Goal: Task Accomplishment & Management: Use online tool/utility

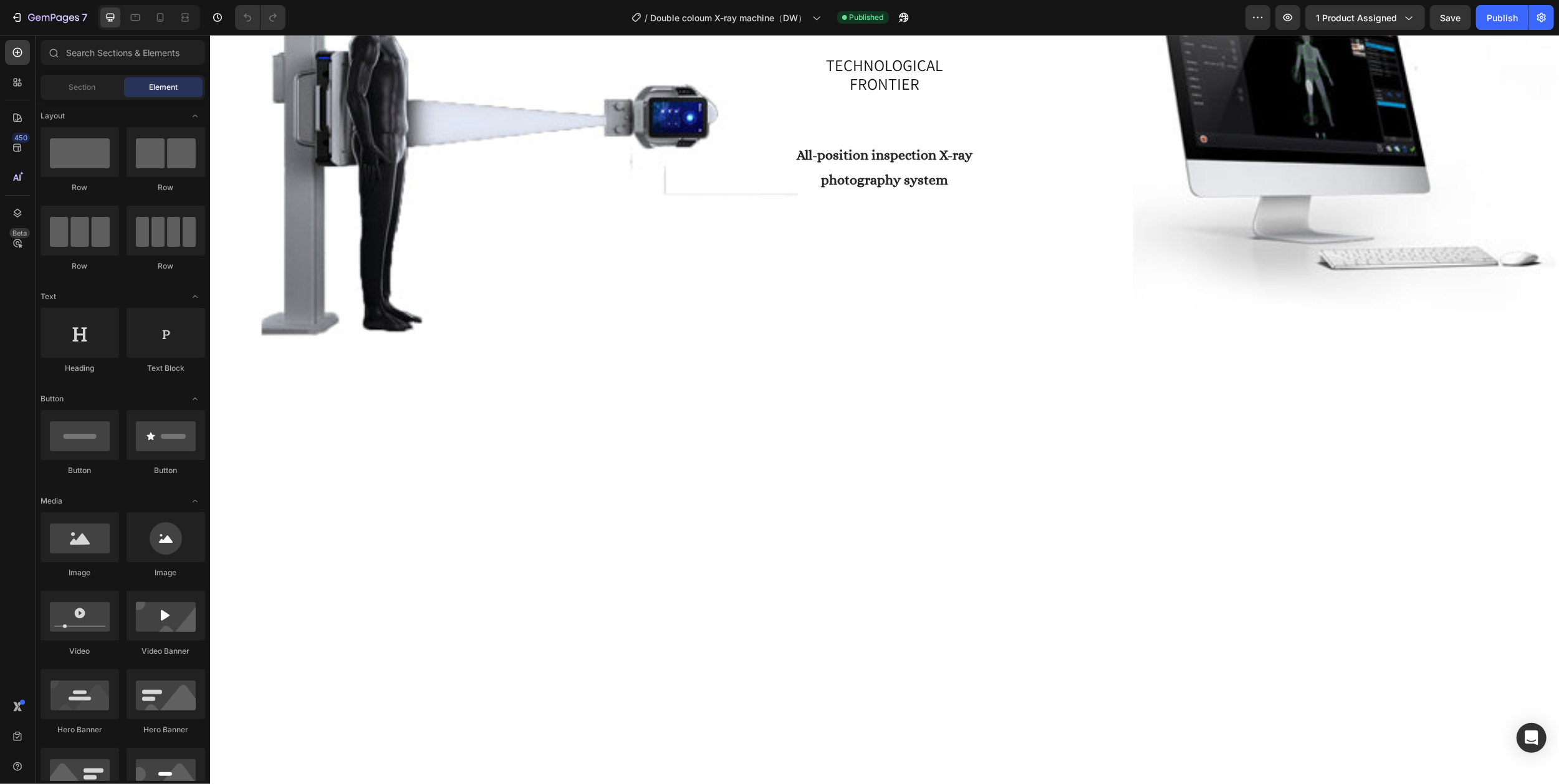
scroll to position [415, 0]
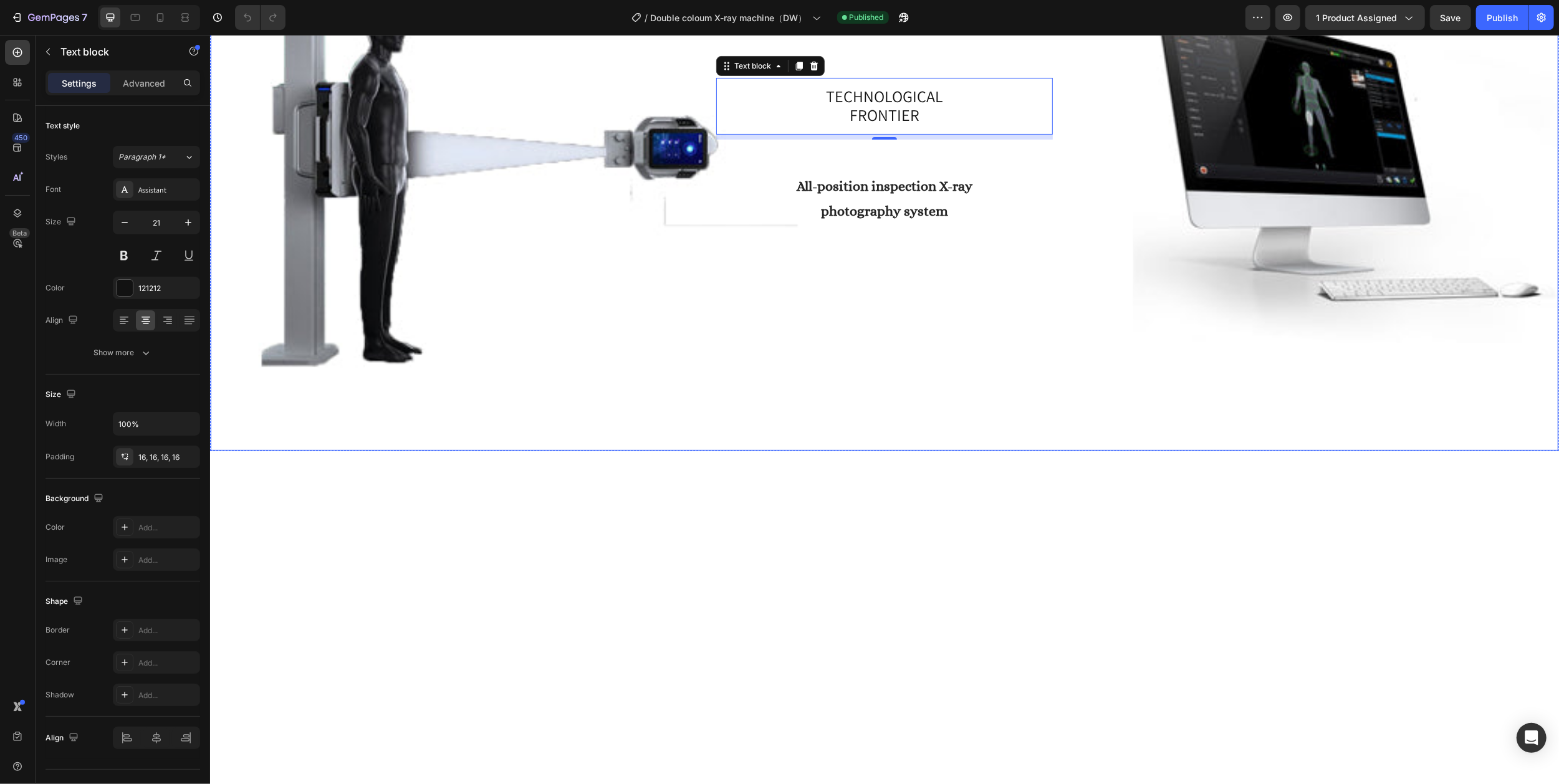
scroll to position [332, 0]
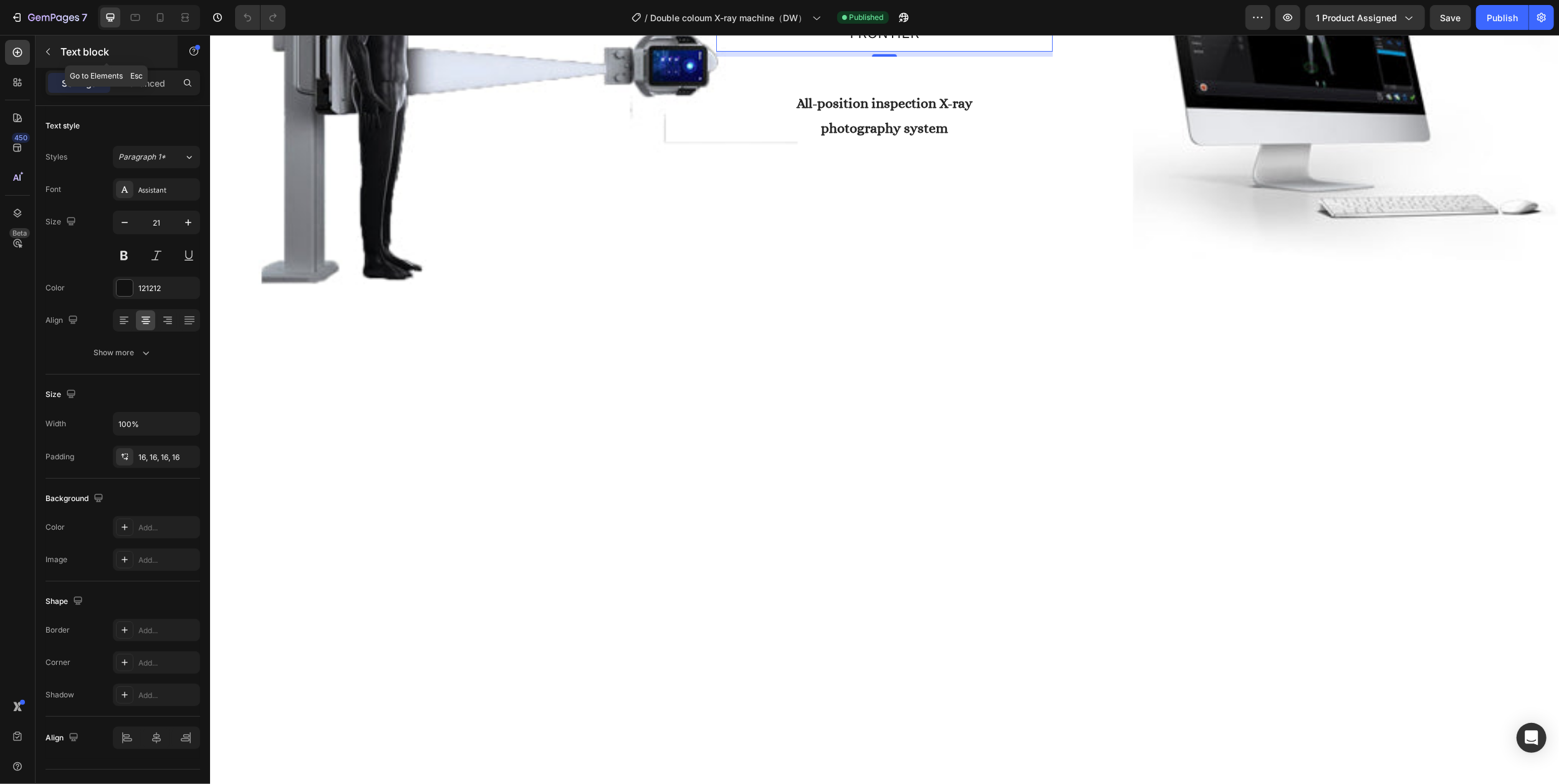
click at [50, 53] on icon "button" at bounding box center [48, 52] width 10 height 10
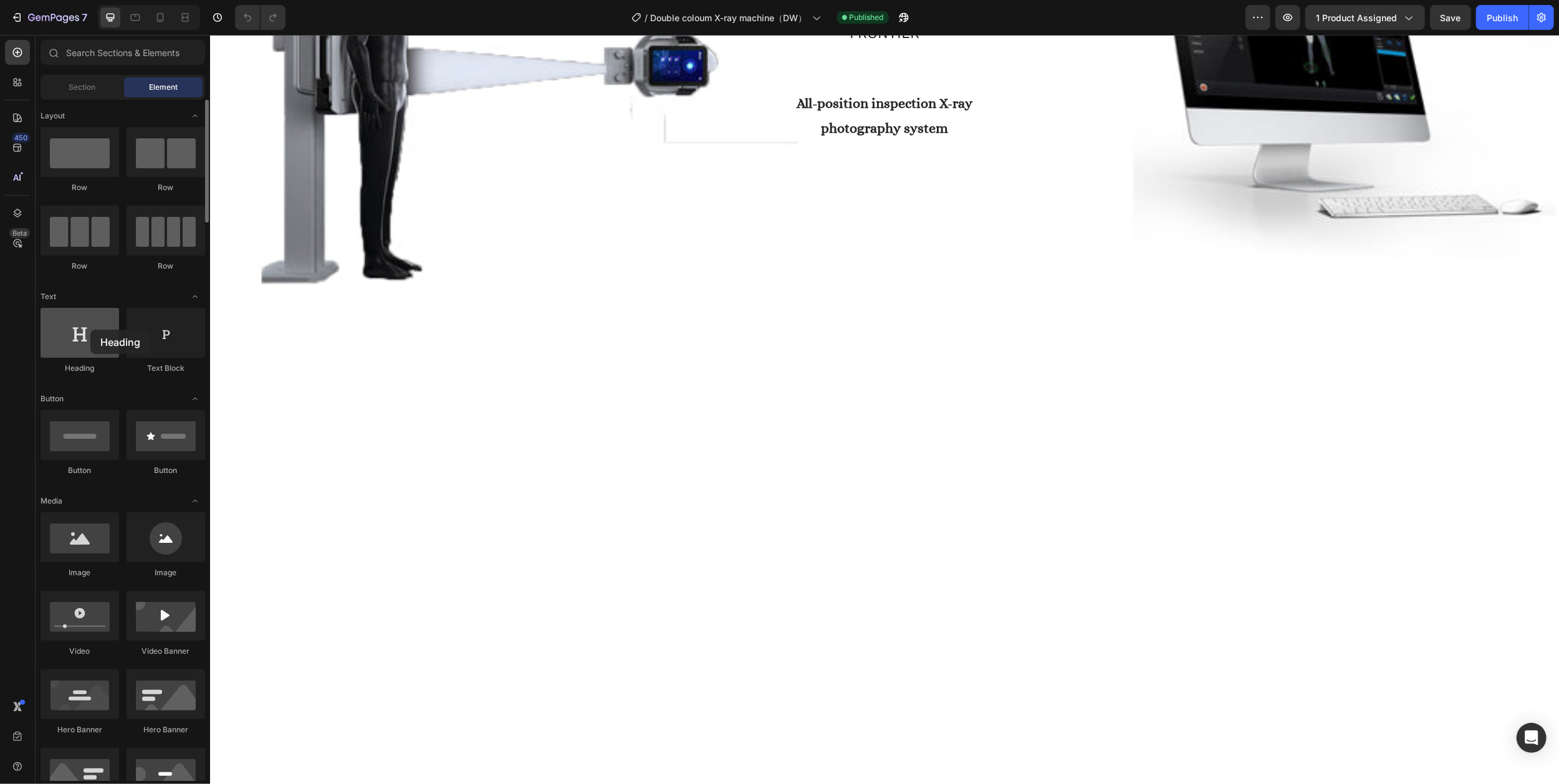
drag, startPoint x: 87, startPoint y: 352, endPoint x: 85, endPoint y: 332, distance: 20.1
click at [85, 332] on div at bounding box center [80, 332] width 78 height 50
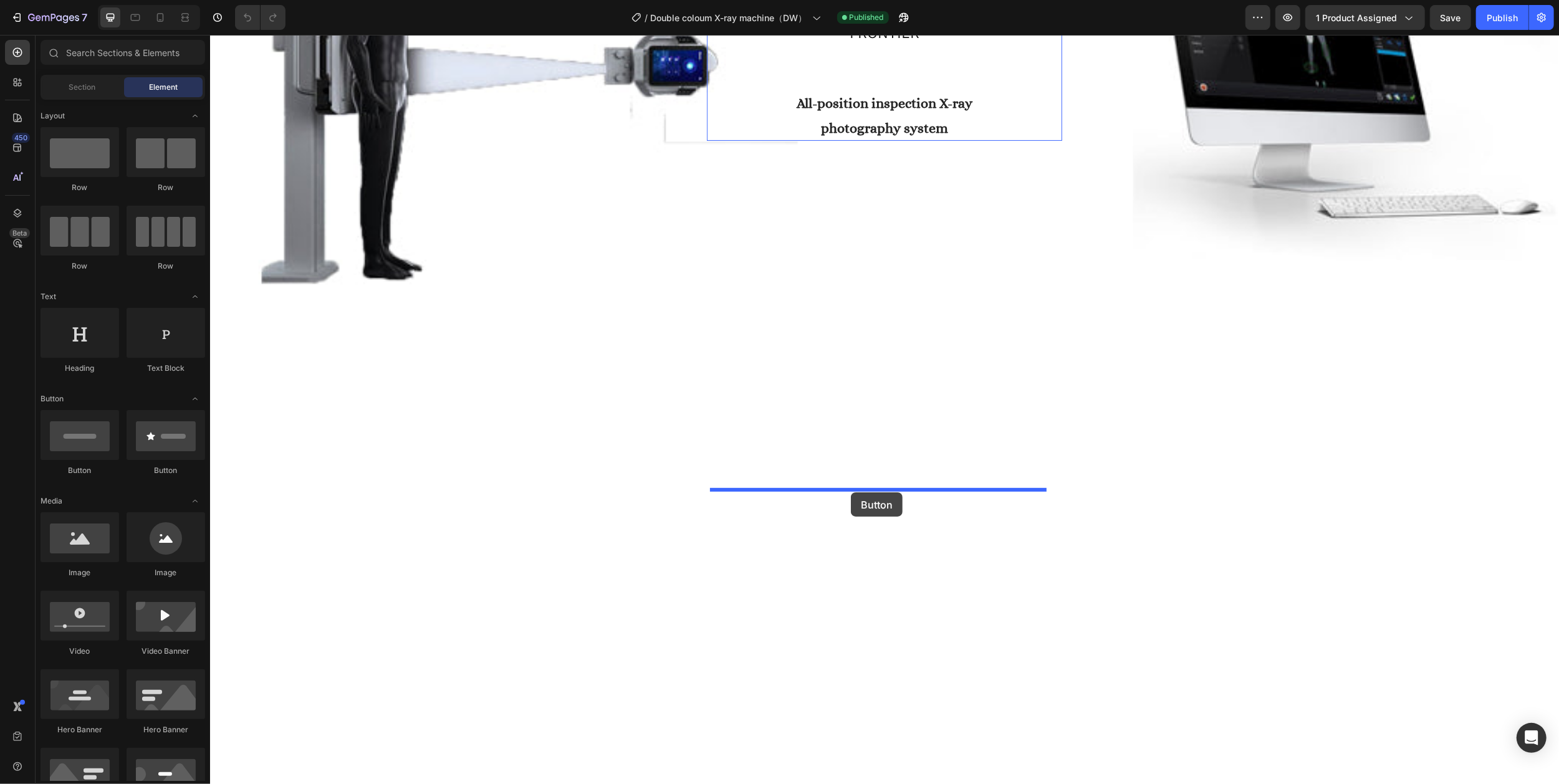
drag, startPoint x: 302, startPoint y: 476, endPoint x: 850, endPoint y: 492, distance: 548.2
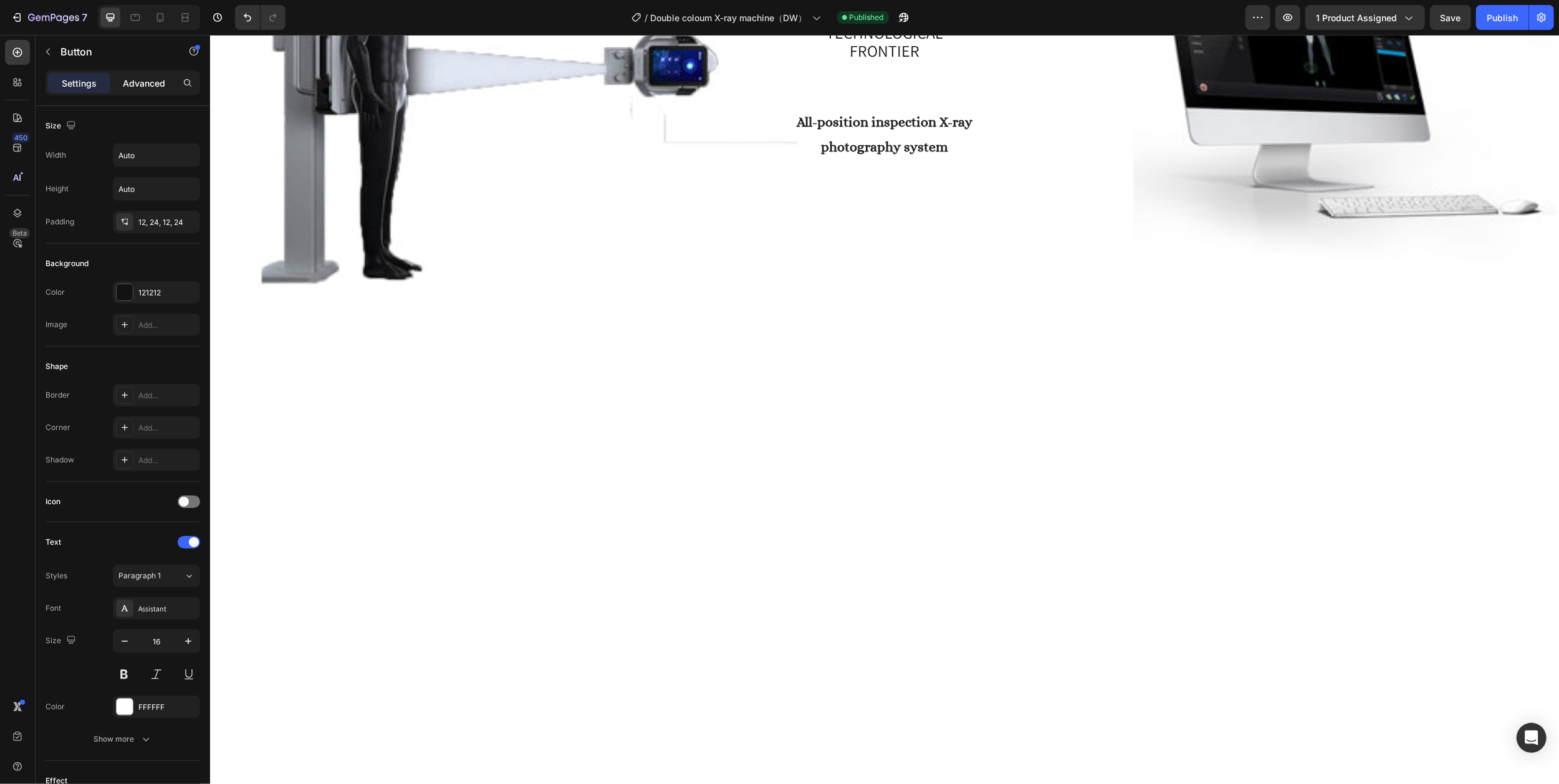
click at [140, 86] on p "Advanced" at bounding box center [143, 83] width 42 height 13
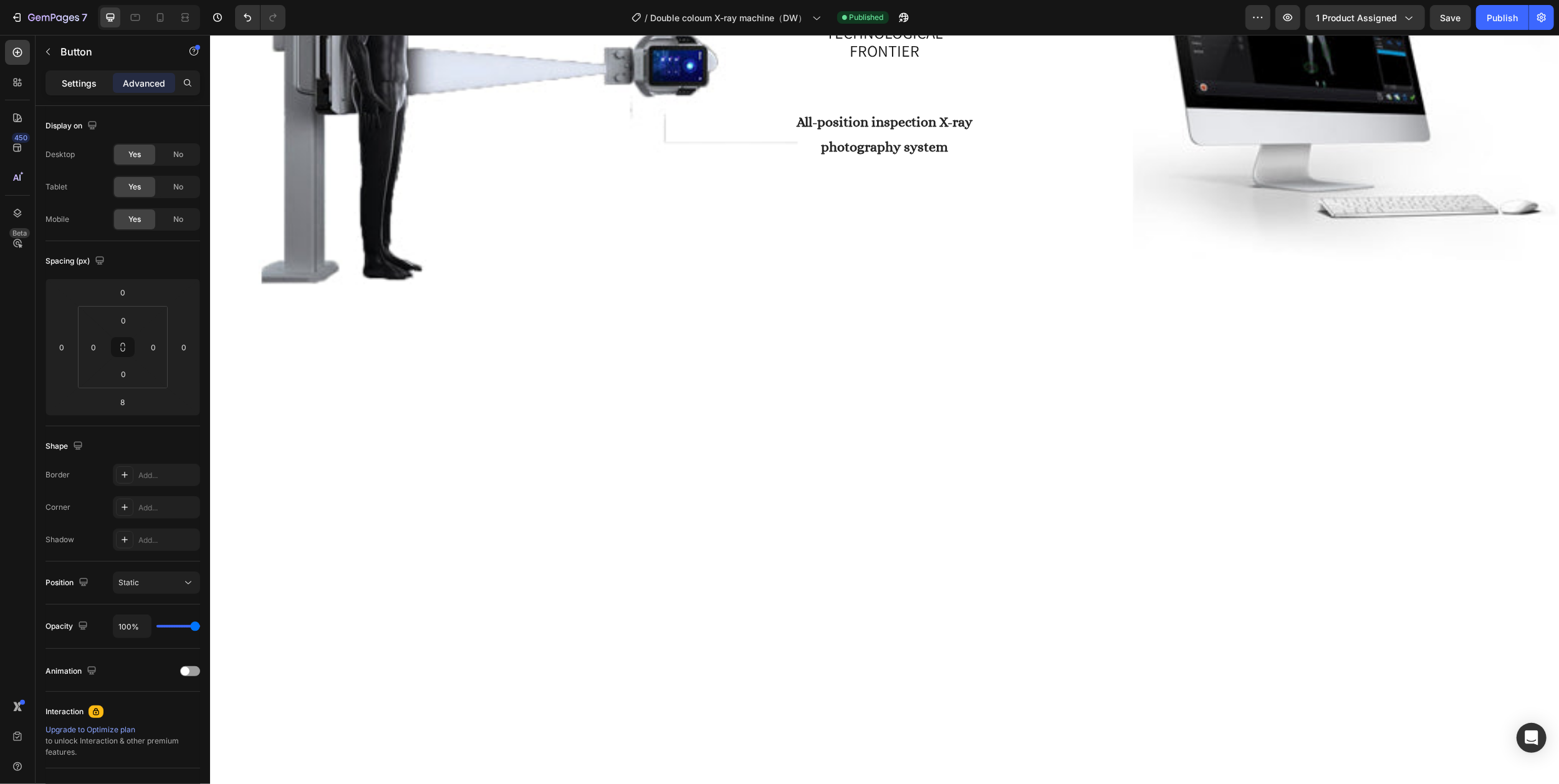
click at [80, 90] on div "Settings" at bounding box center [79, 83] width 63 height 20
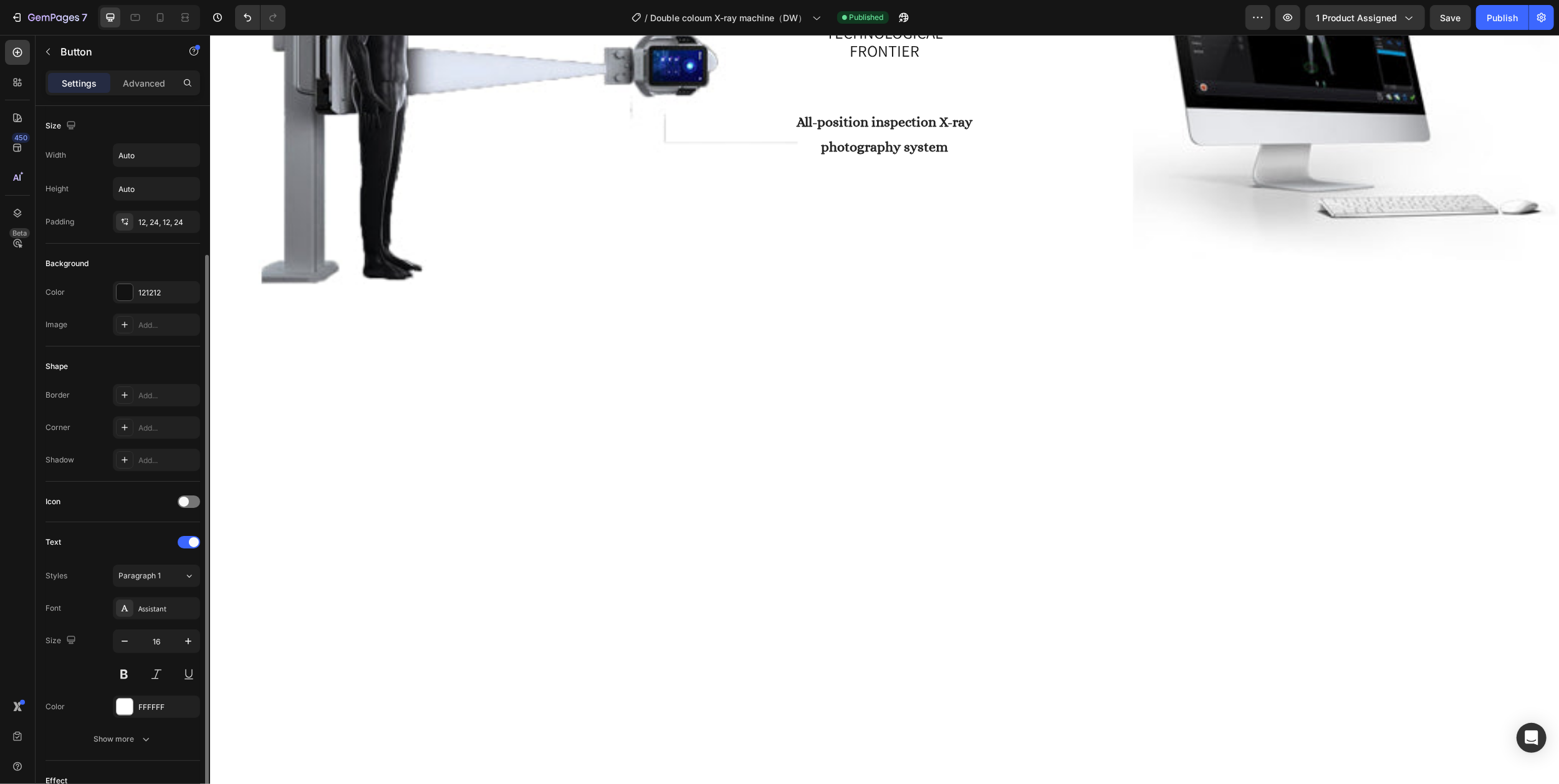
scroll to position [183, 0]
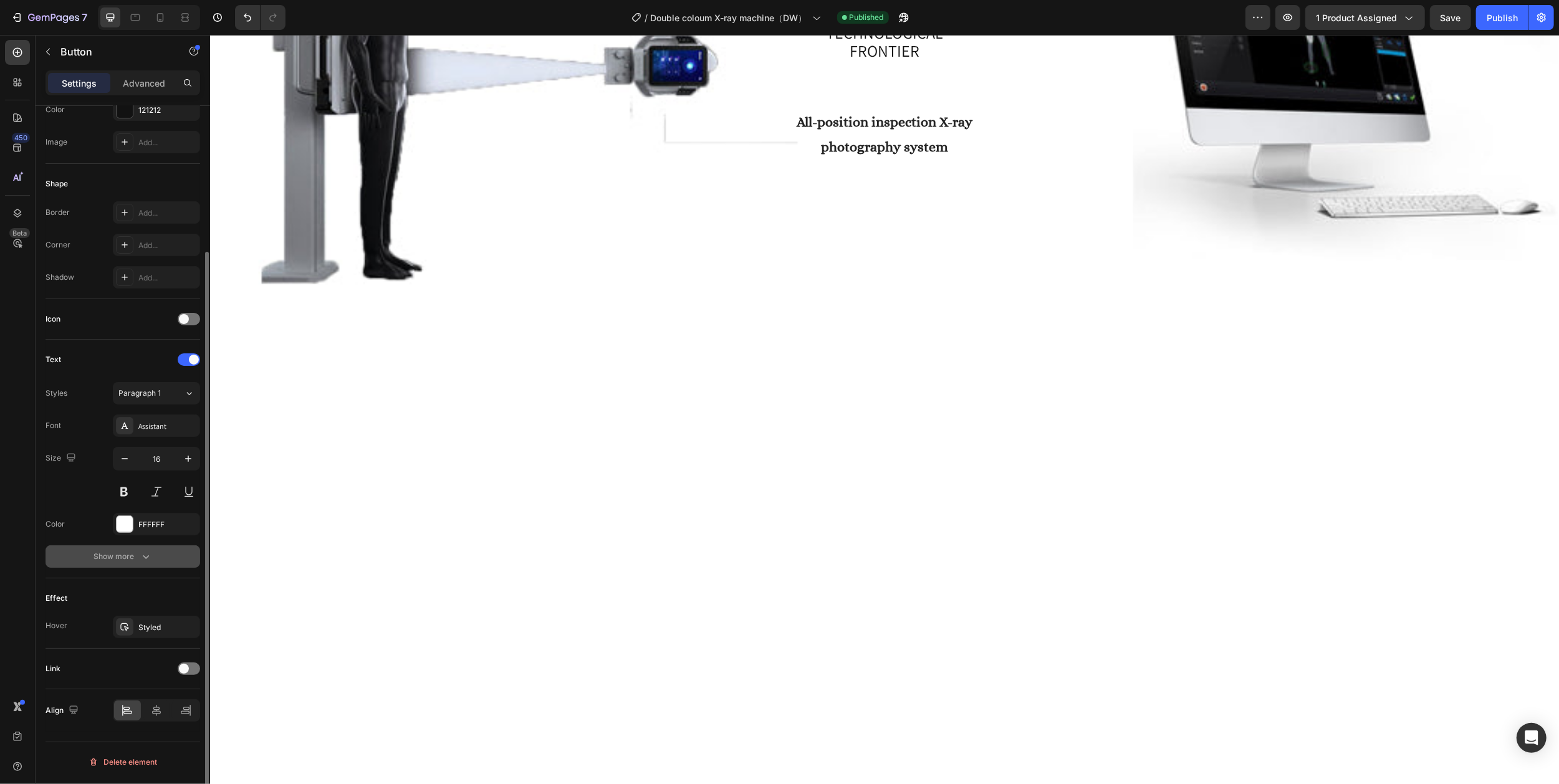
click at [130, 561] on div "Show more" at bounding box center [123, 557] width 58 height 13
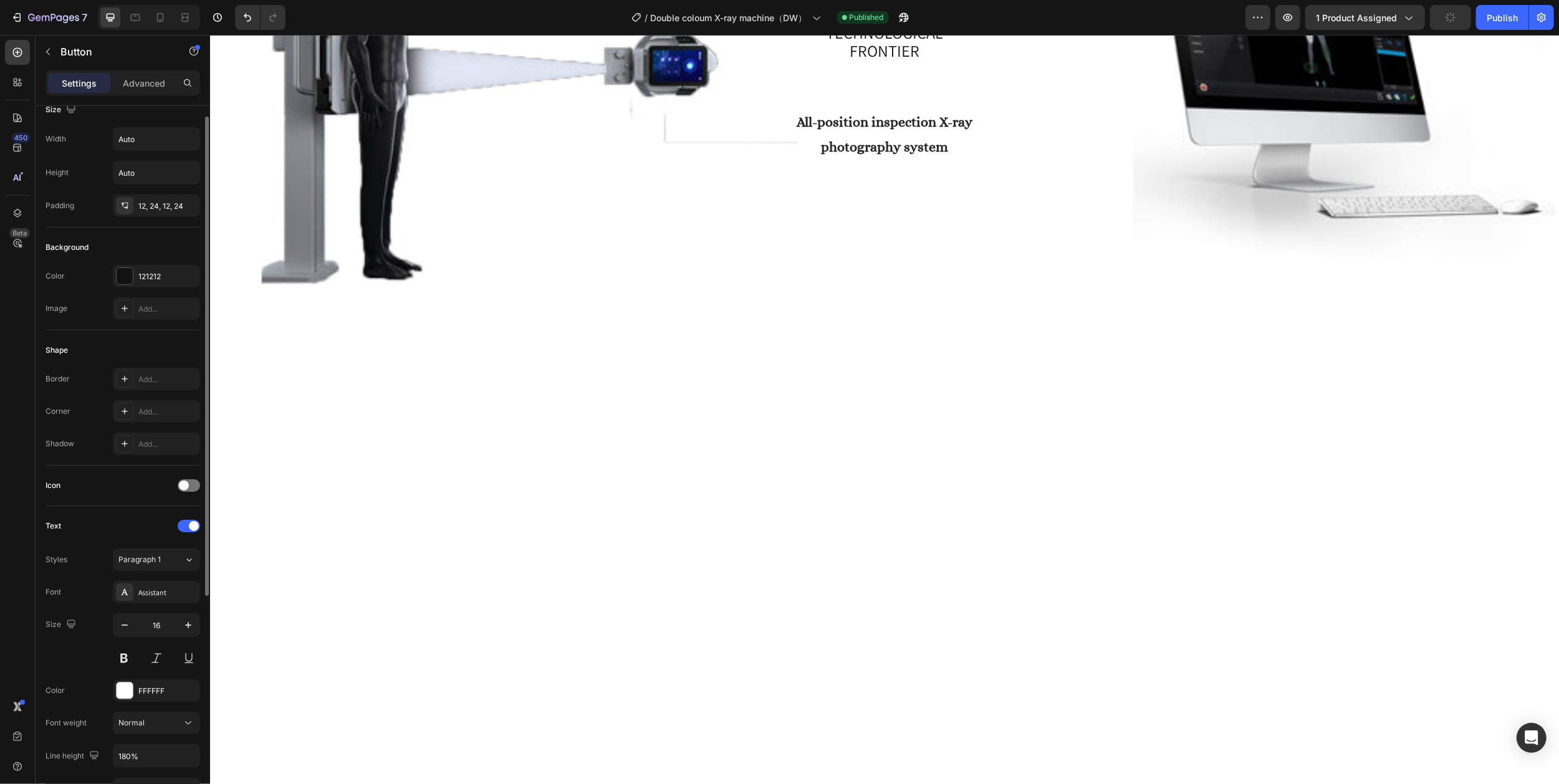
scroll to position [0, 0]
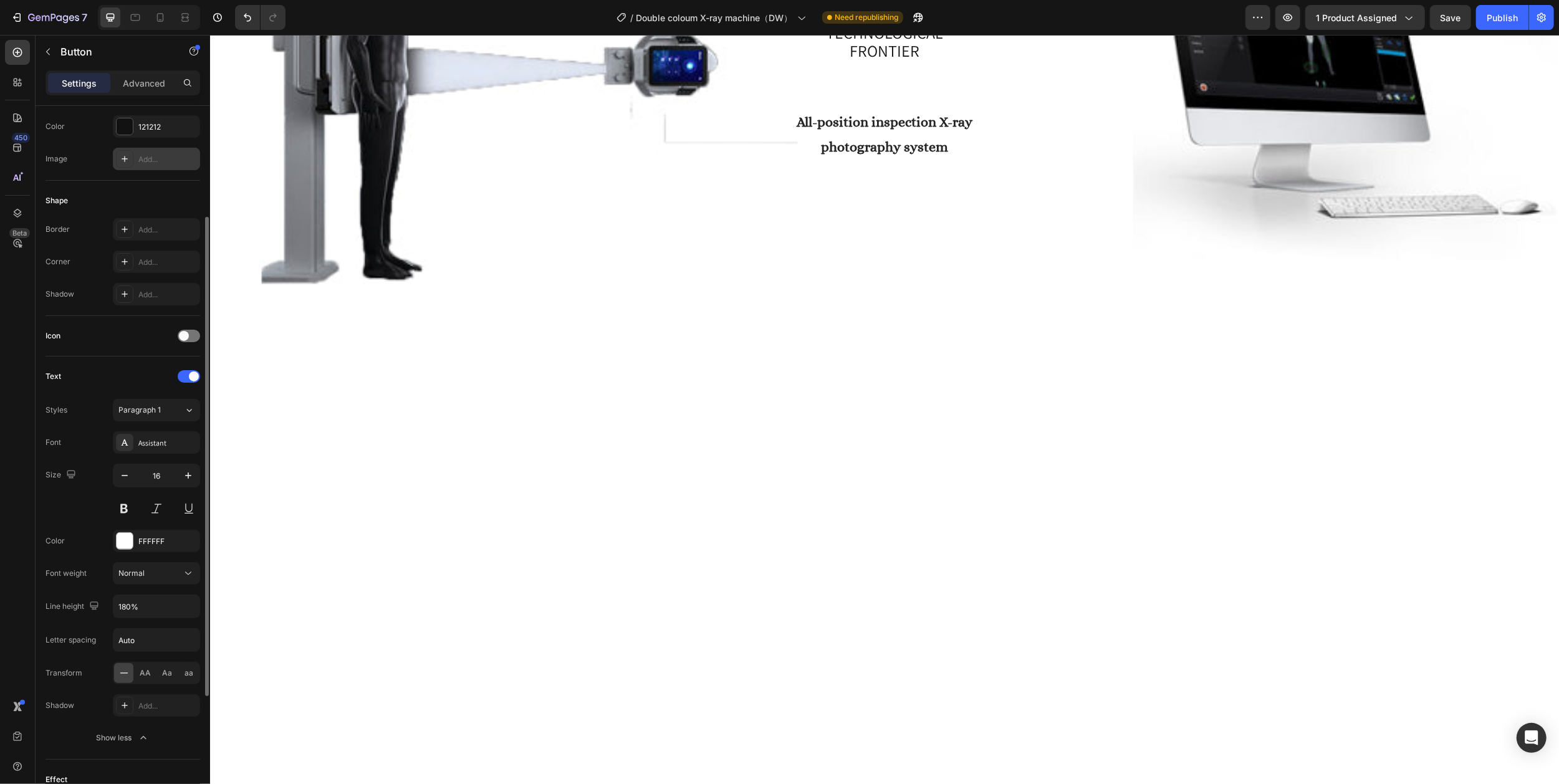
scroll to position [347, 0]
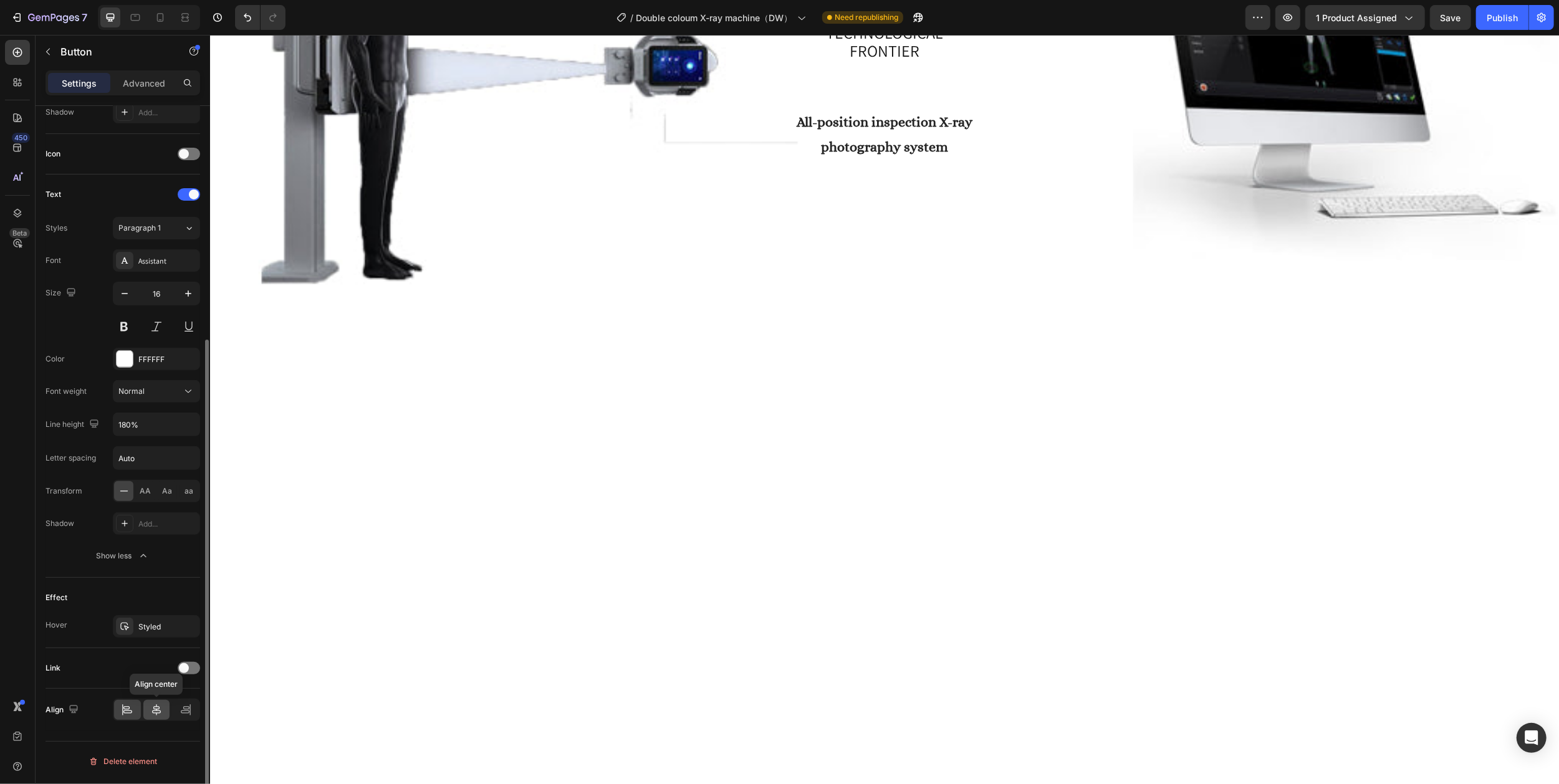
click at [159, 715] on icon at bounding box center [157, 709] width 13 height 13
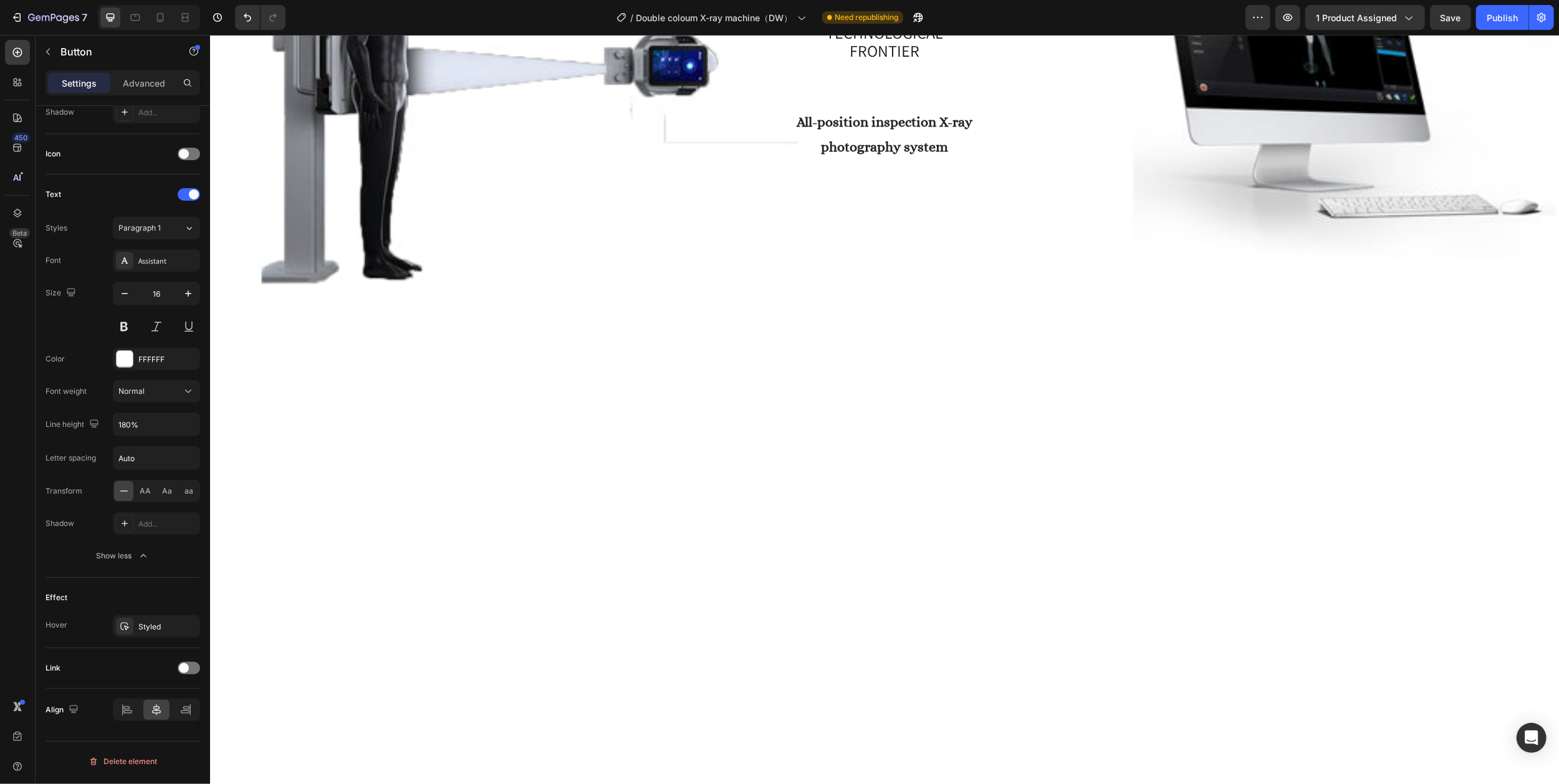
drag, startPoint x: 890, startPoint y: 487, endPoint x: 854, endPoint y: 486, distance: 36.0
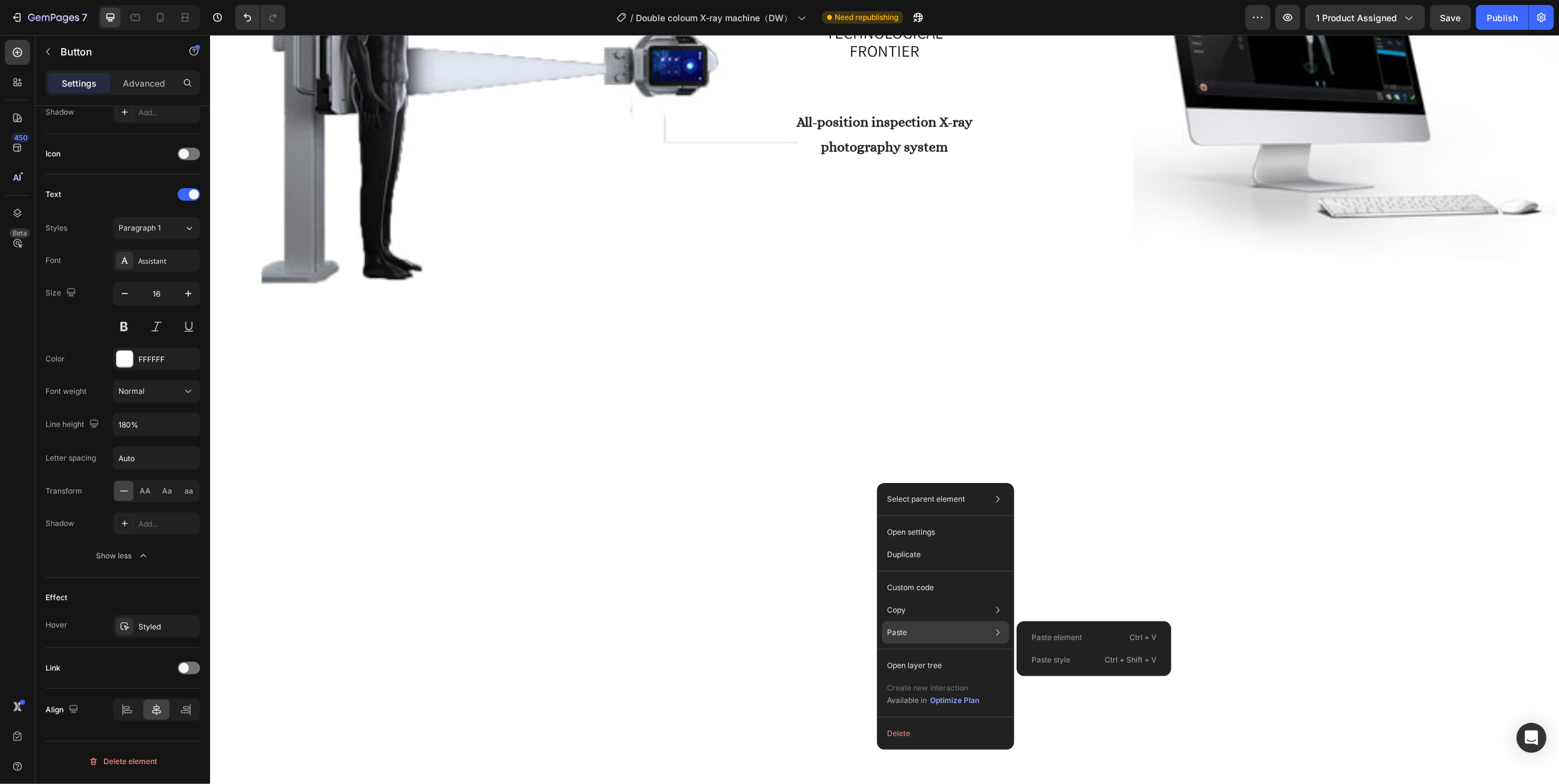
click at [901, 633] on p "Paste" at bounding box center [897, 632] width 20 height 11
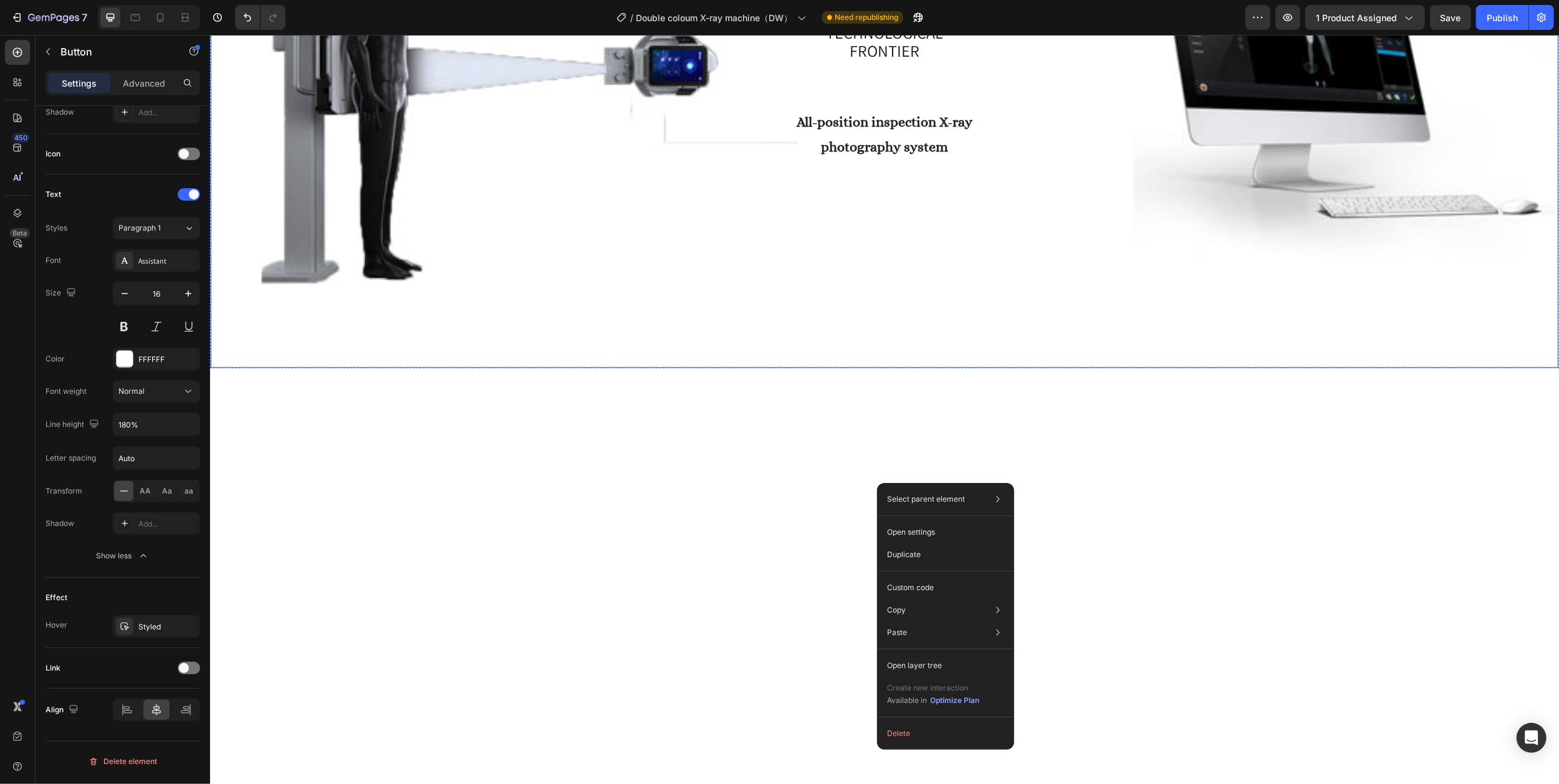
click at [834, 368] on div "Overlay" at bounding box center [883, 68] width 1347 height 599
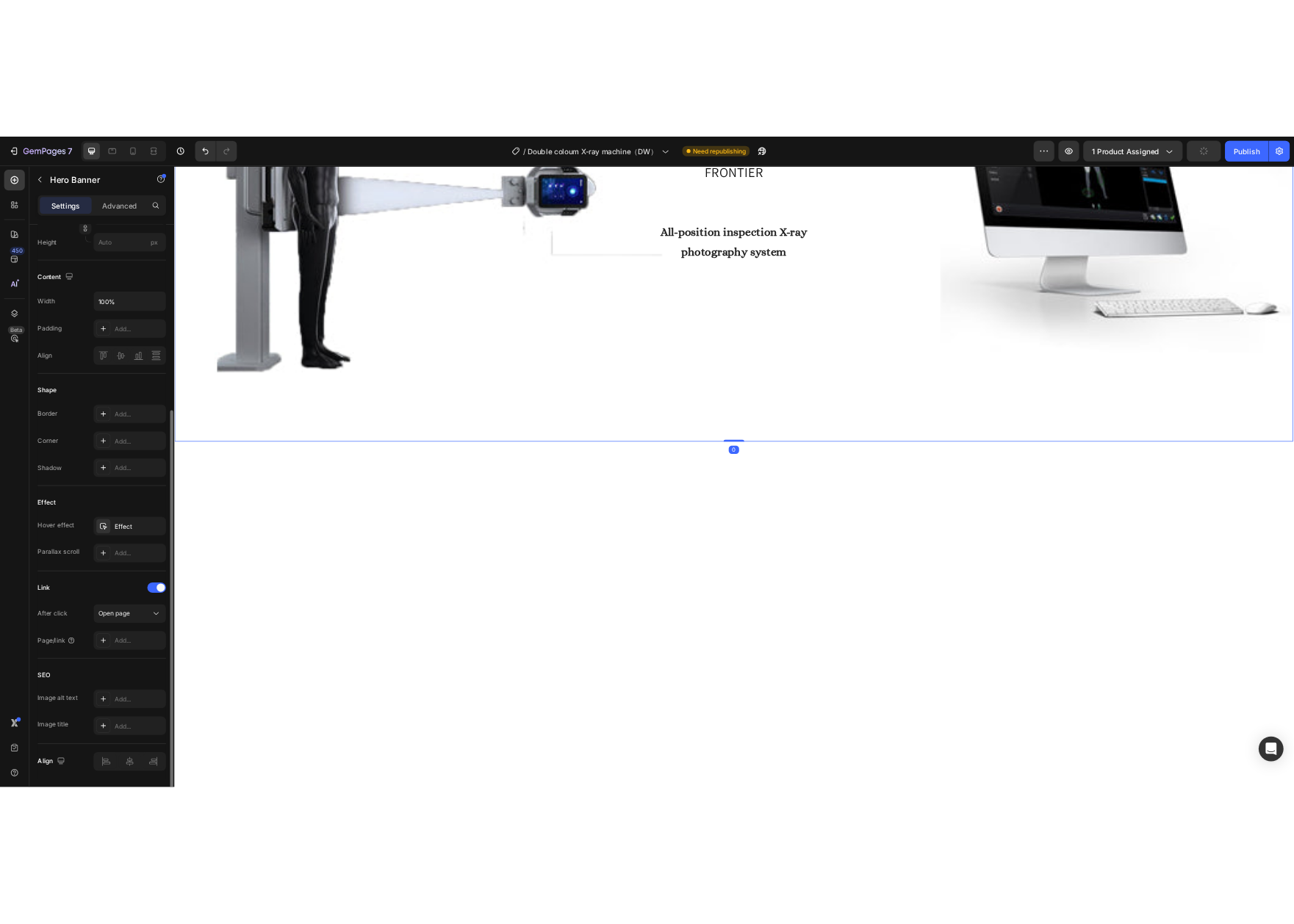
scroll to position [0, 0]
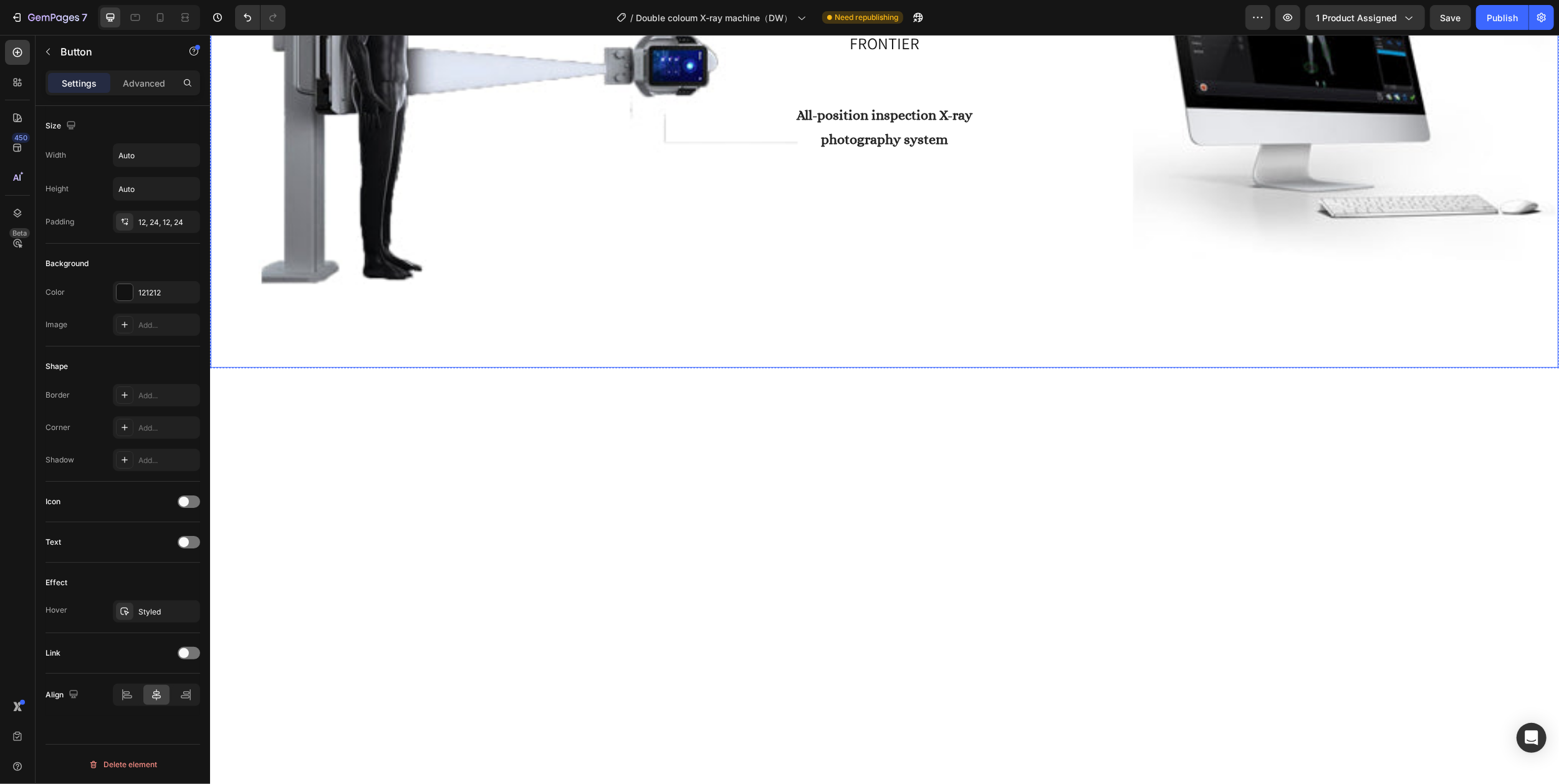
click at [780, 368] on div "Overlay" at bounding box center [883, 68] width 1347 height 599
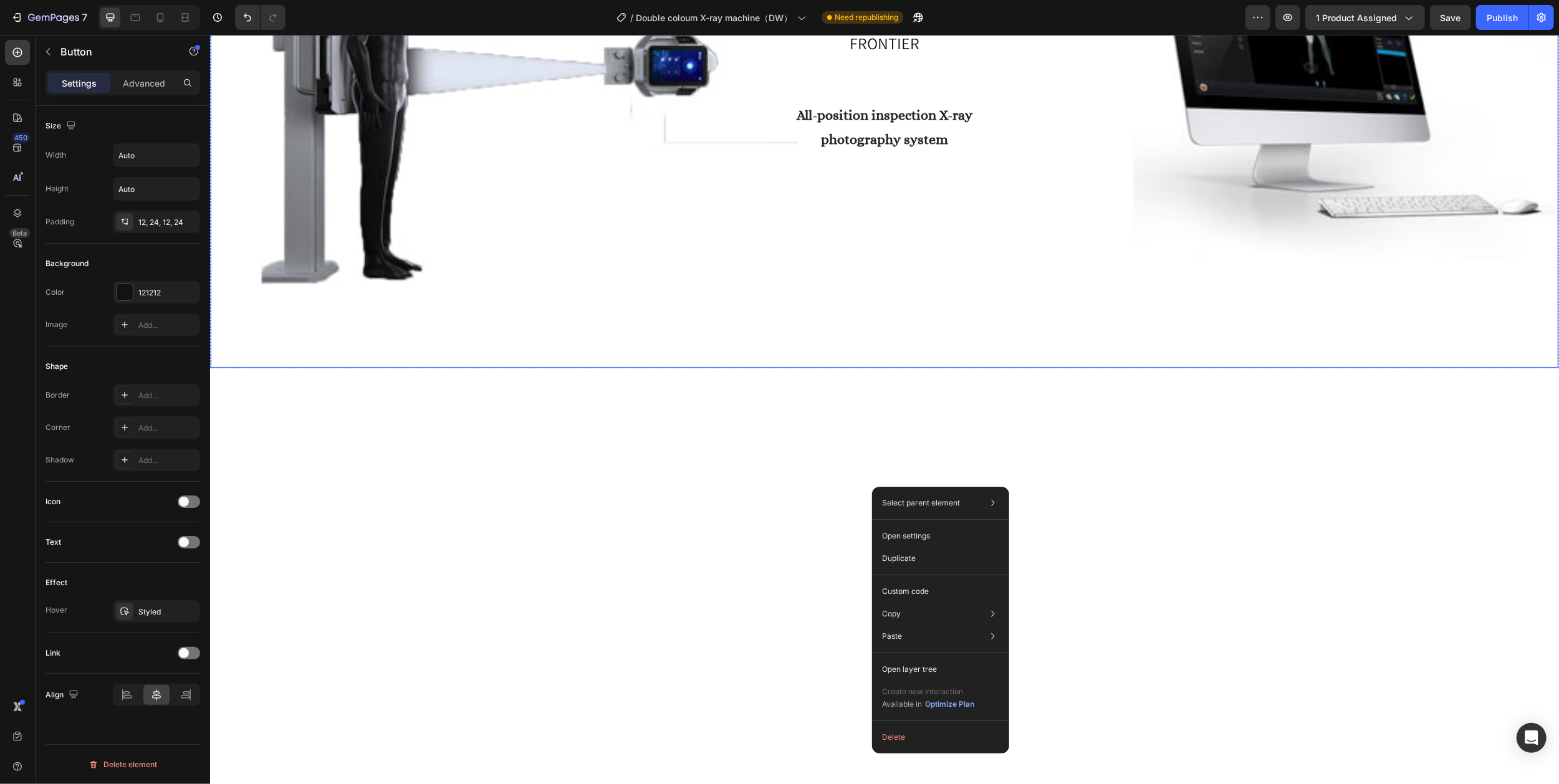
click at [951, 368] on div "Overlay" at bounding box center [883, 68] width 1347 height 599
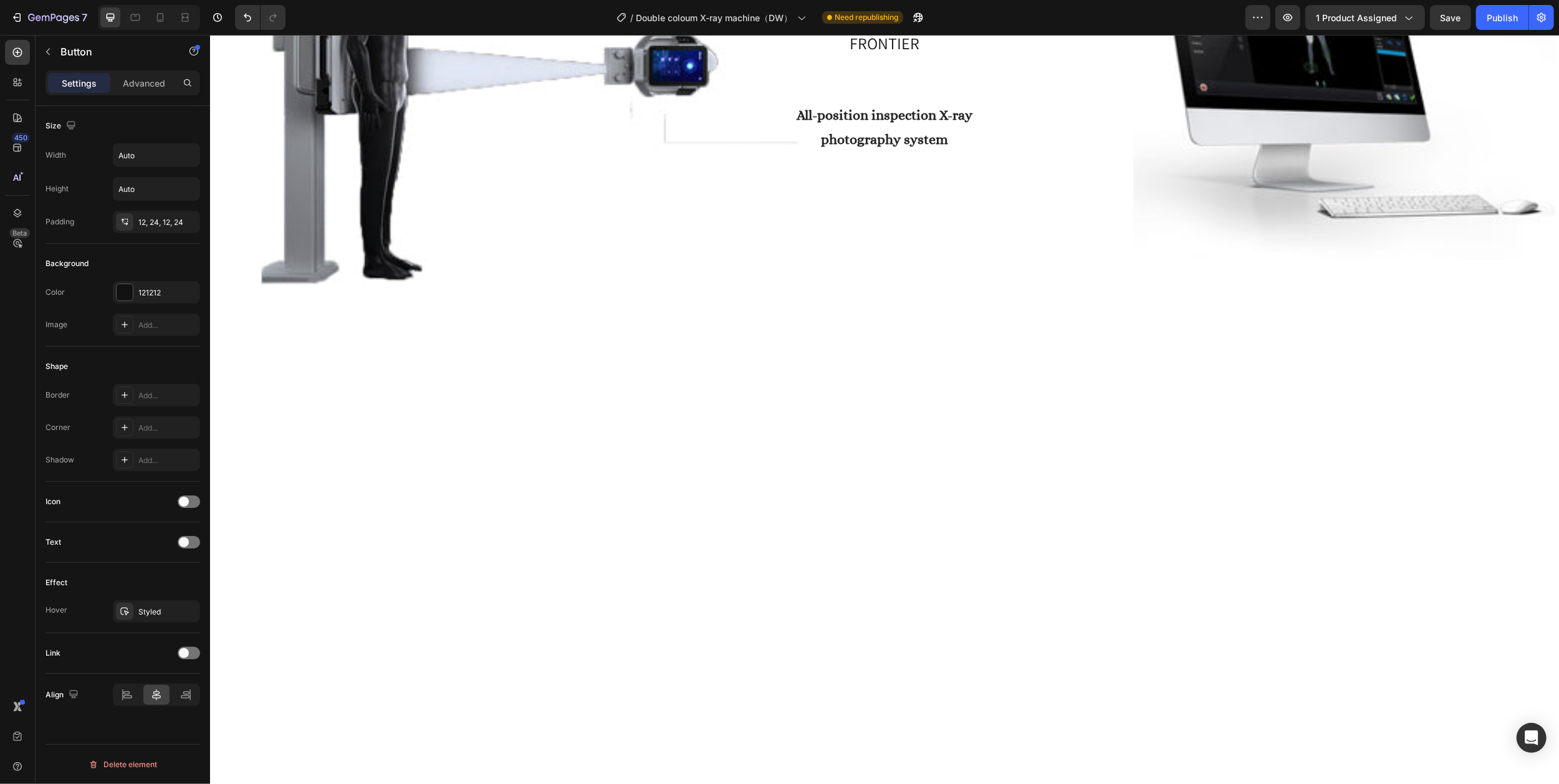
click at [183, 154] on icon "button" at bounding box center [188, 155] width 13 height 13
click at [146, 208] on p "Full 100%" at bounding box center [153, 211] width 71 height 11
click at [179, 155] on button "button" at bounding box center [188, 155] width 23 height 23
click at [155, 184] on p "Fit content Auto" at bounding box center [153, 188] width 71 height 11
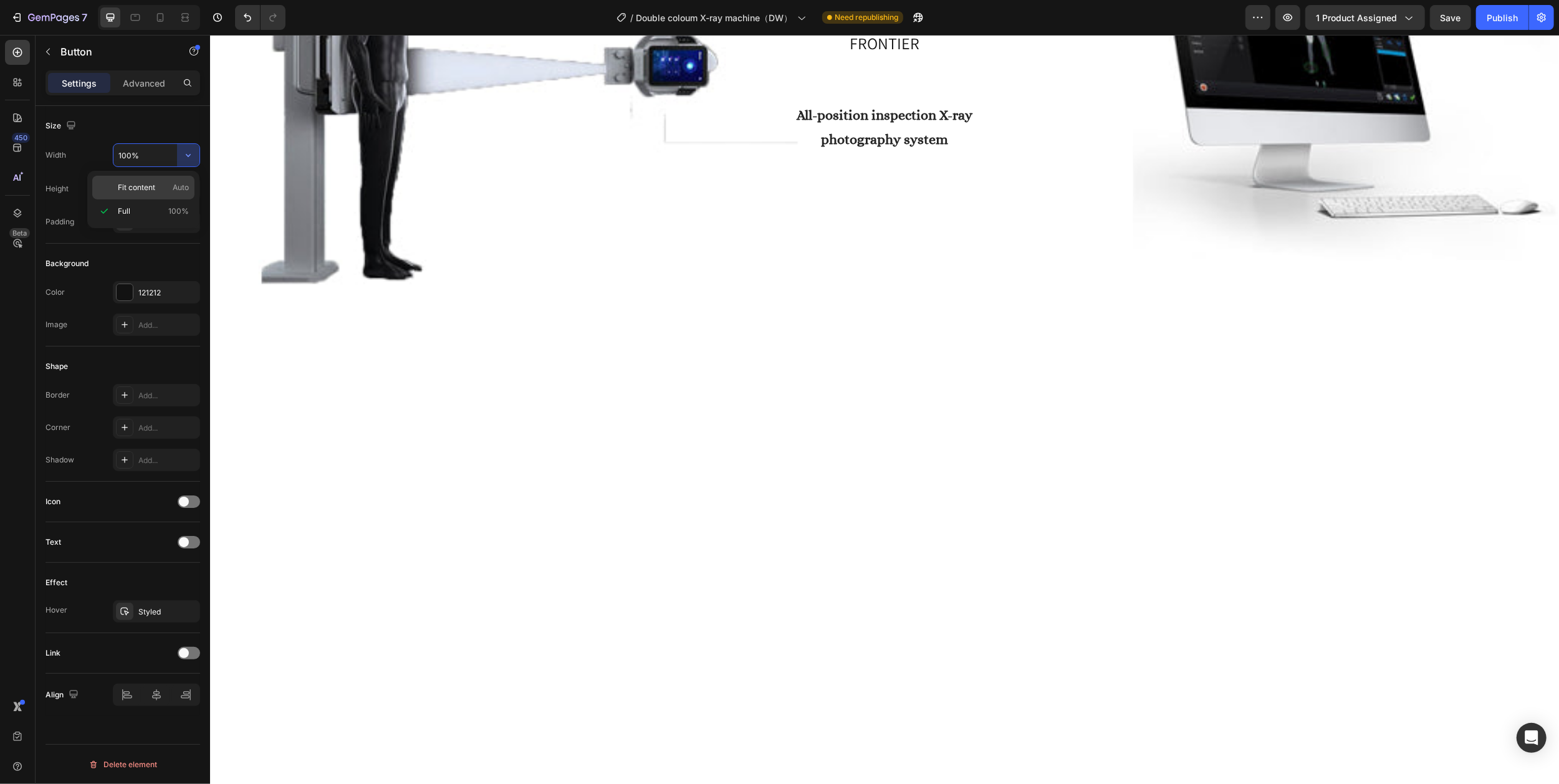
type input "Auto"
click at [137, 83] on p "Advanced" at bounding box center [143, 83] width 42 height 13
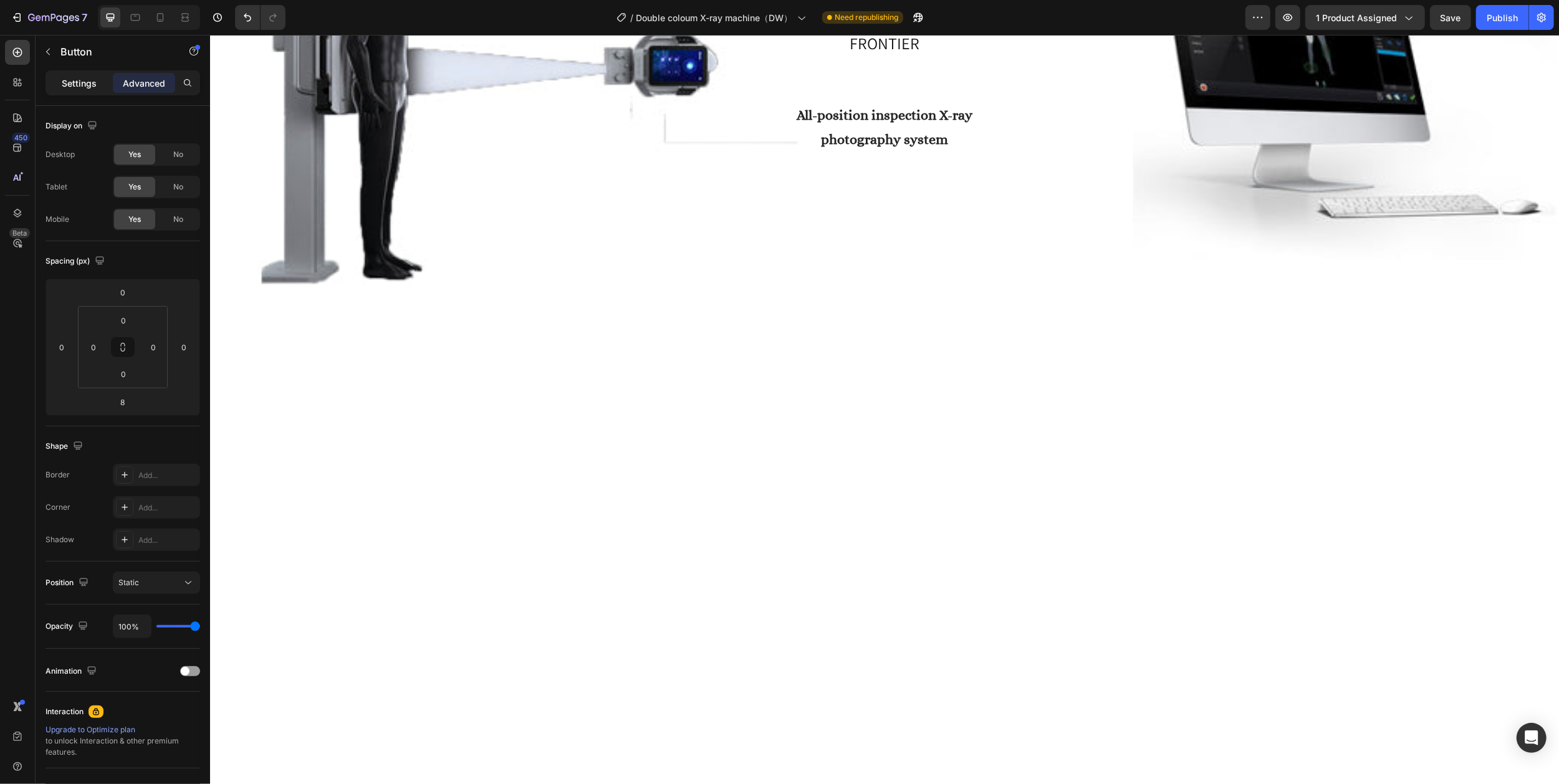
click at [88, 80] on p "Settings" at bounding box center [79, 83] width 35 height 13
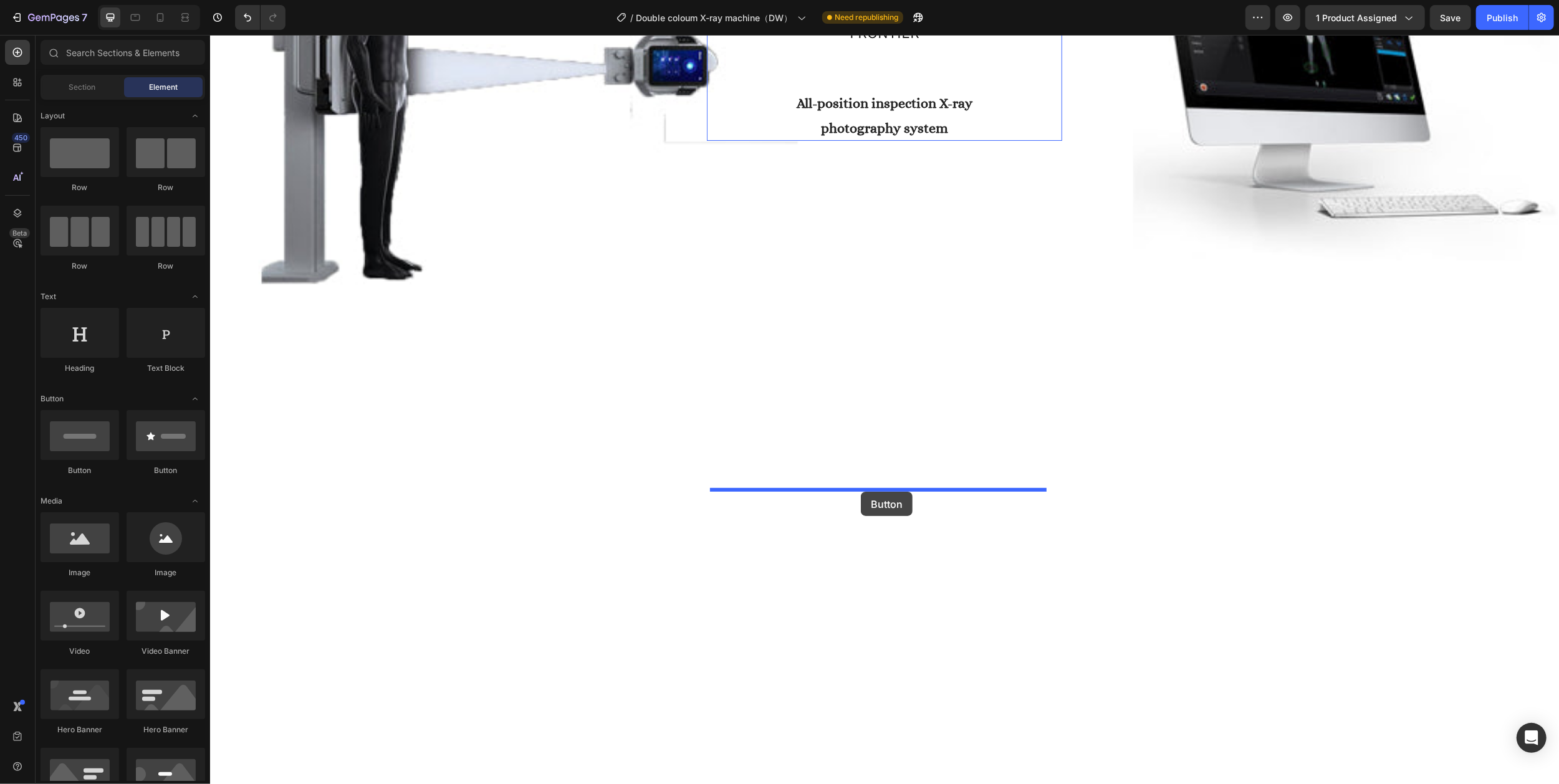
drag, startPoint x: 302, startPoint y: 486, endPoint x: 860, endPoint y: 492, distance: 558.0
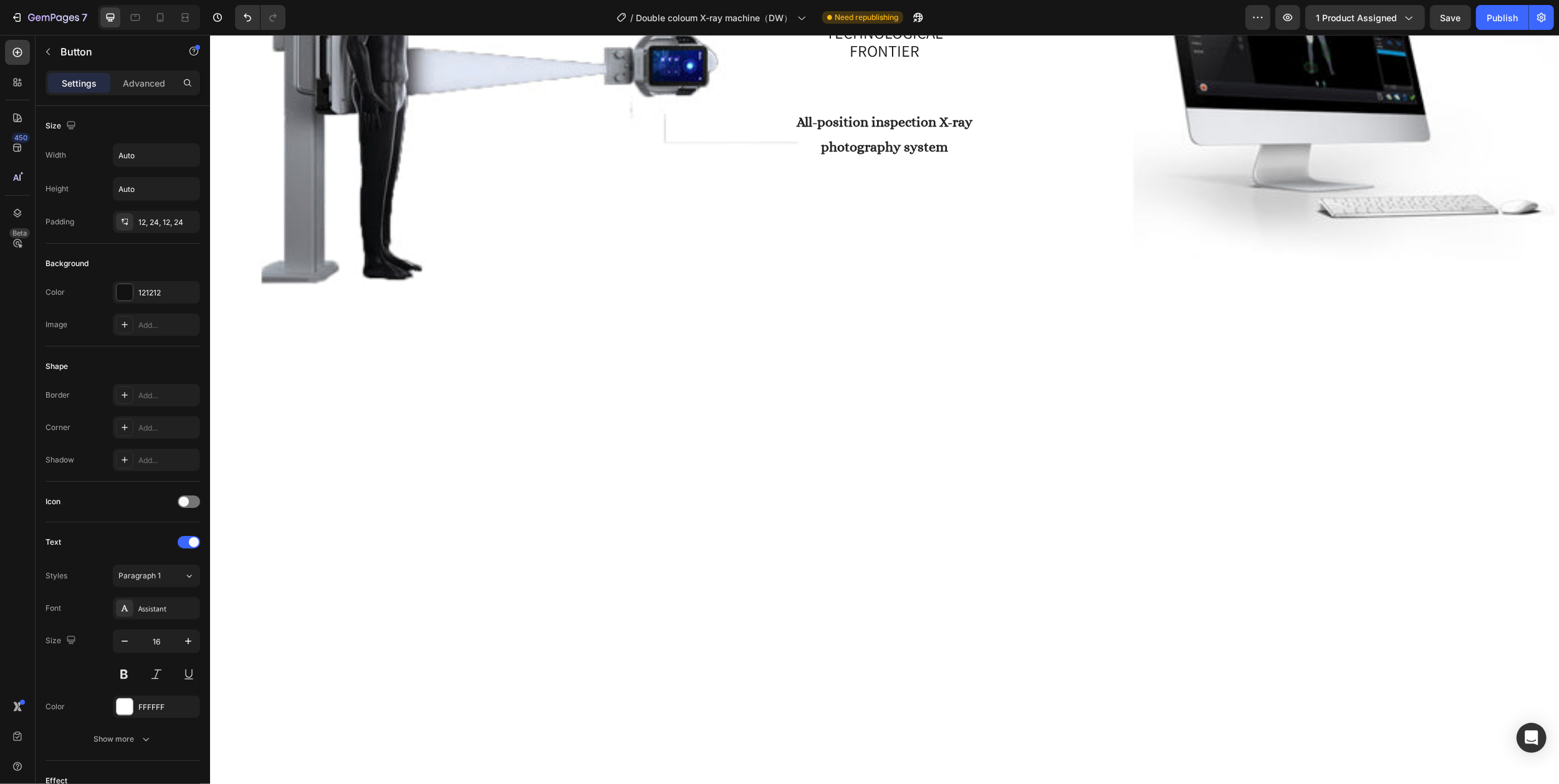
drag, startPoint x: 751, startPoint y: 486, endPoint x: 714, endPoint y: 486, distance: 37.0
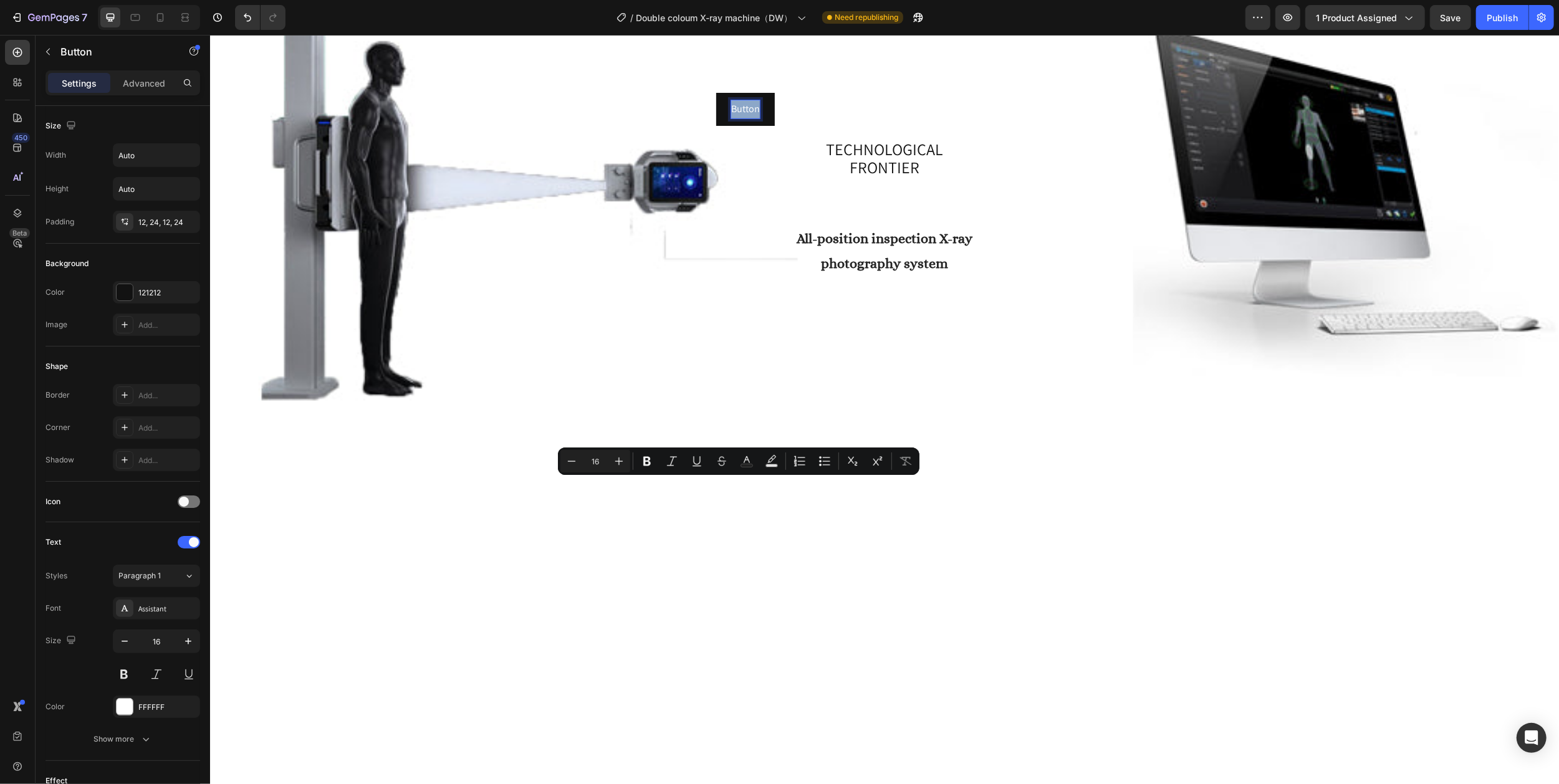
scroll to position [332, 0]
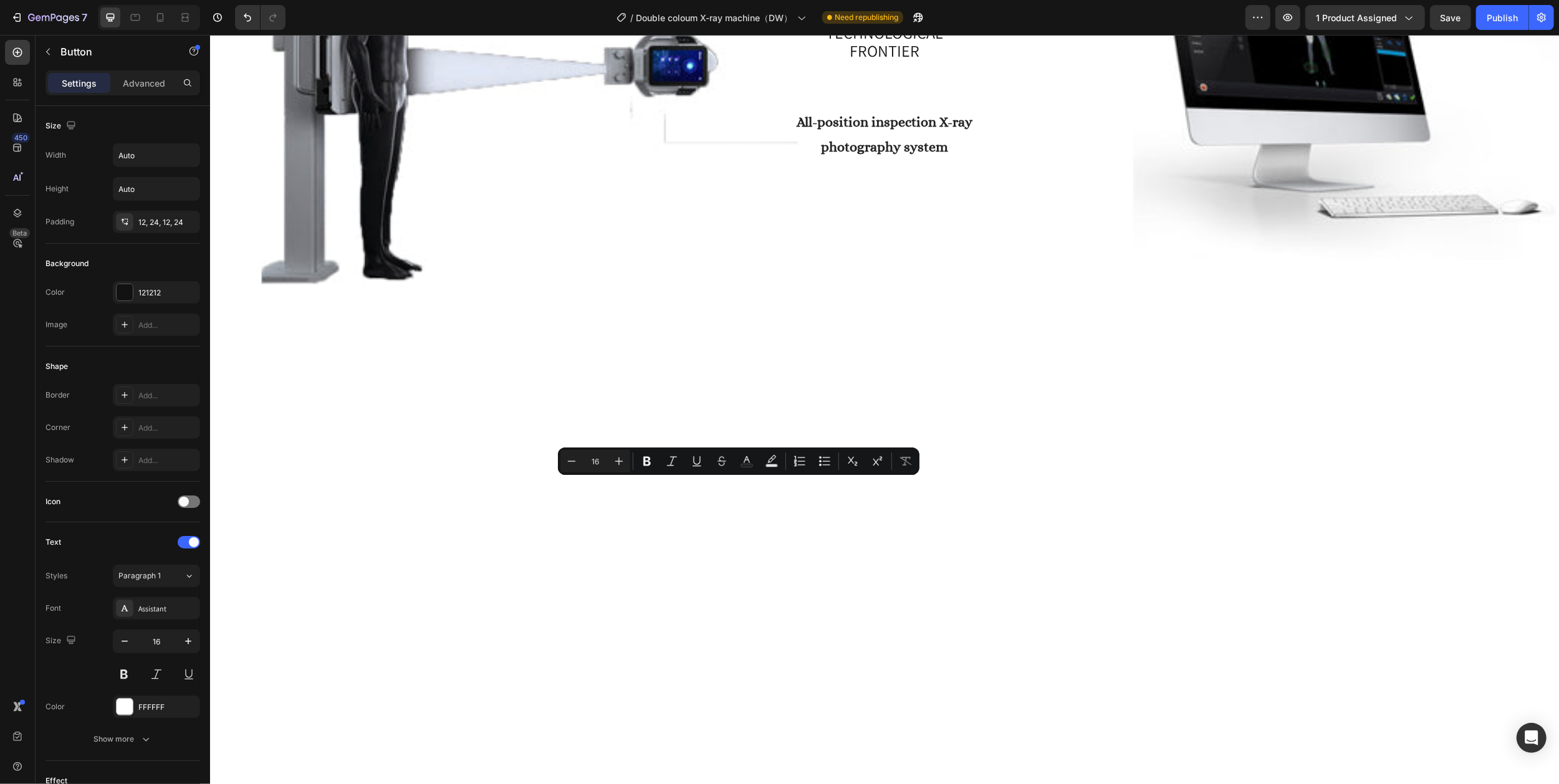
drag, startPoint x: 750, startPoint y: 486, endPoint x: 723, endPoint y: 487, distance: 27.0
drag, startPoint x: 750, startPoint y: 489, endPoint x: 724, endPoint y: 489, distance: 26.0
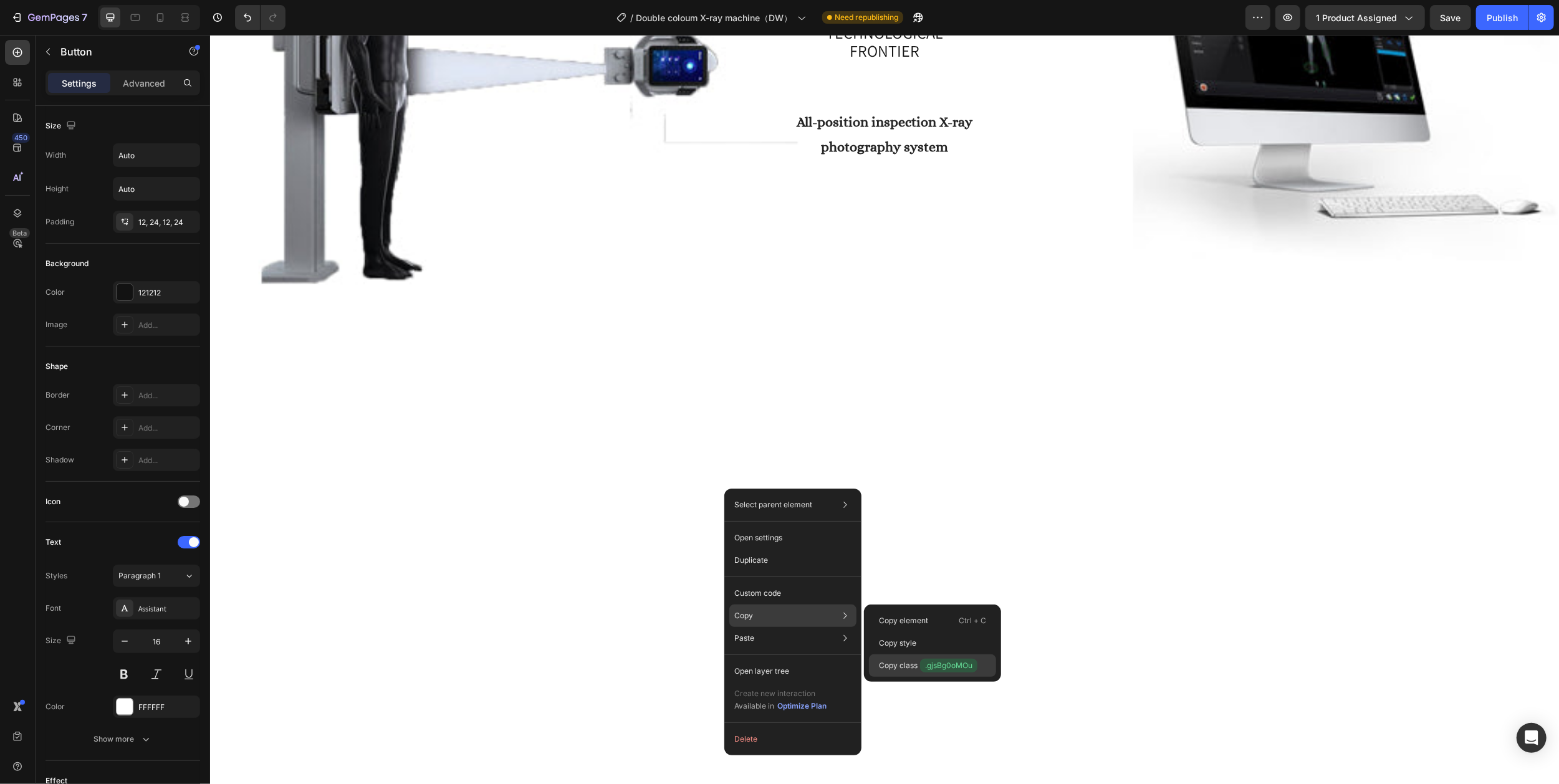
click at [900, 660] on p "Copy class .gjsBg0oMOu" at bounding box center [928, 665] width 99 height 14
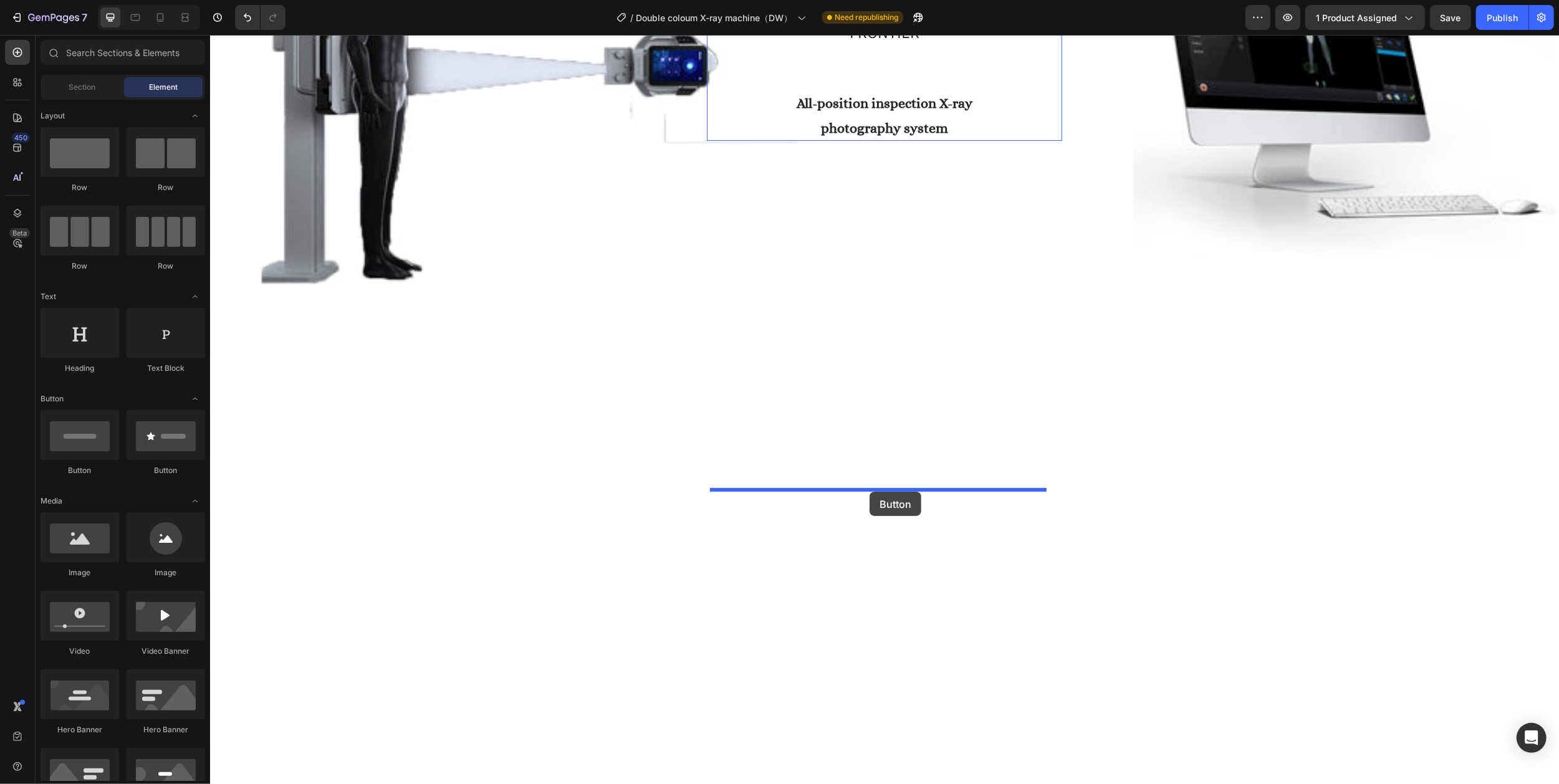
drag, startPoint x: 288, startPoint y: 472, endPoint x: 869, endPoint y: 492, distance: 581.3
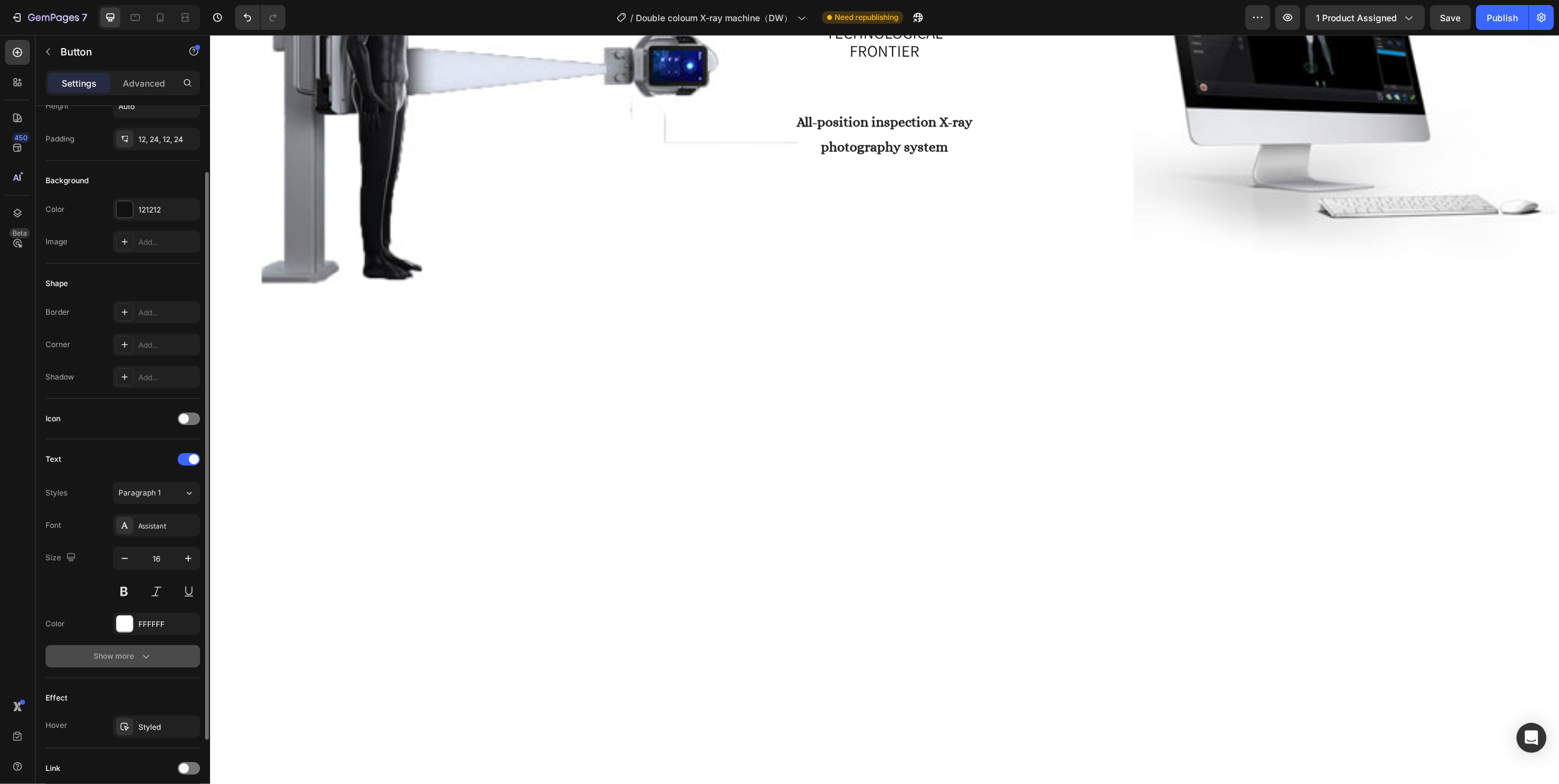
click at [142, 661] on icon "button" at bounding box center [146, 656] width 13 height 13
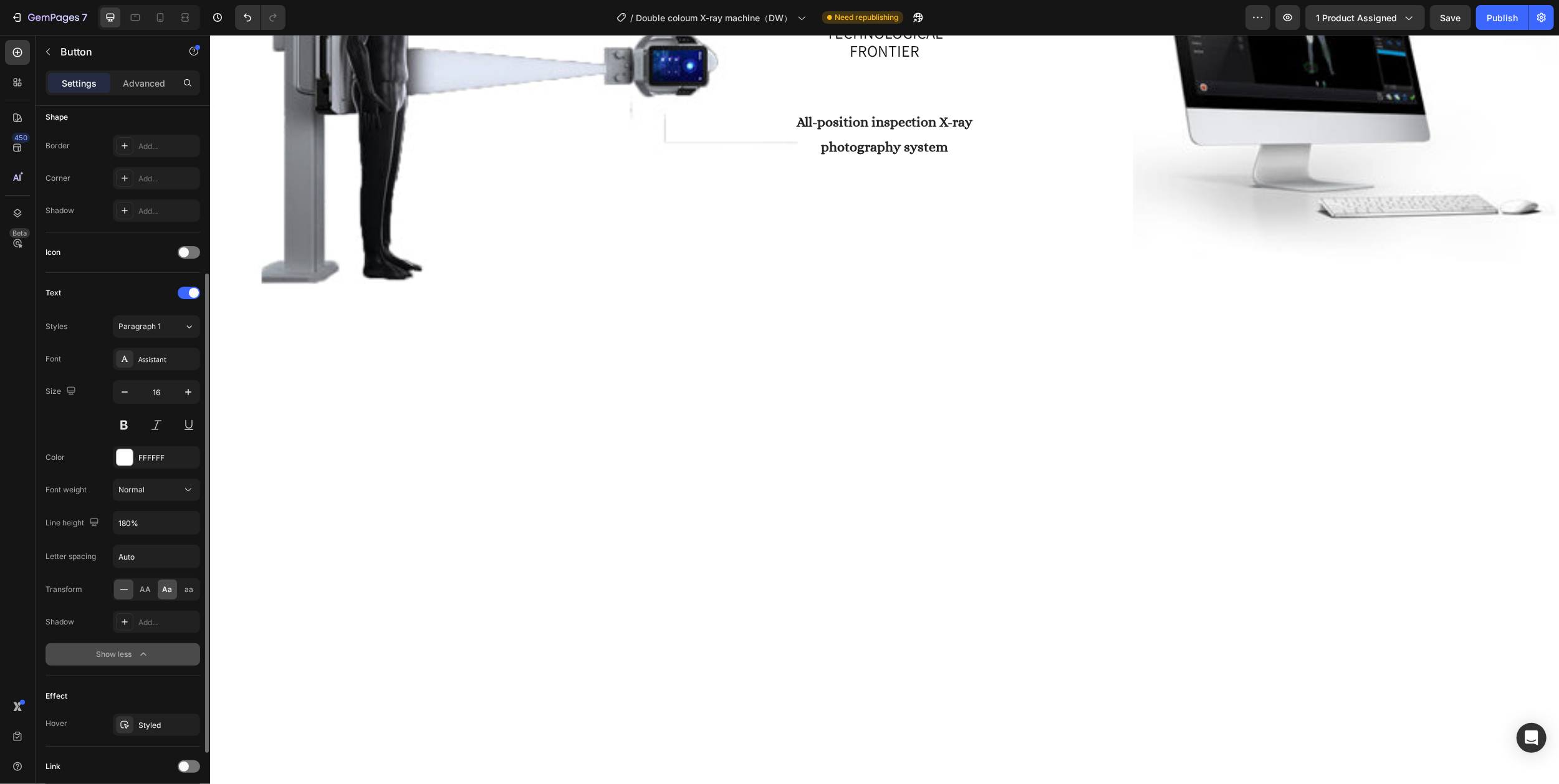
click at [166, 593] on span "Aa" at bounding box center [167, 589] width 10 height 11
click at [51, 54] on icon "button" at bounding box center [48, 52] width 10 height 10
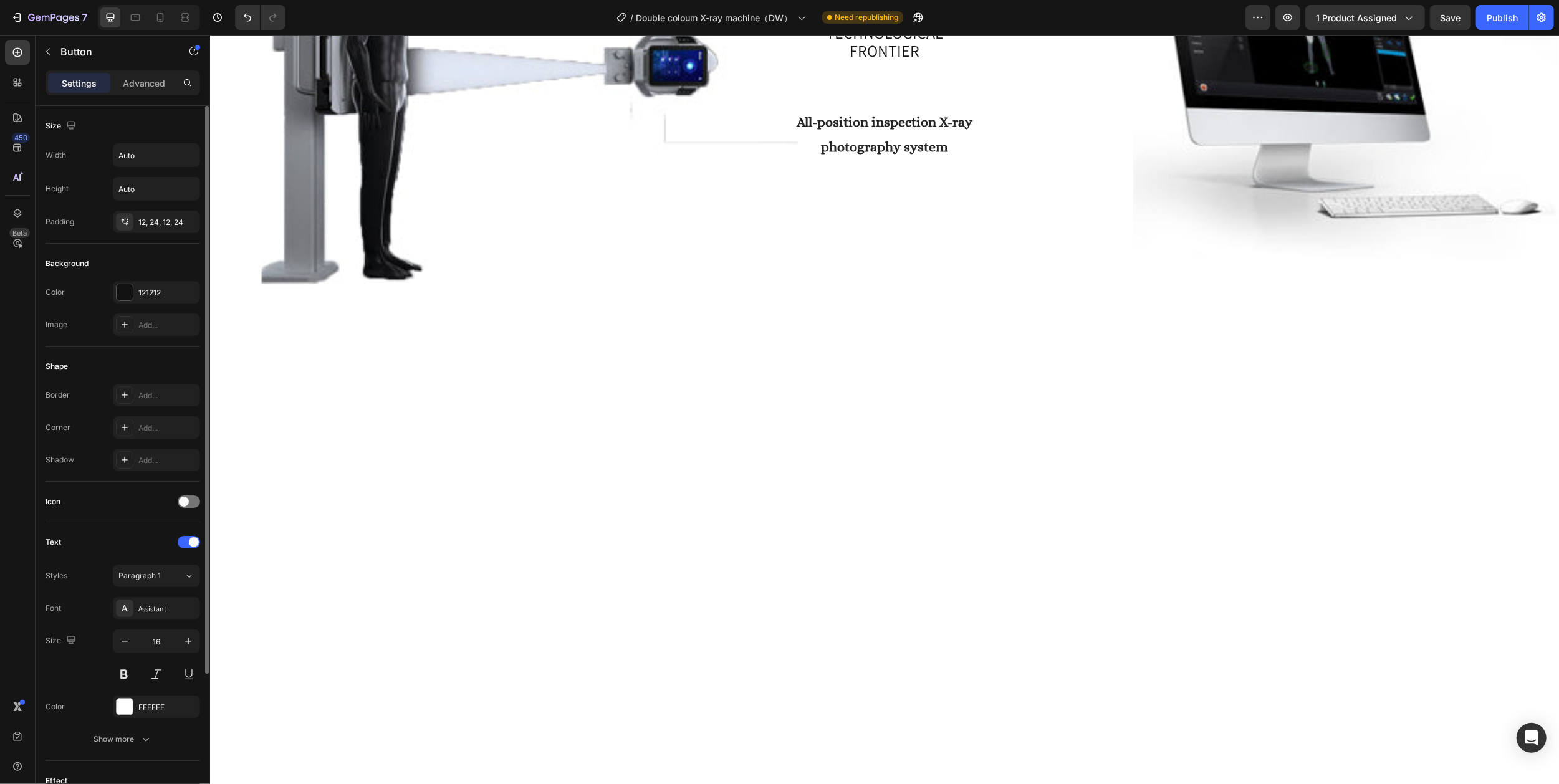
scroll to position [183, 0]
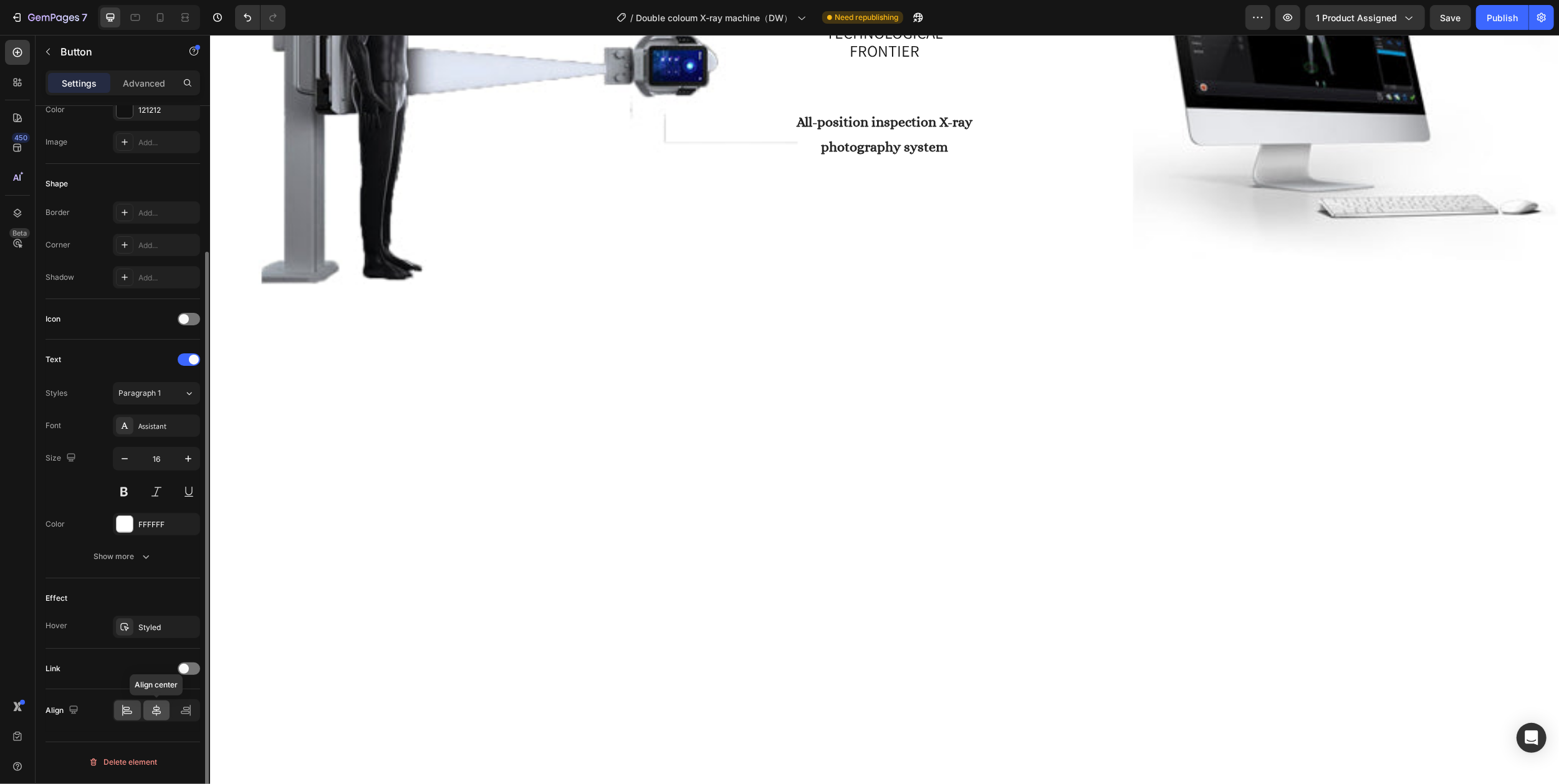
click at [158, 714] on icon at bounding box center [157, 710] width 13 height 13
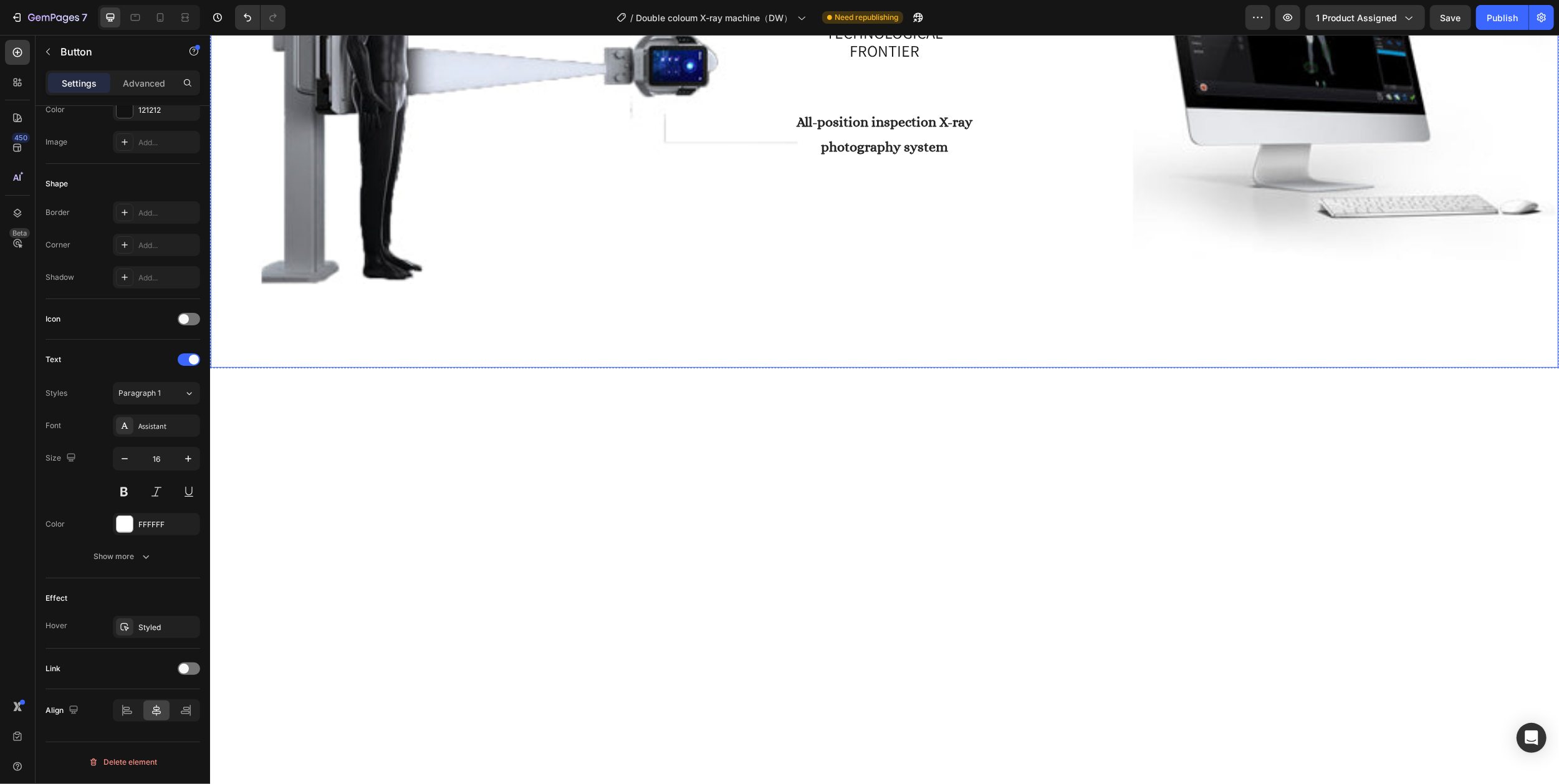
click at [741, 292] on div "Overlay" at bounding box center [883, 68] width 1347 height 599
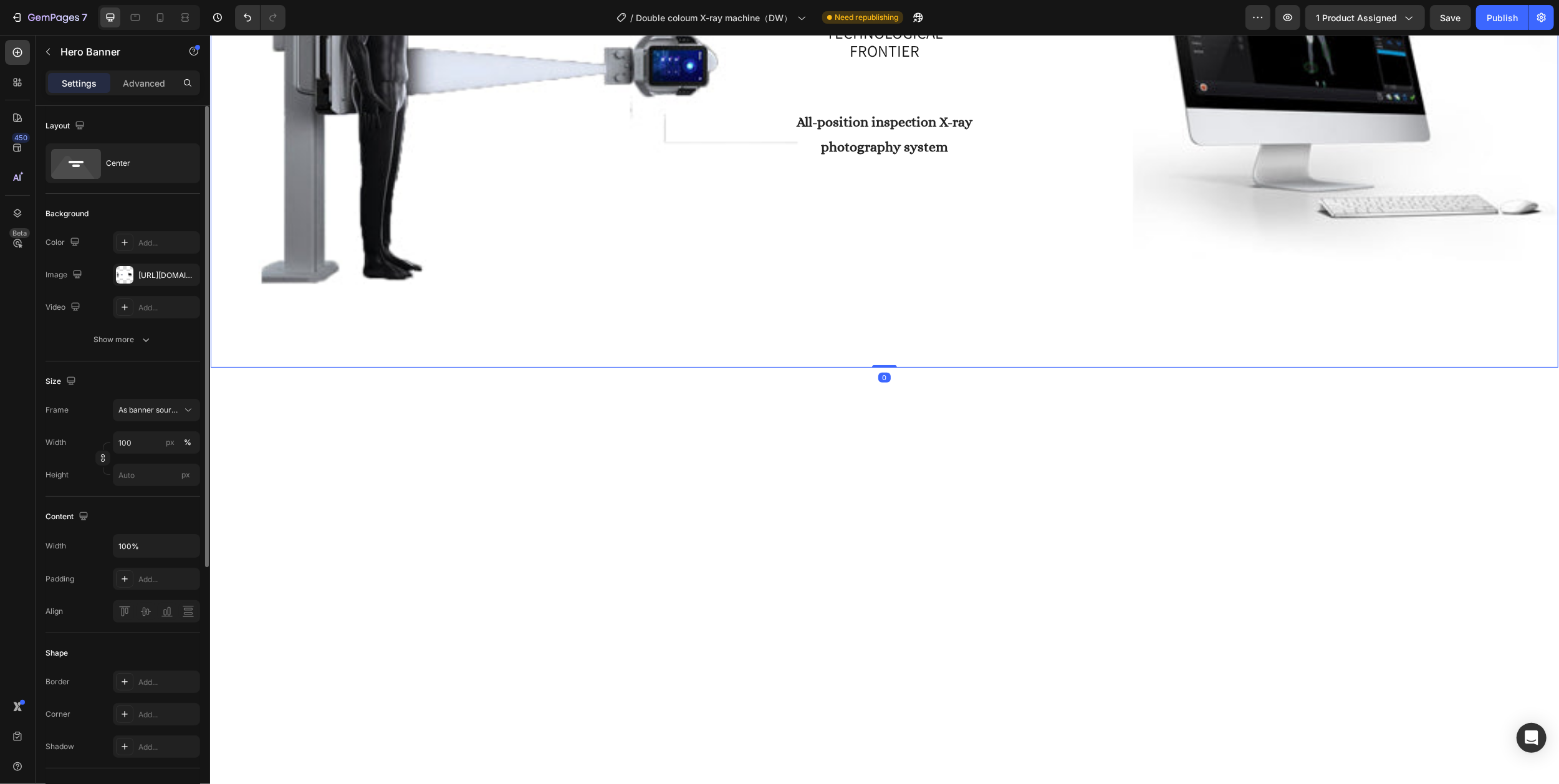
scroll to position [498, 0]
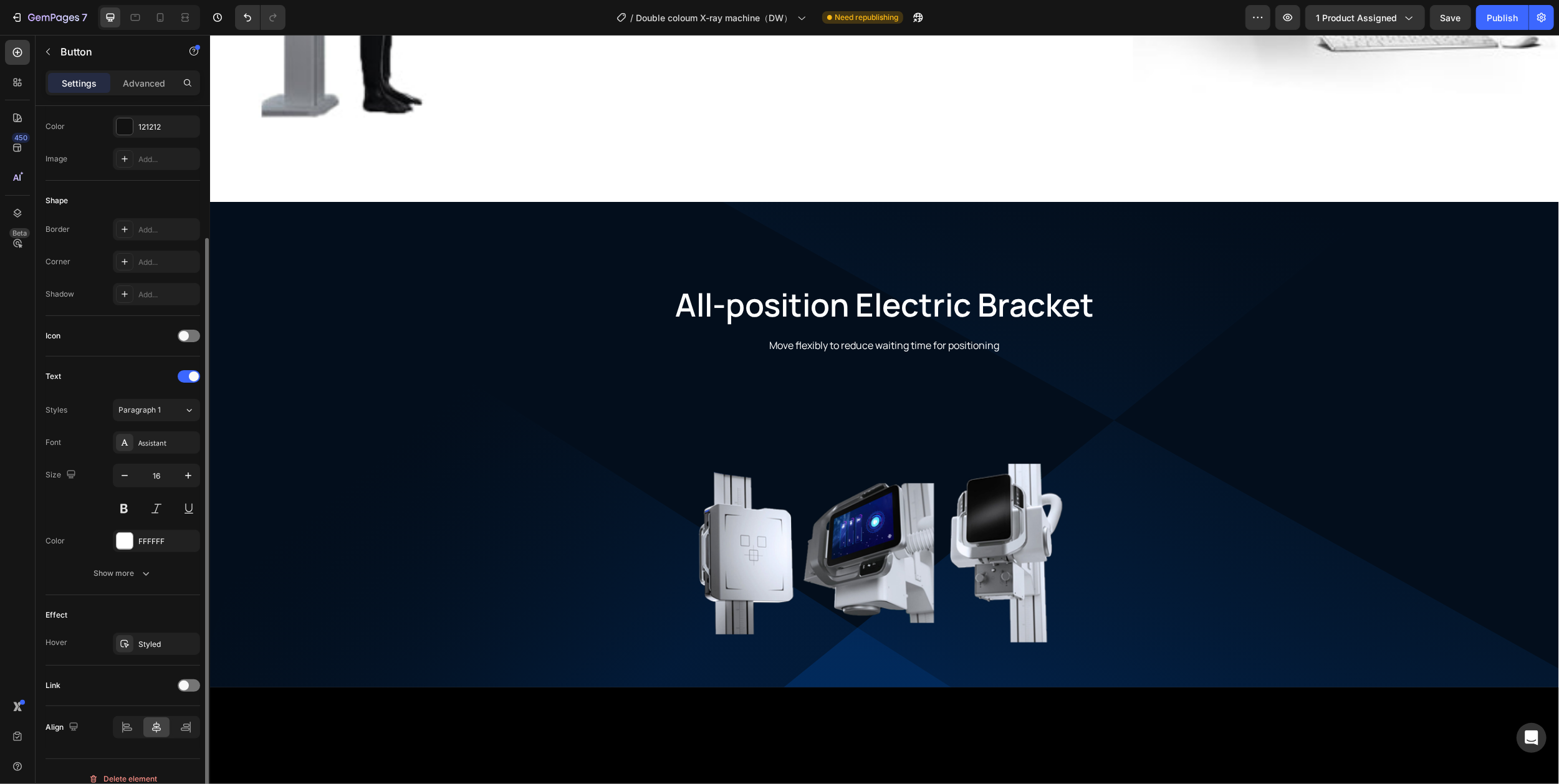
scroll to position [183, 0]
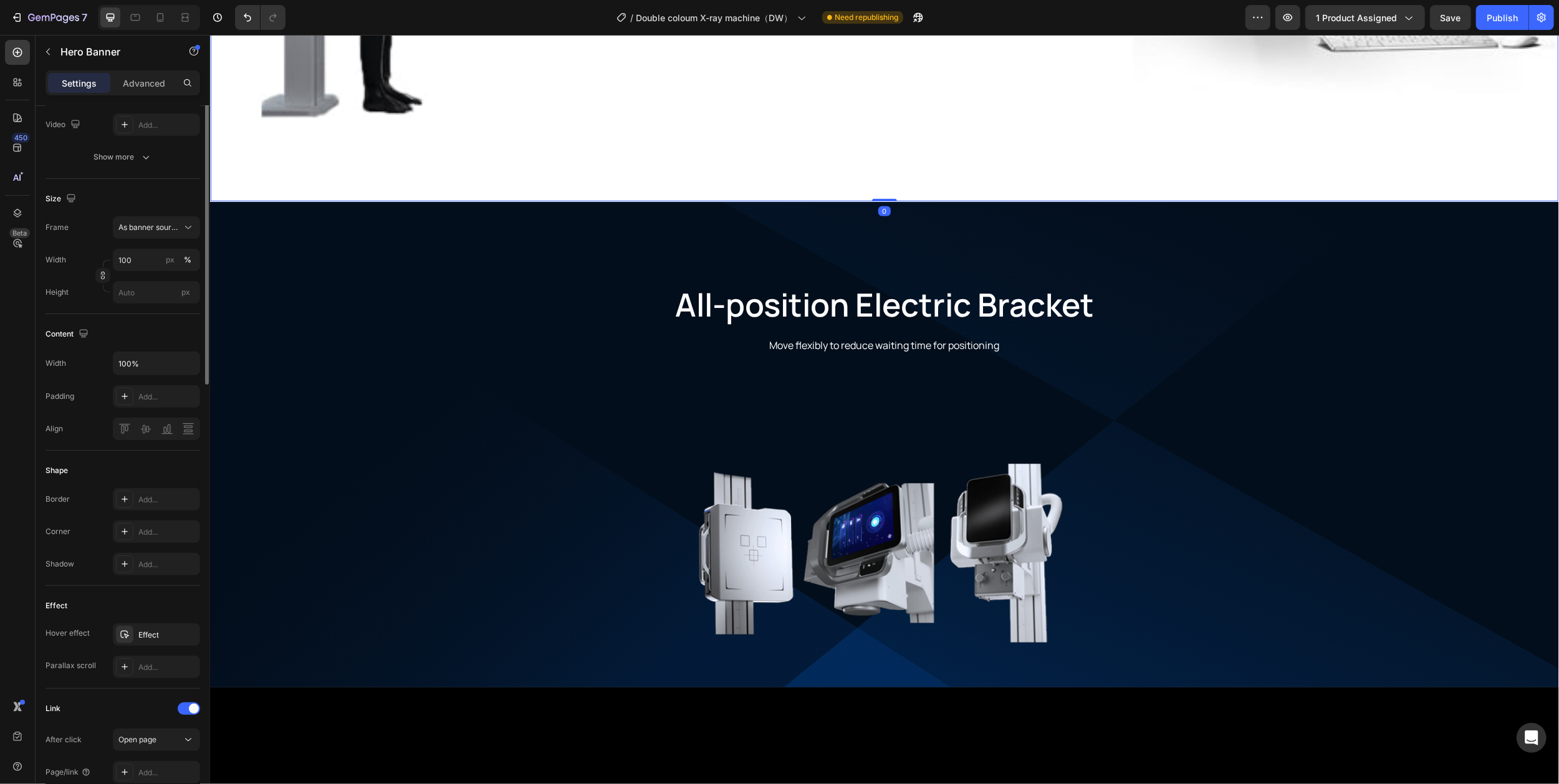
scroll to position [0, 0]
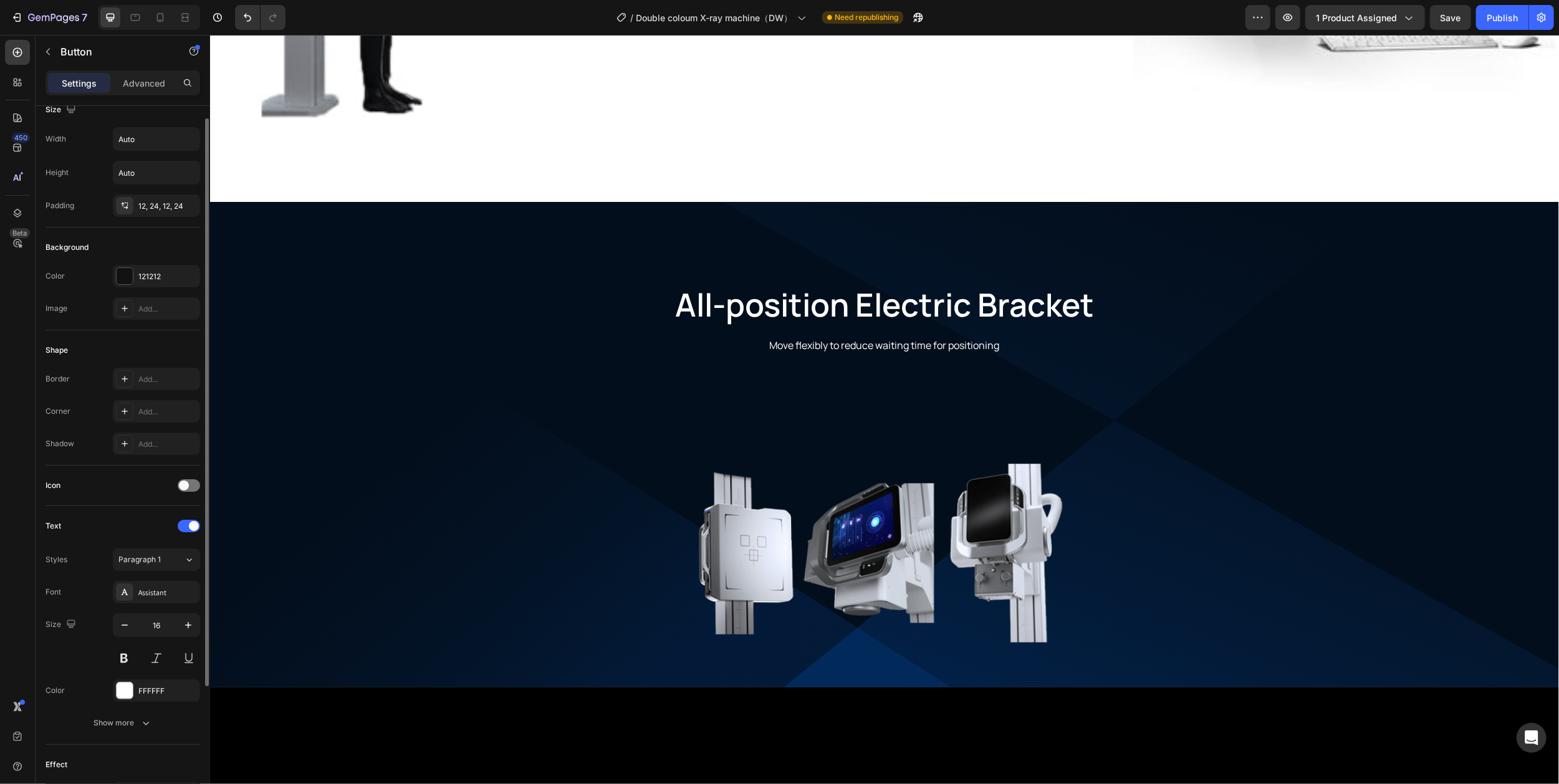
scroll to position [183, 0]
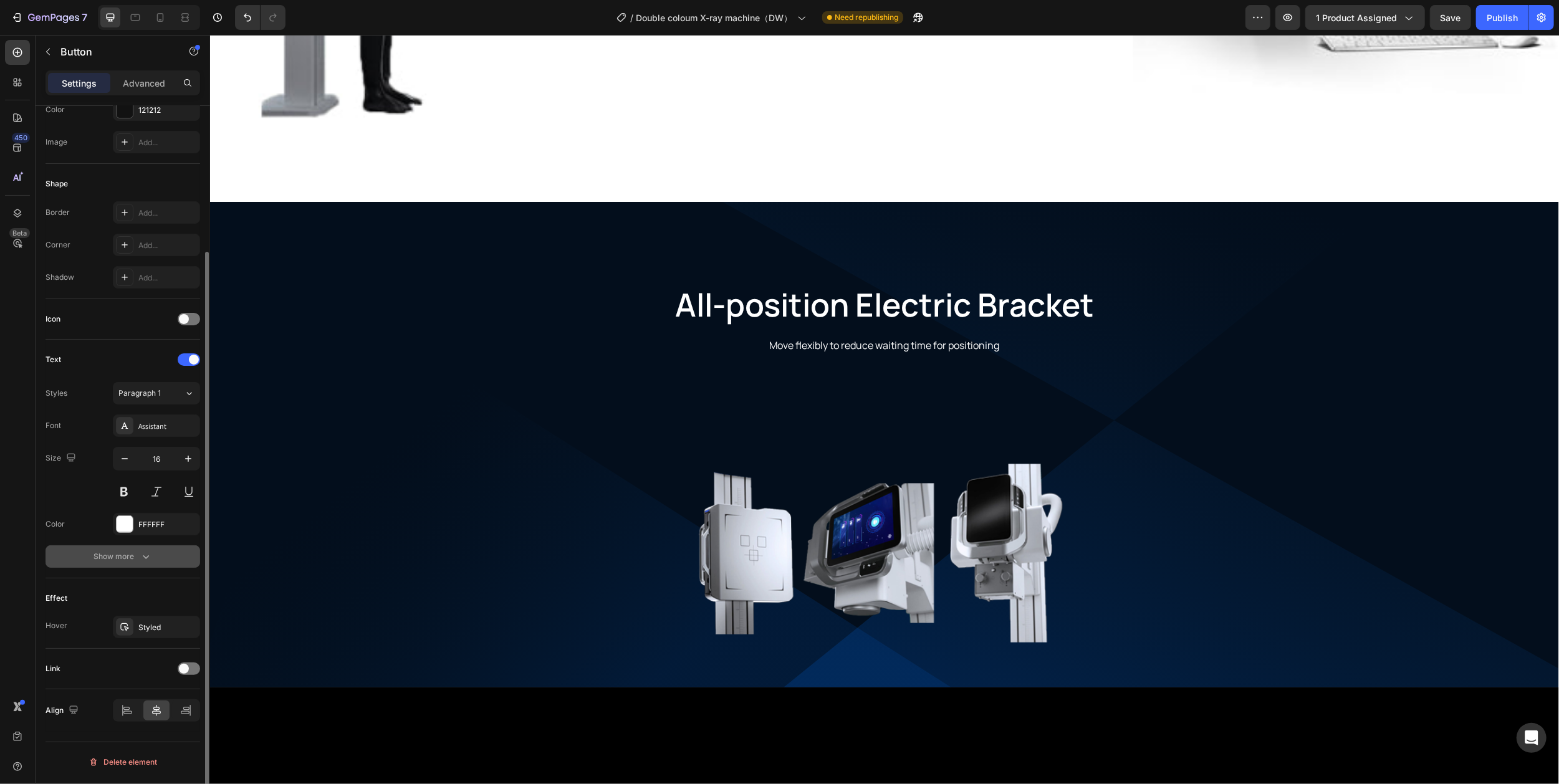
click at [133, 562] on div "Show more" at bounding box center [123, 557] width 58 height 13
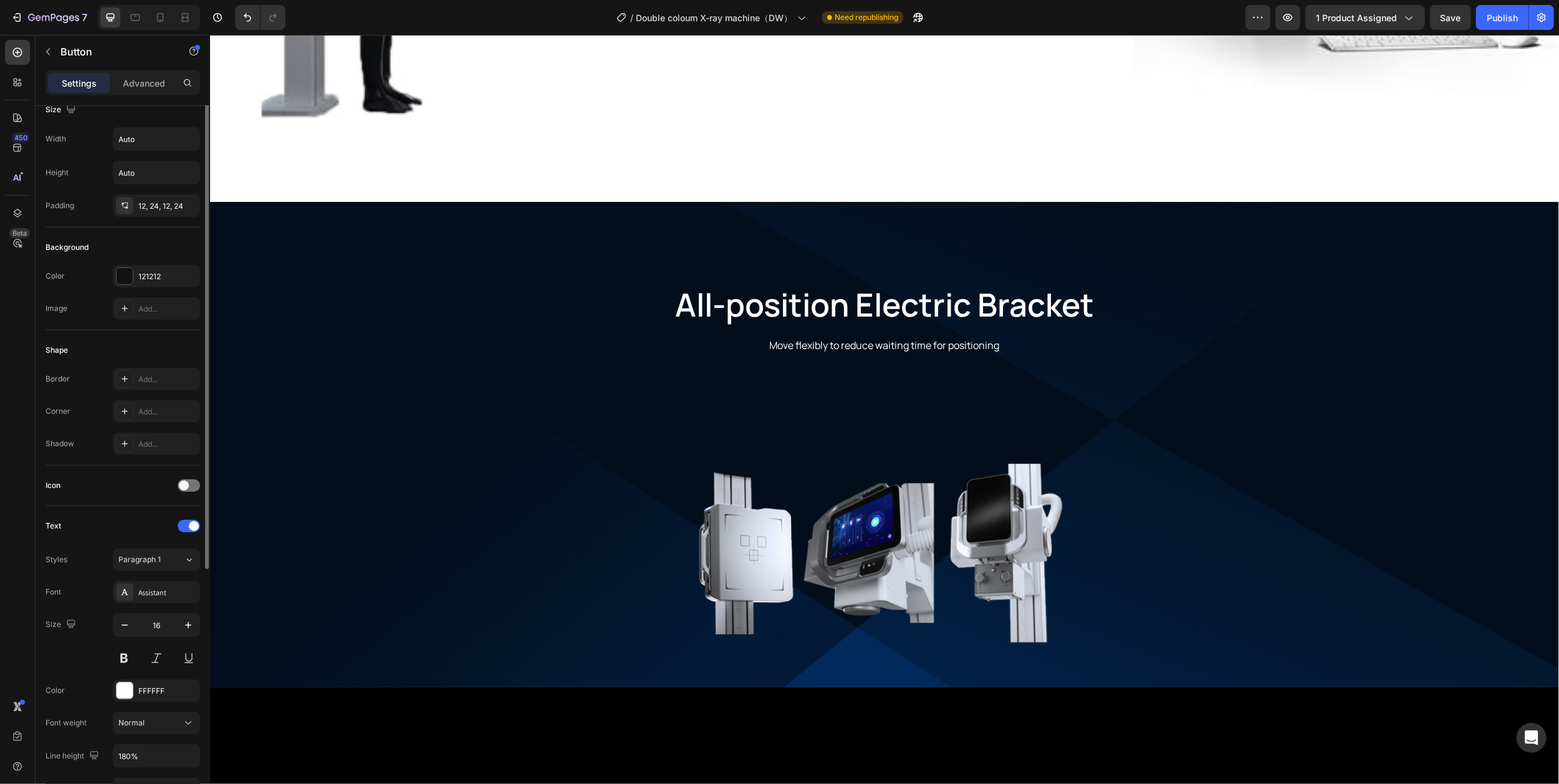
scroll to position [0, 0]
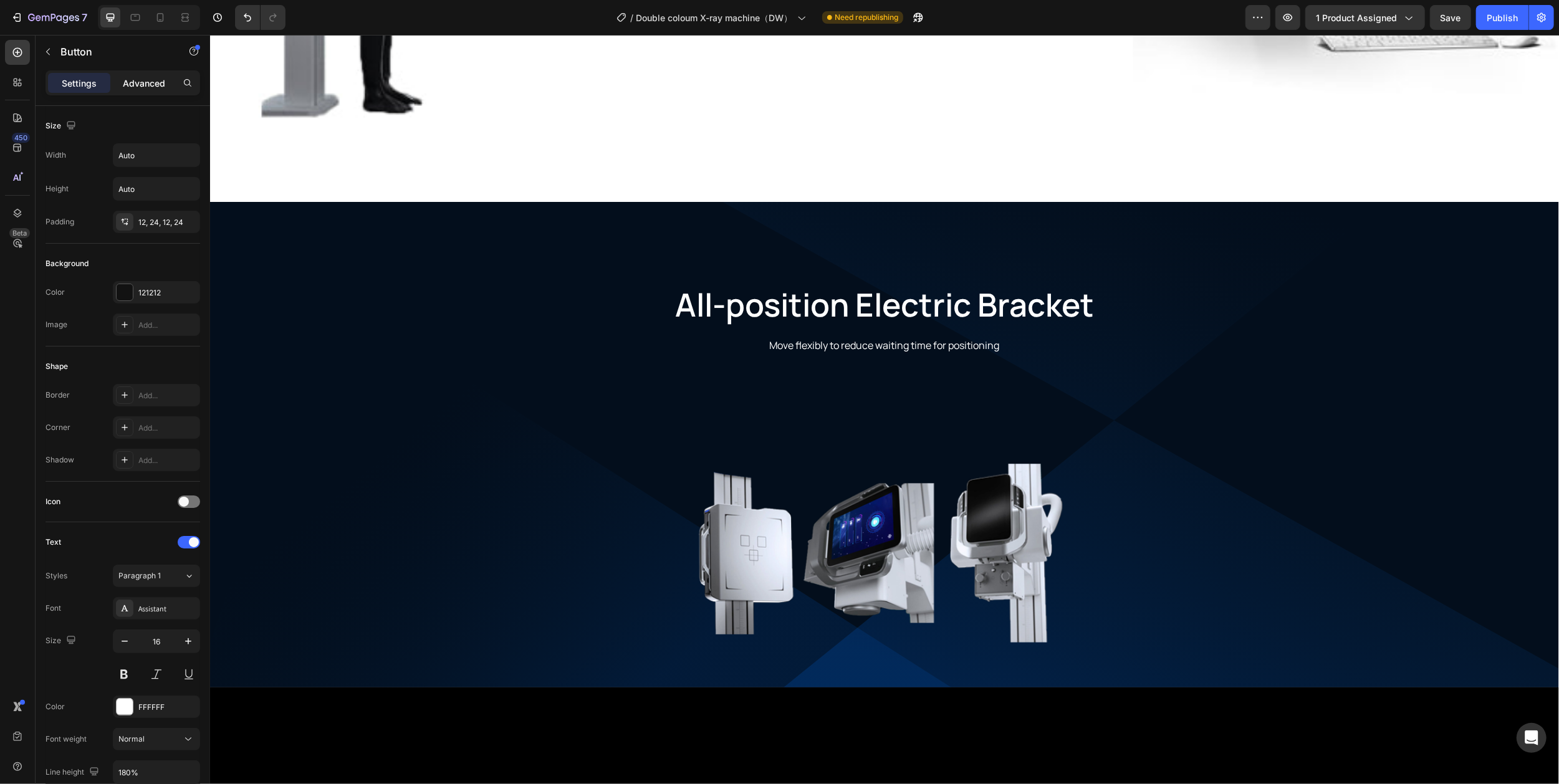
click at [135, 82] on p "Advanced" at bounding box center [143, 83] width 42 height 13
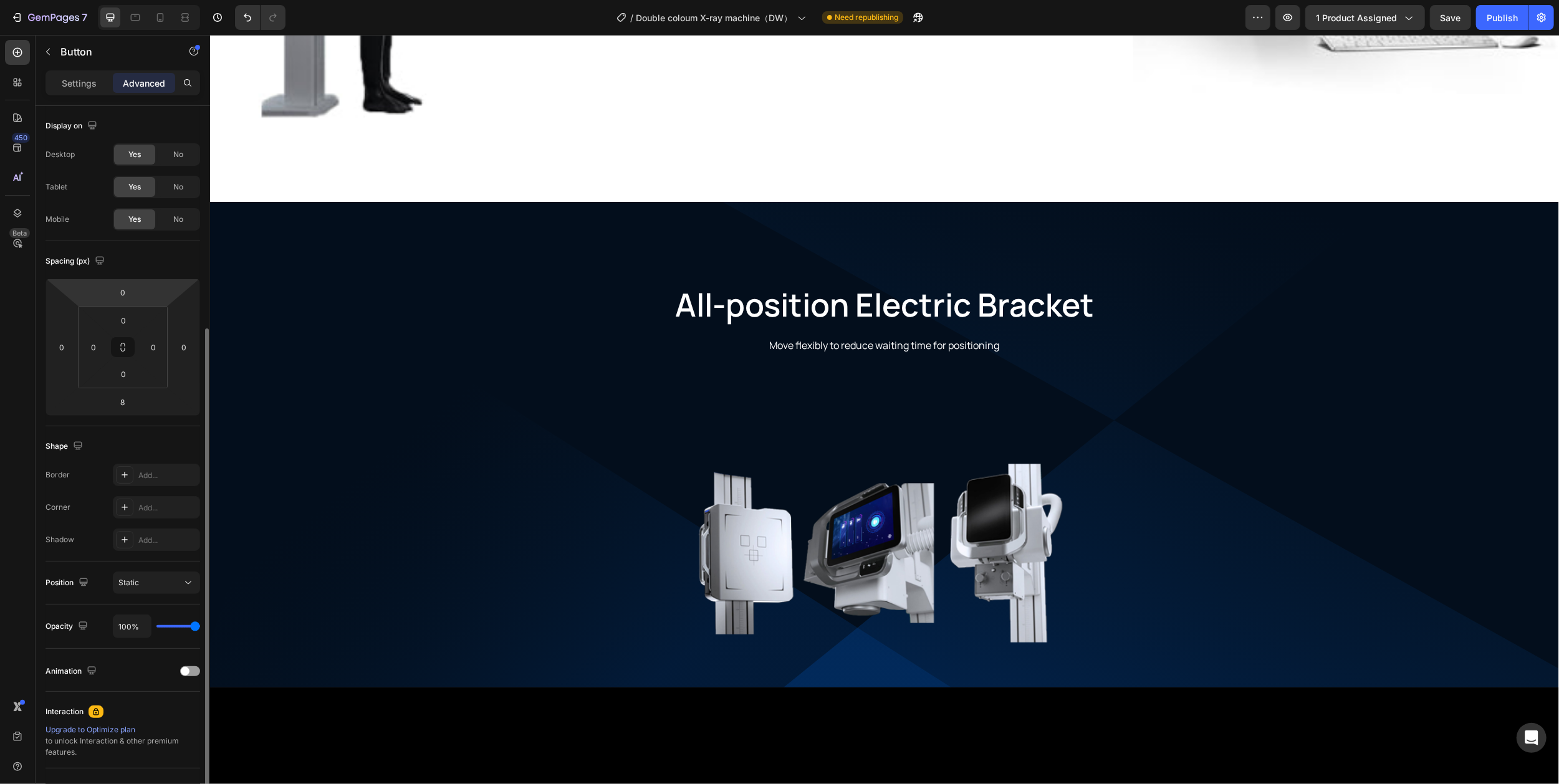
scroll to position [119, 0]
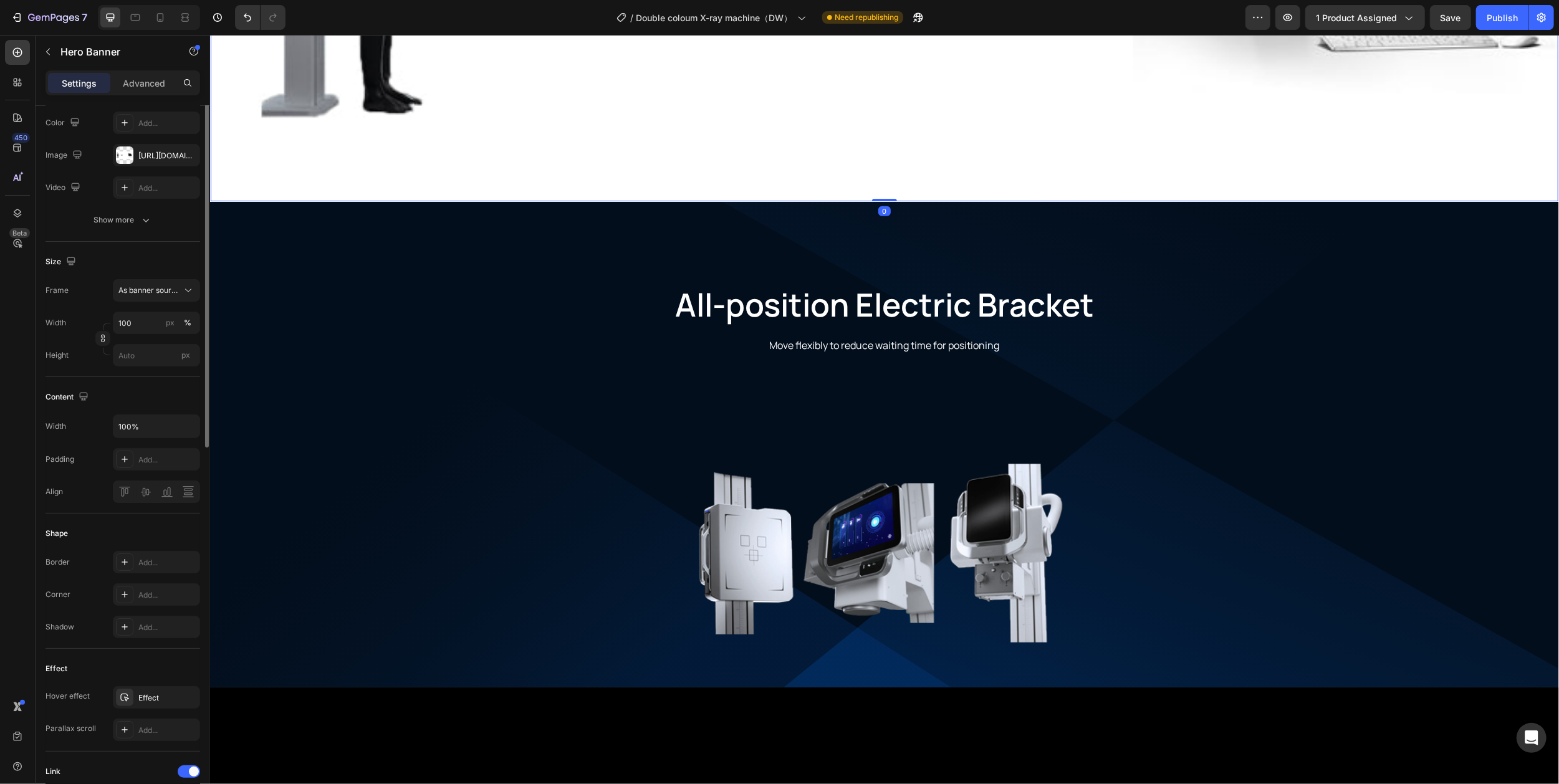
scroll to position [0, 0]
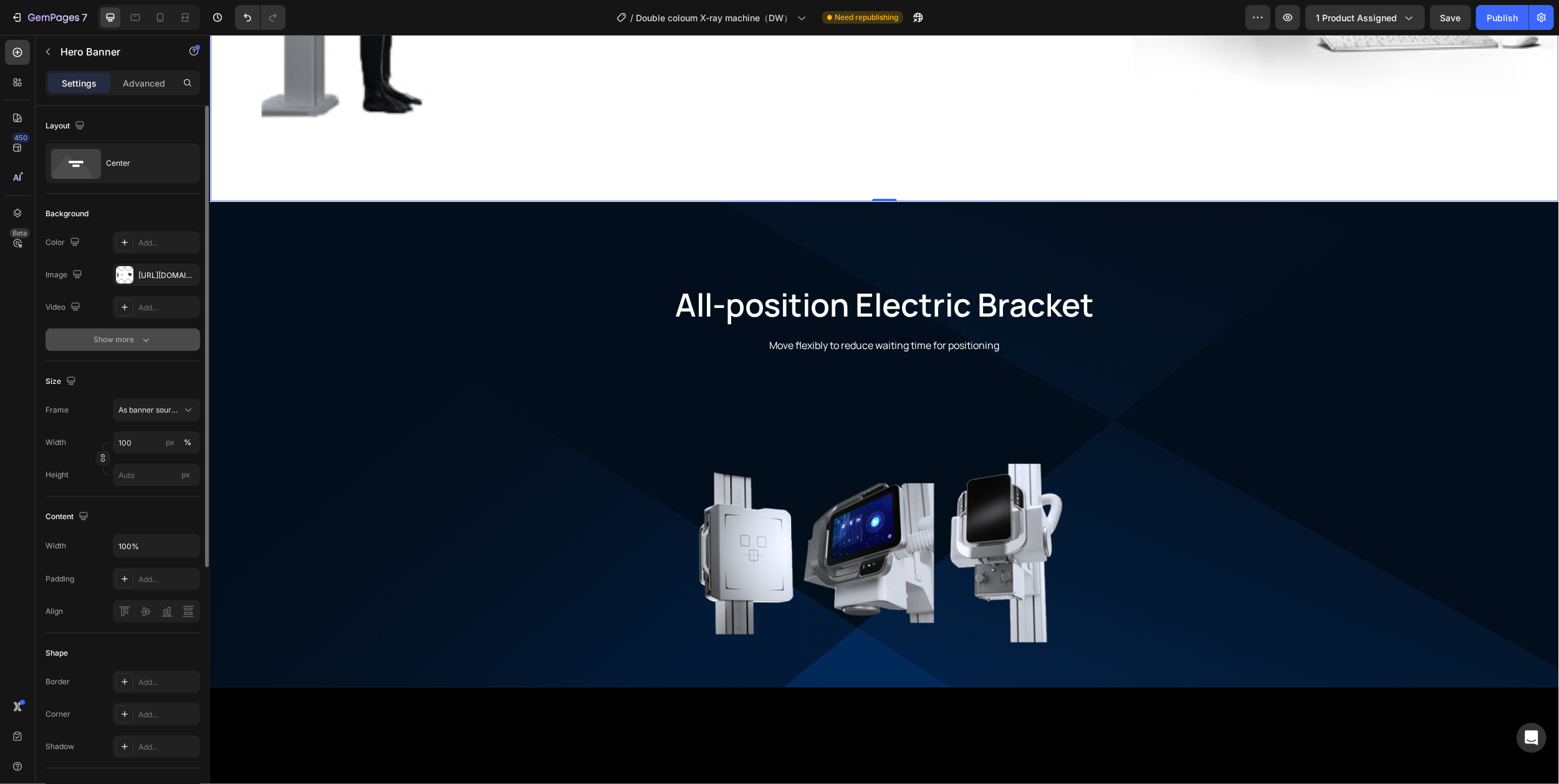
click at [131, 340] on div "Show more" at bounding box center [123, 340] width 58 height 13
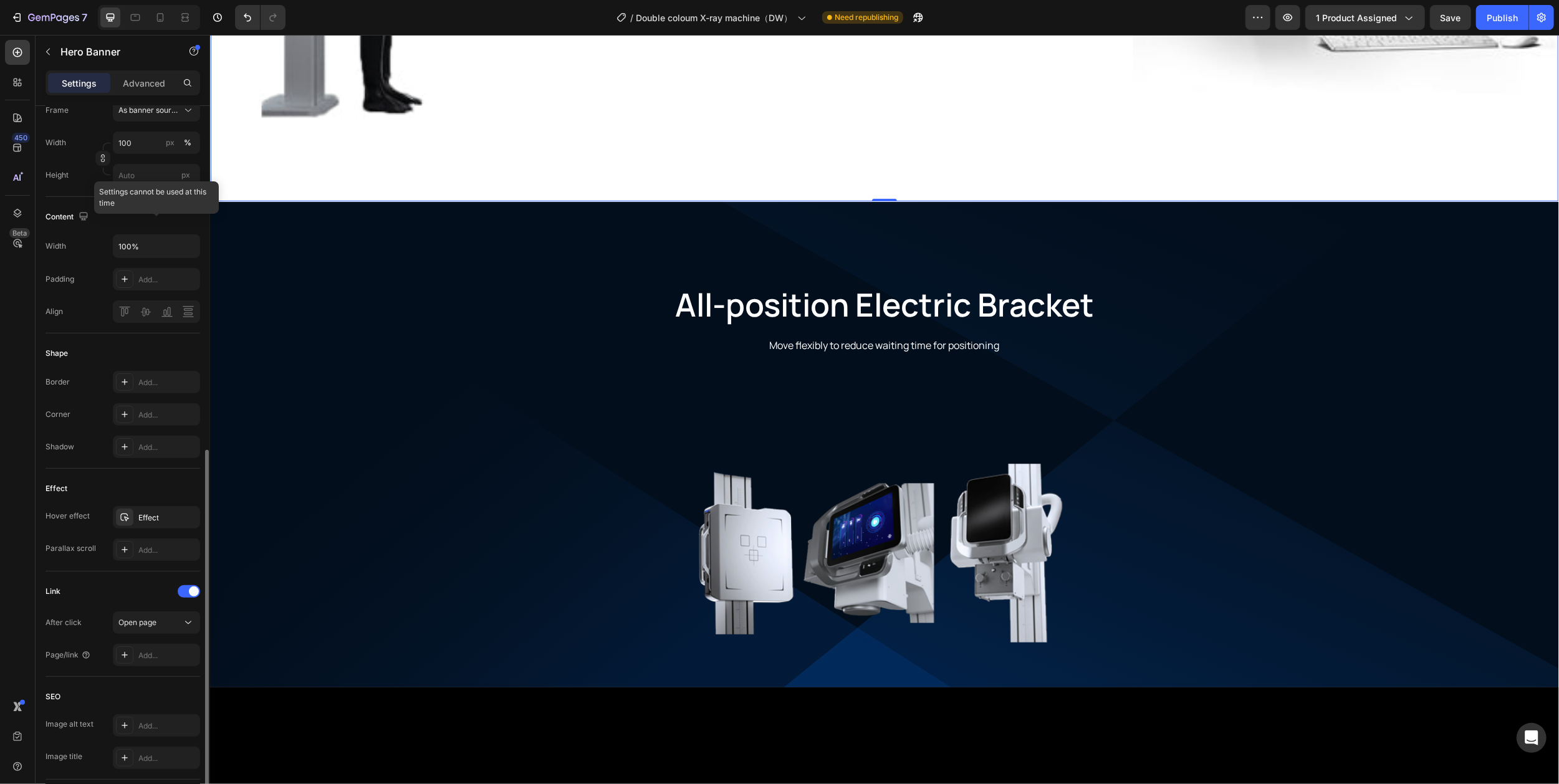
scroll to position [422, 0]
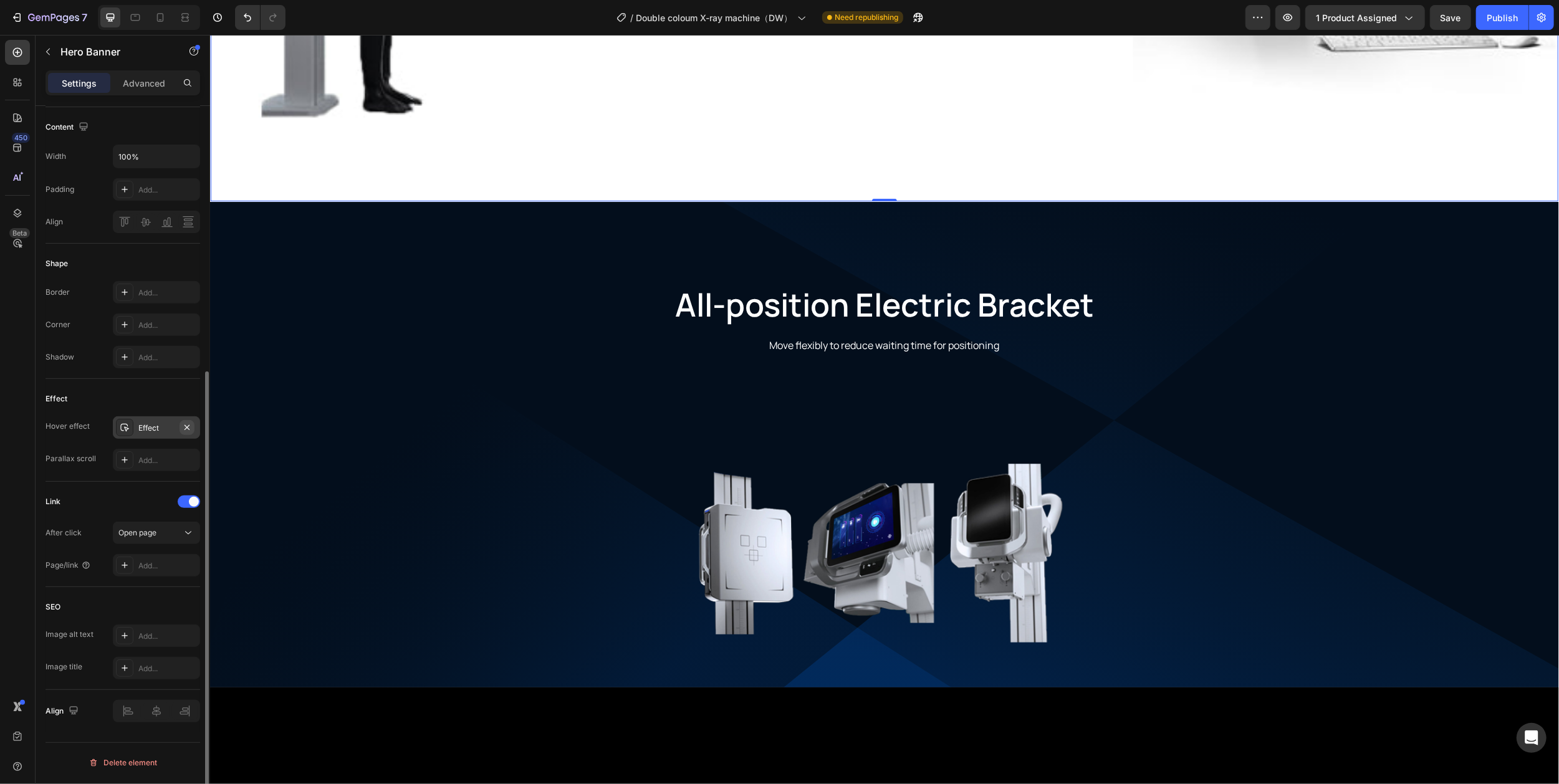
click at [185, 430] on icon "button" at bounding box center [187, 428] width 10 height 10
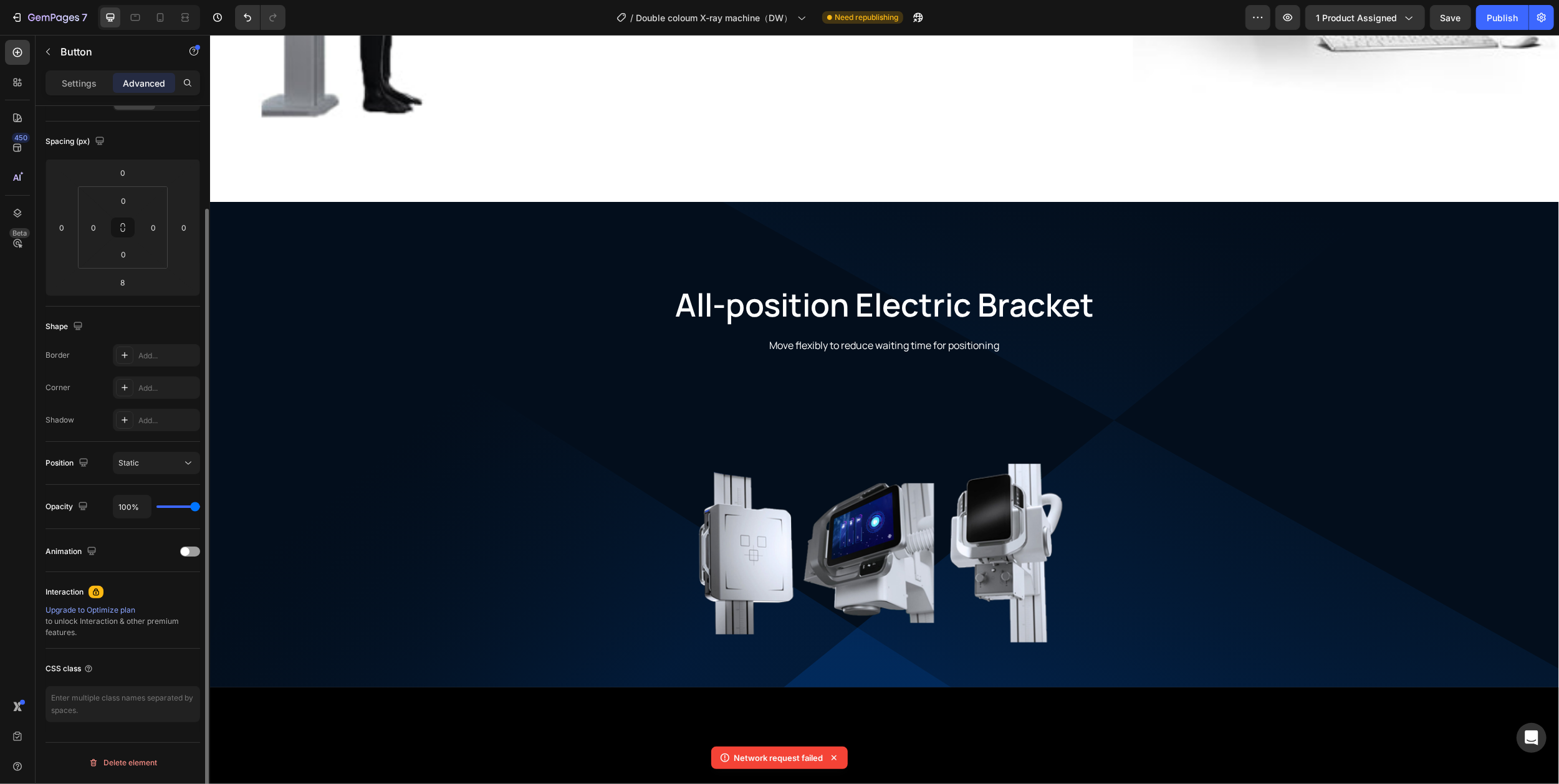
scroll to position [0, 0]
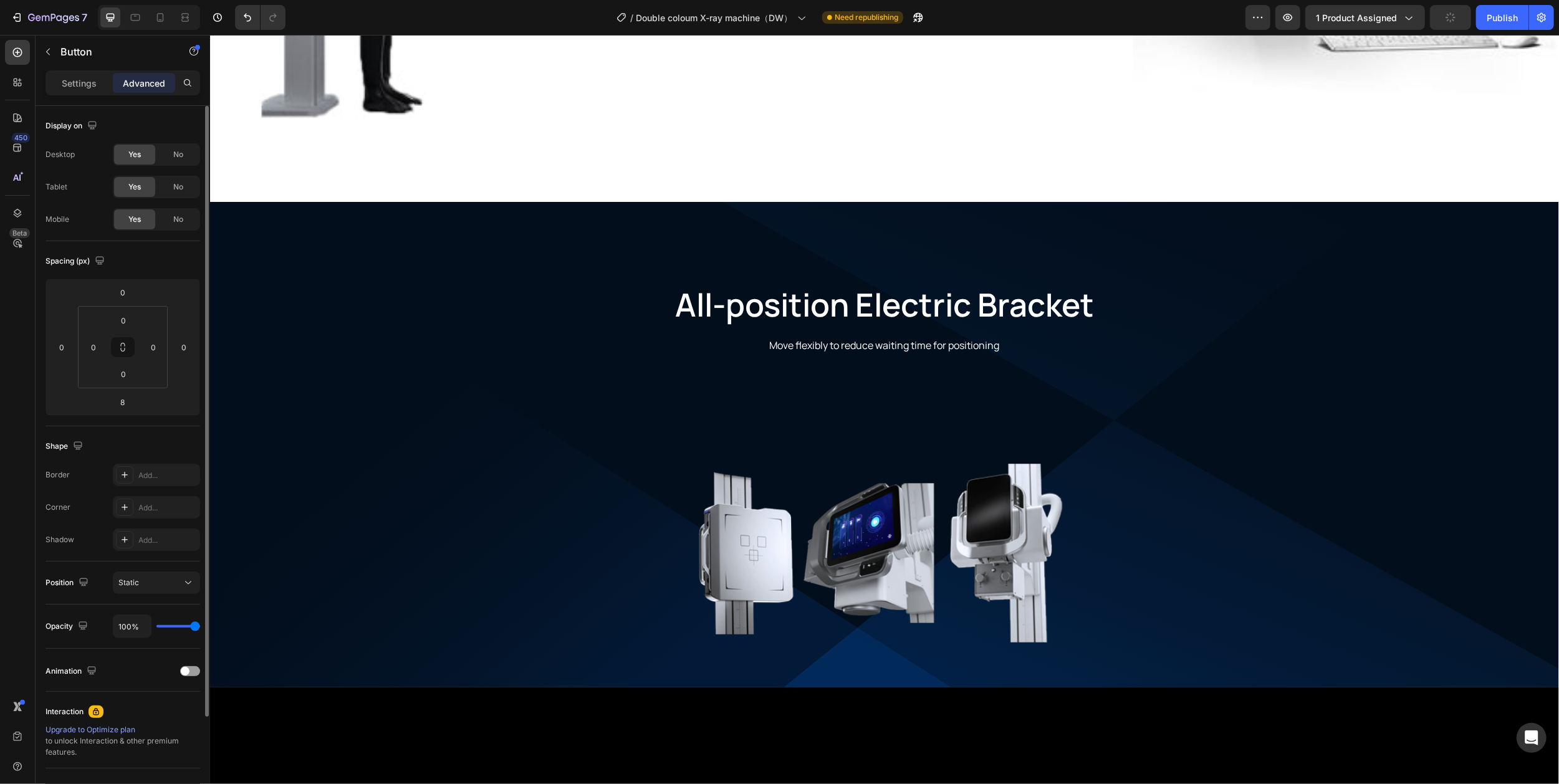
drag, startPoint x: 830, startPoint y: 318, endPoint x: 937, endPoint y: 323, distance: 107.1
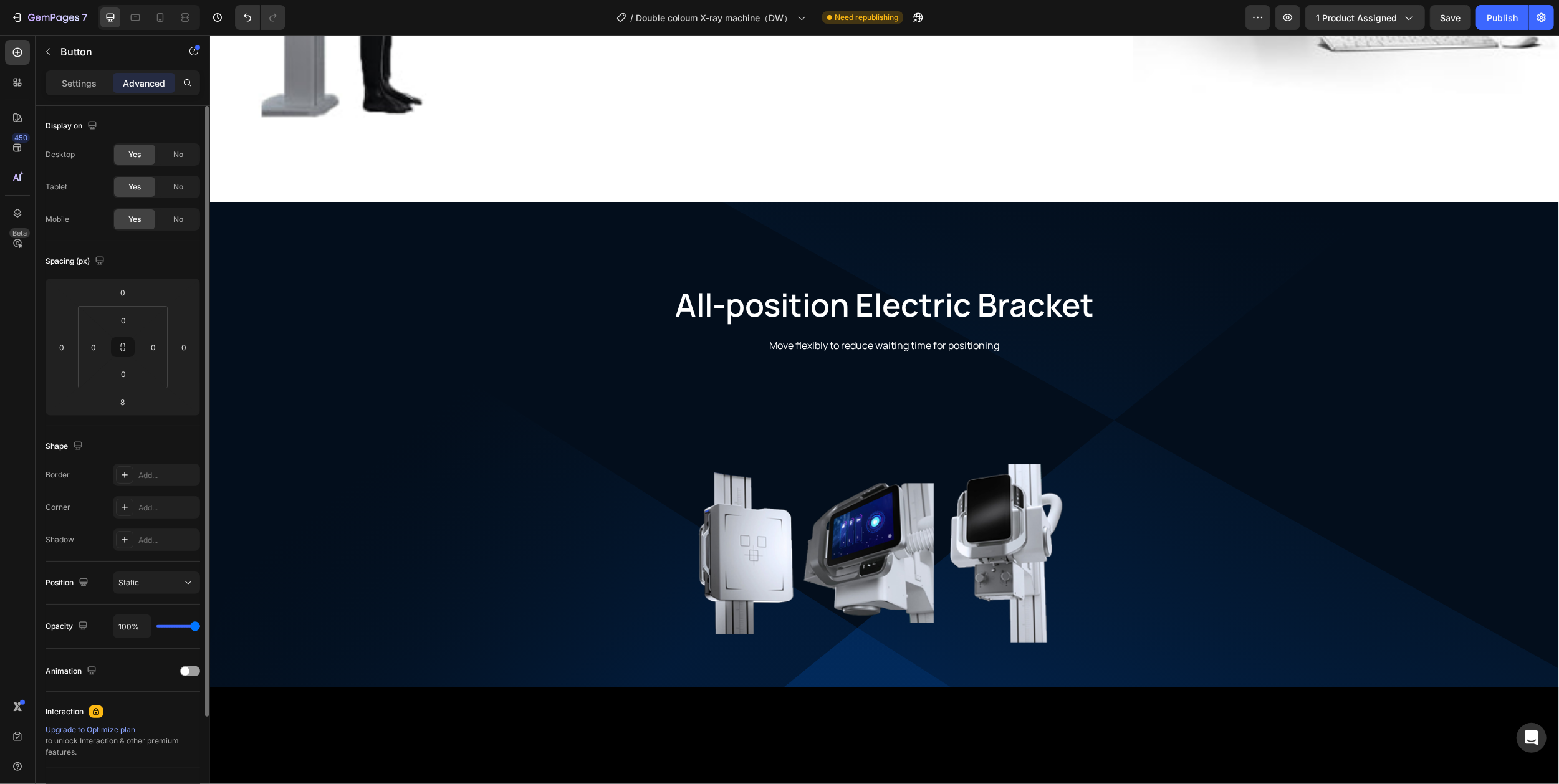
drag, startPoint x: 925, startPoint y: 322, endPoint x: 863, endPoint y: 320, distance: 62.0
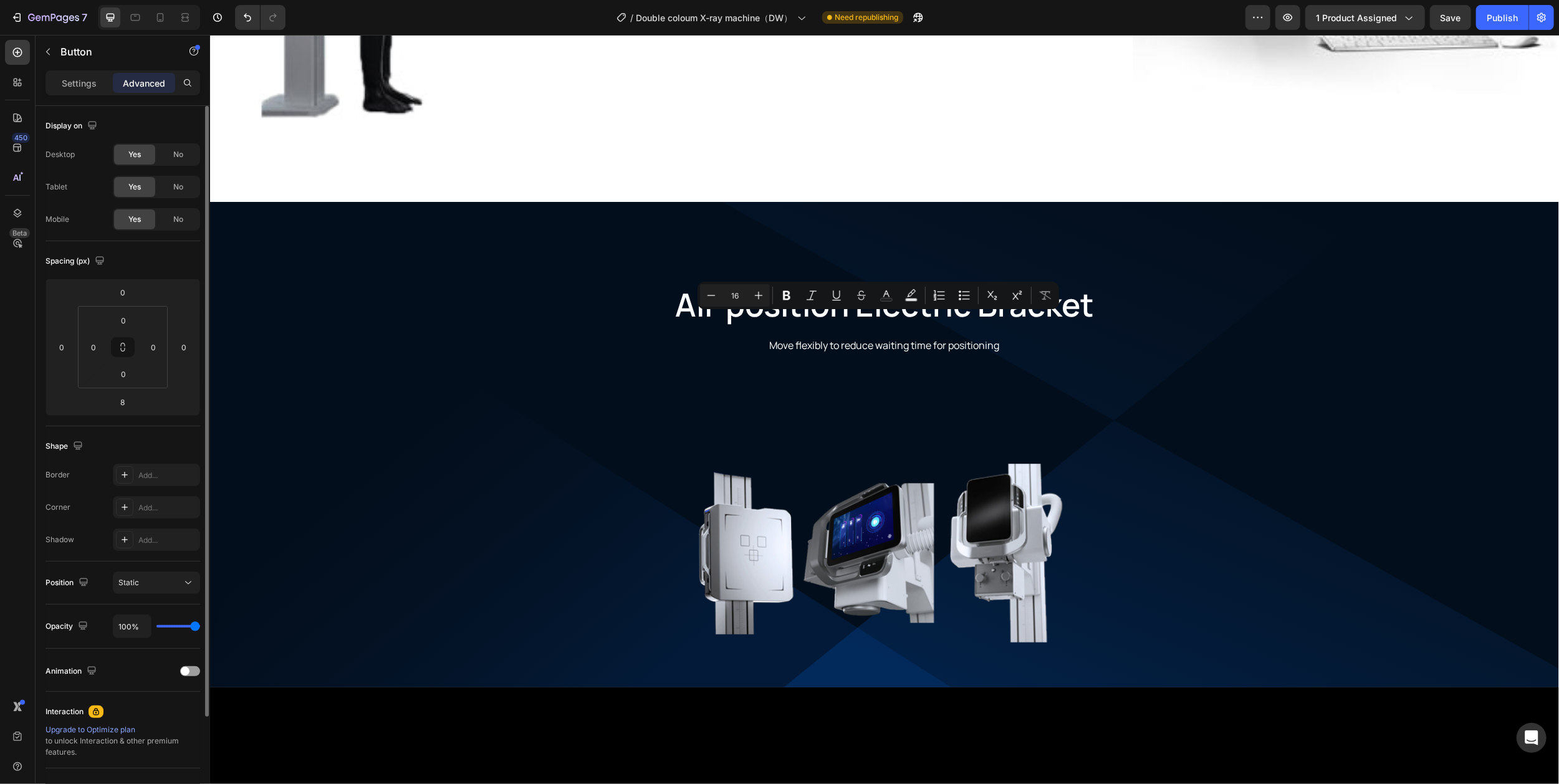
drag, startPoint x: 808, startPoint y: 319, endPoint x: 954, endPoint y: 320, distance: 146.0
click at [73, 80] on p "Settings" at bounding box center [79, 83] width 35 height 13
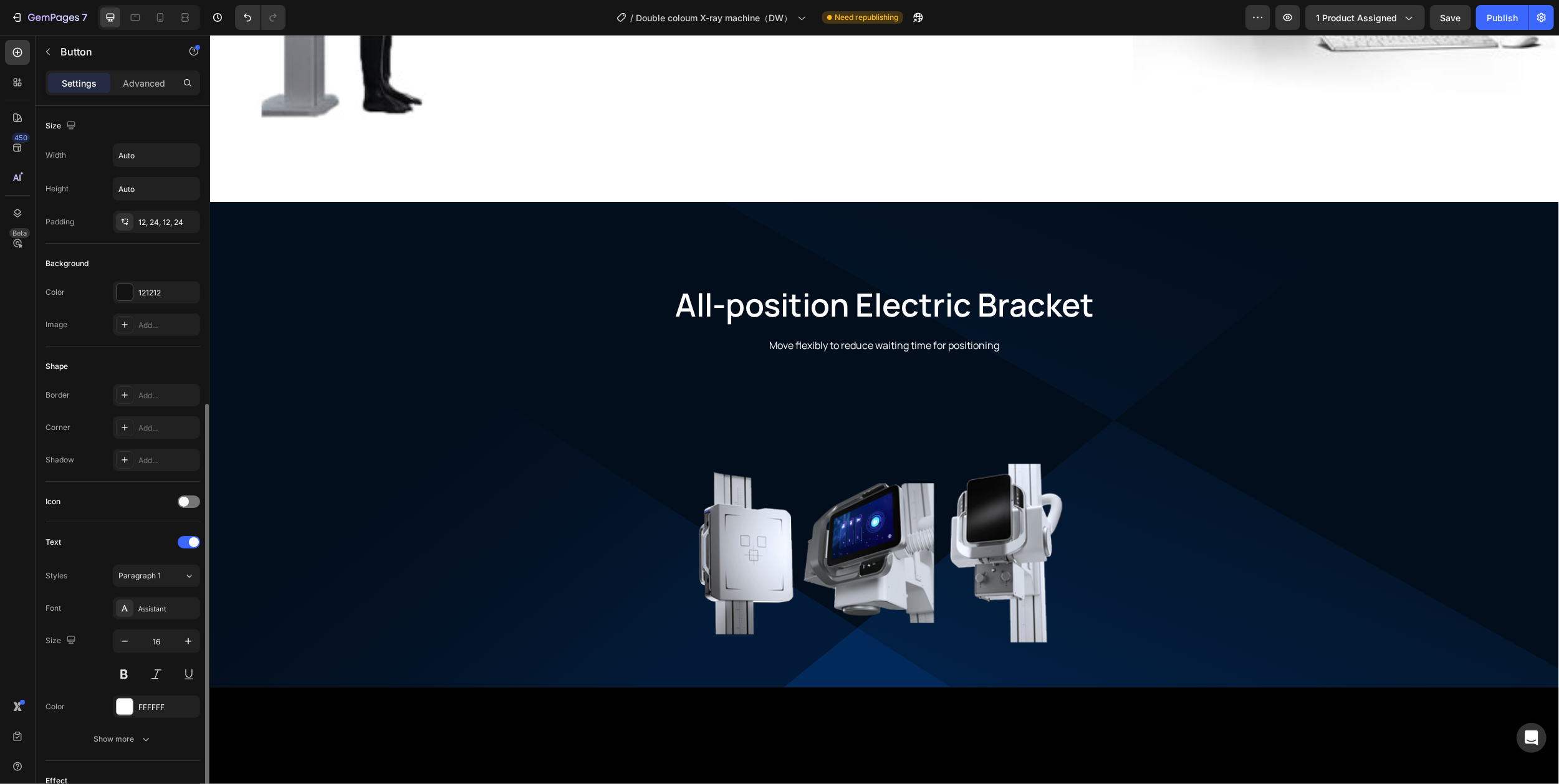
scroll to position [166, 0]
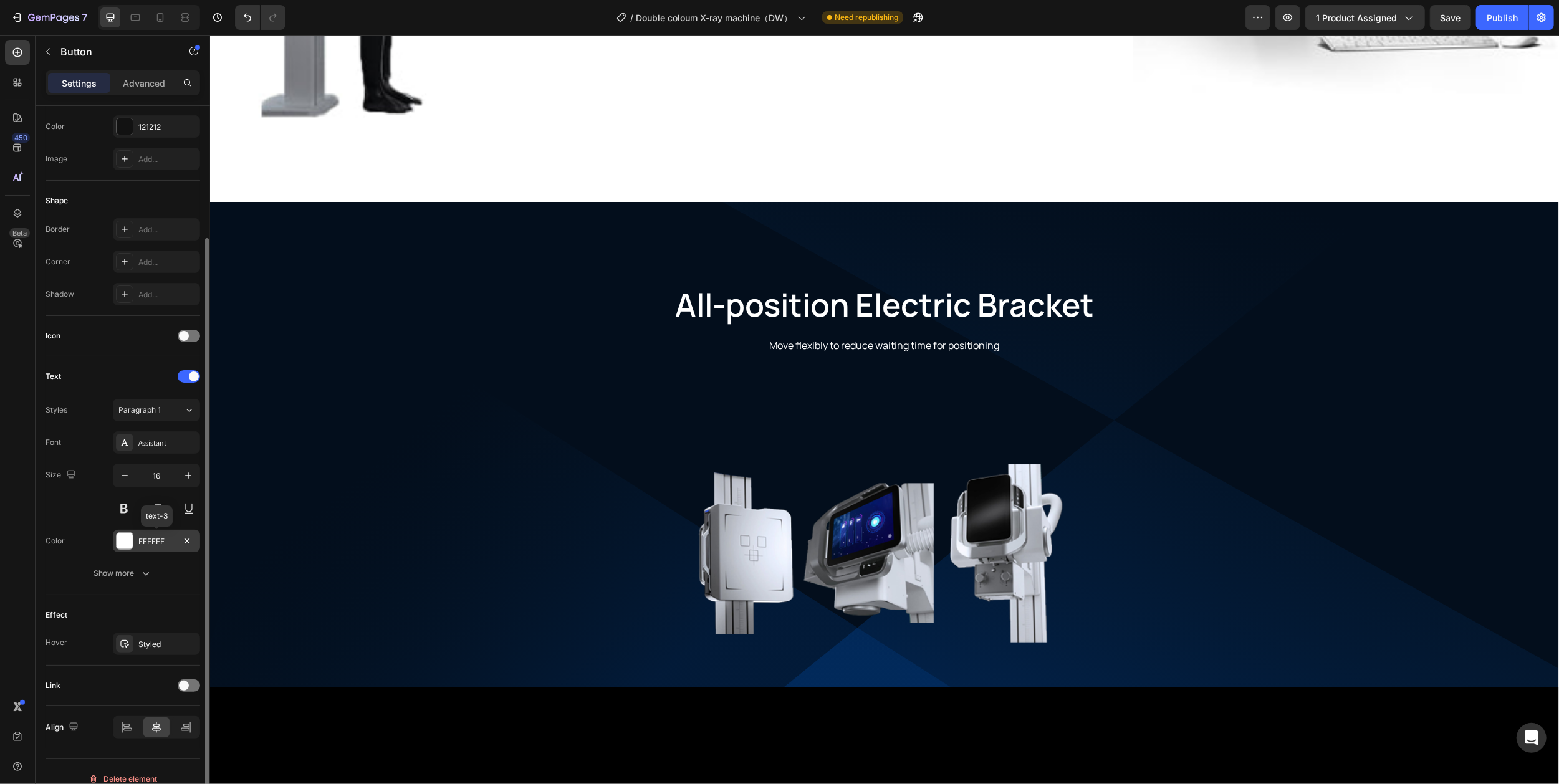
click at [126, 541] on div at bounding box center [124, 541] width 16 height 16
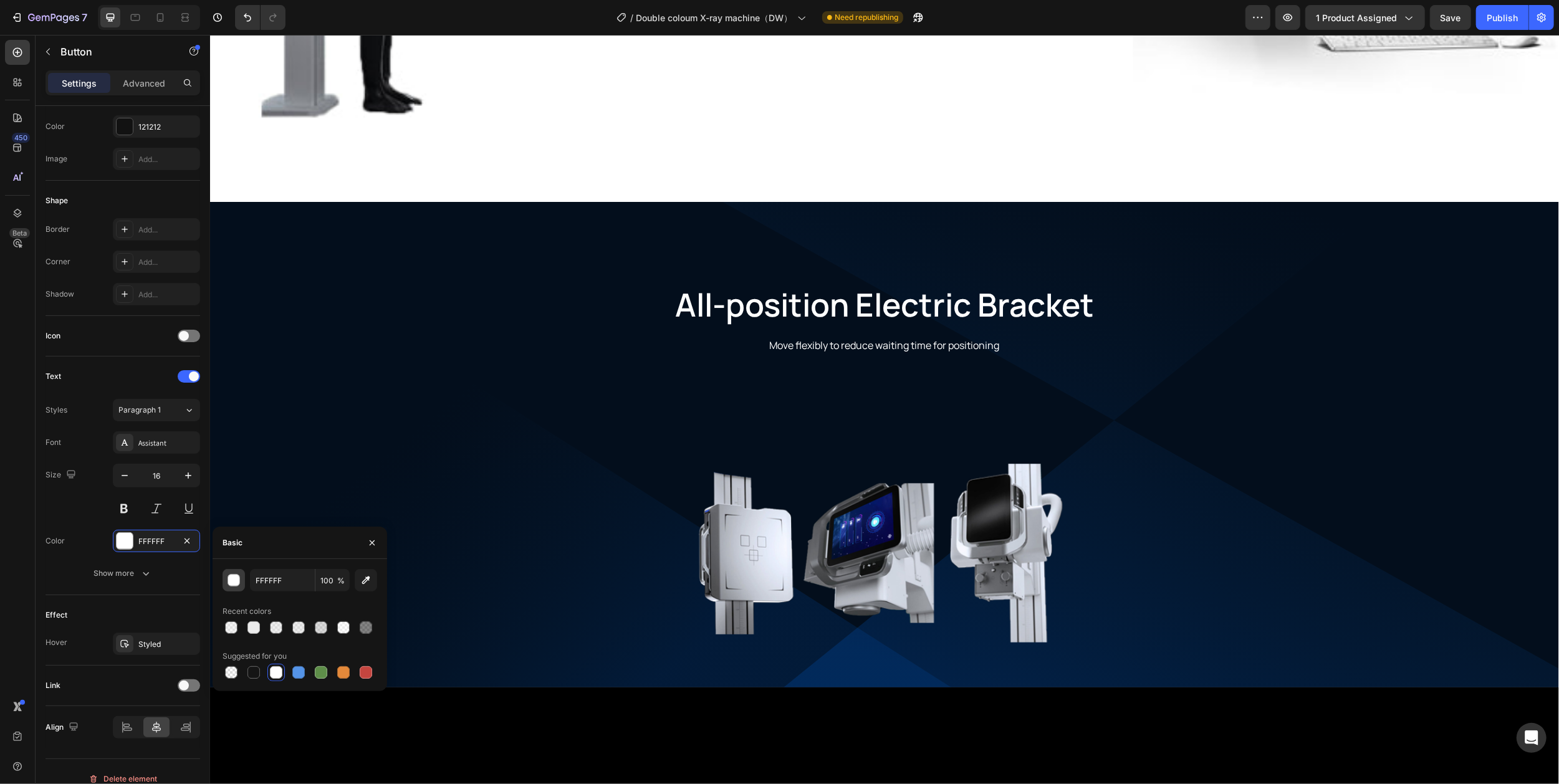
click at [229, 584] on div "button" at bounding box center [234, 581] width 13 height 13
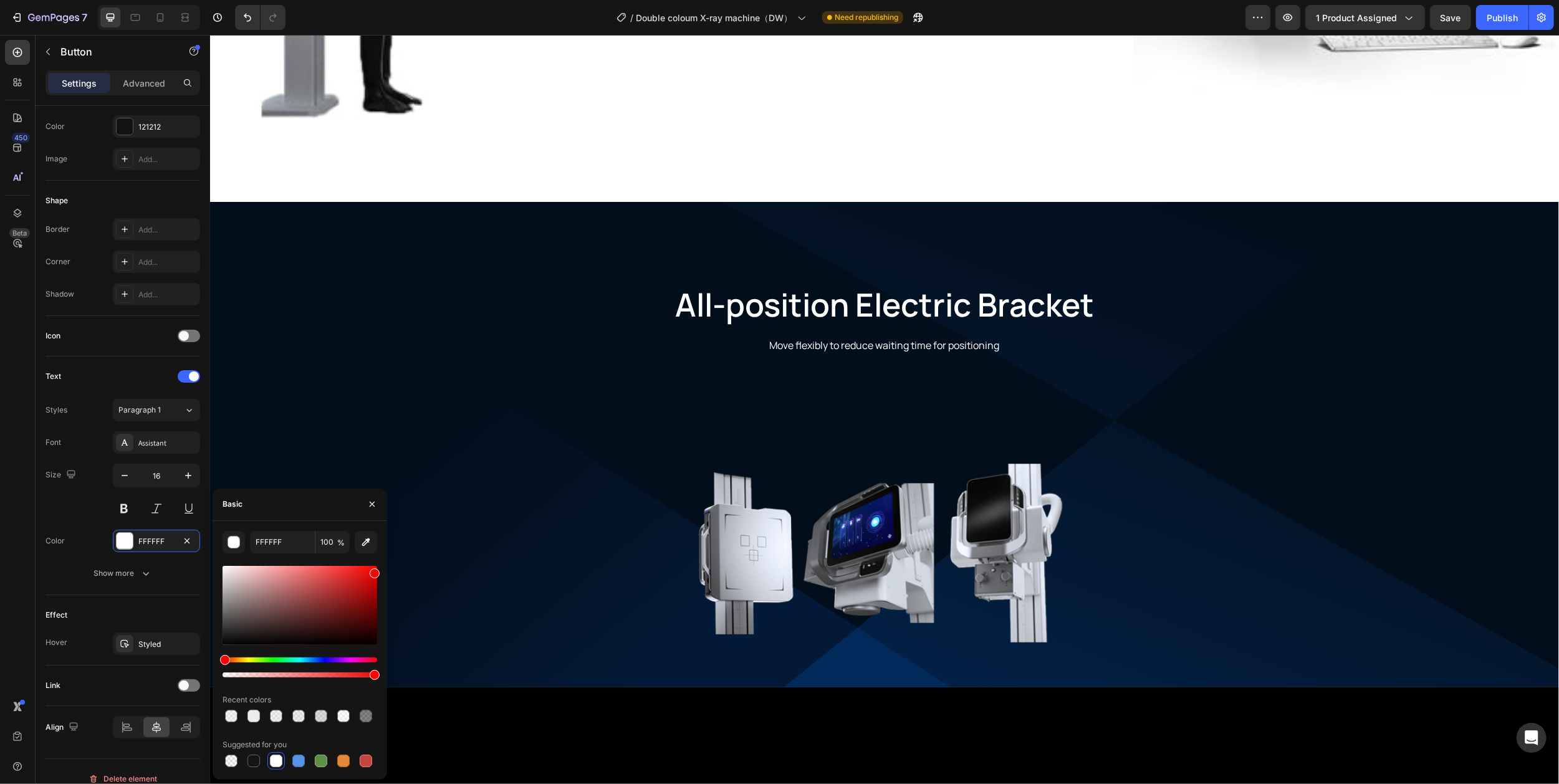
click at [373, 570] on div at bounding box center [300, 605] width 155 height 79
type input "ED0707"
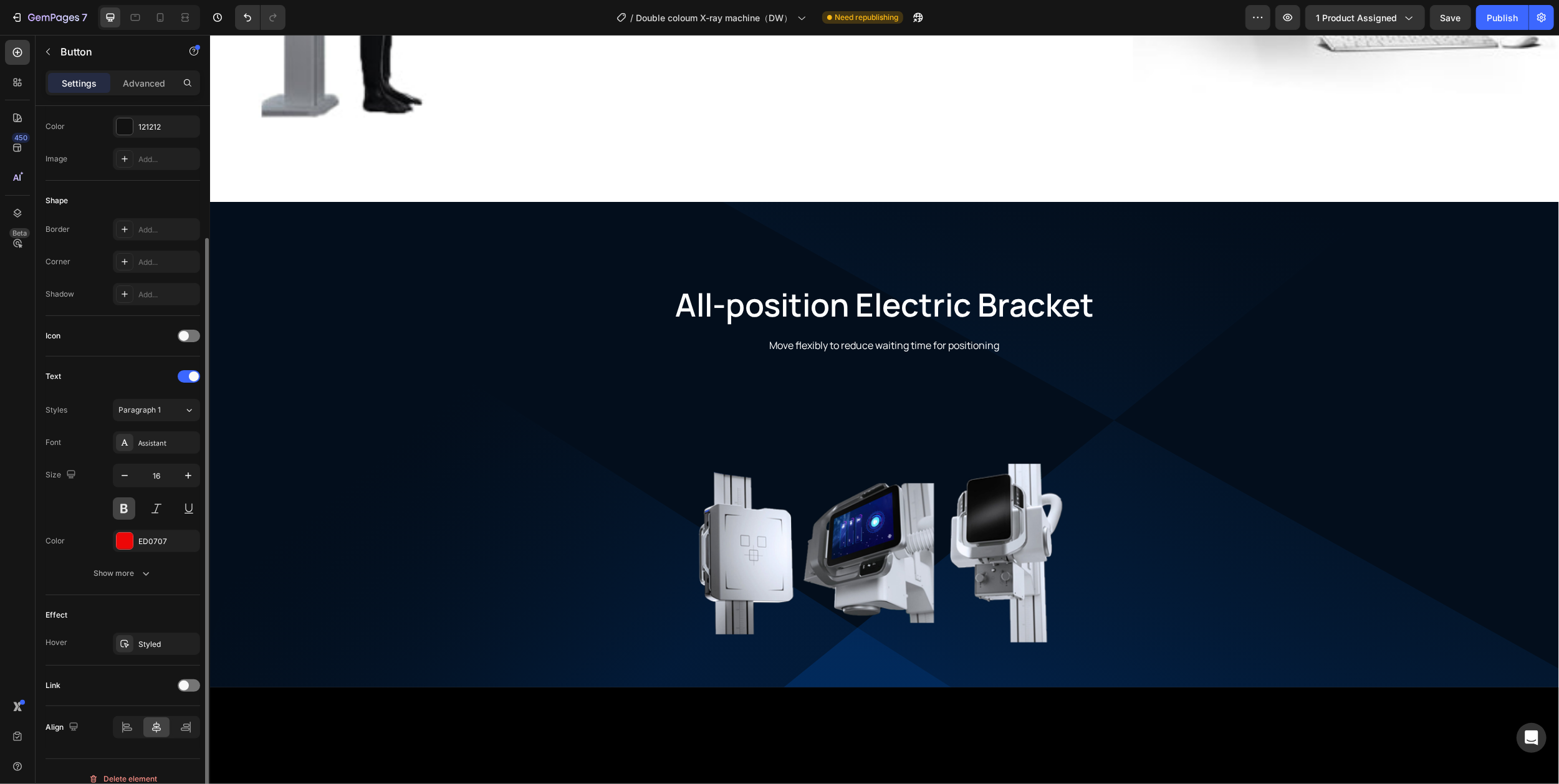
click at [124, 512] on button at bounding box center [124, 509] width 23 height 23
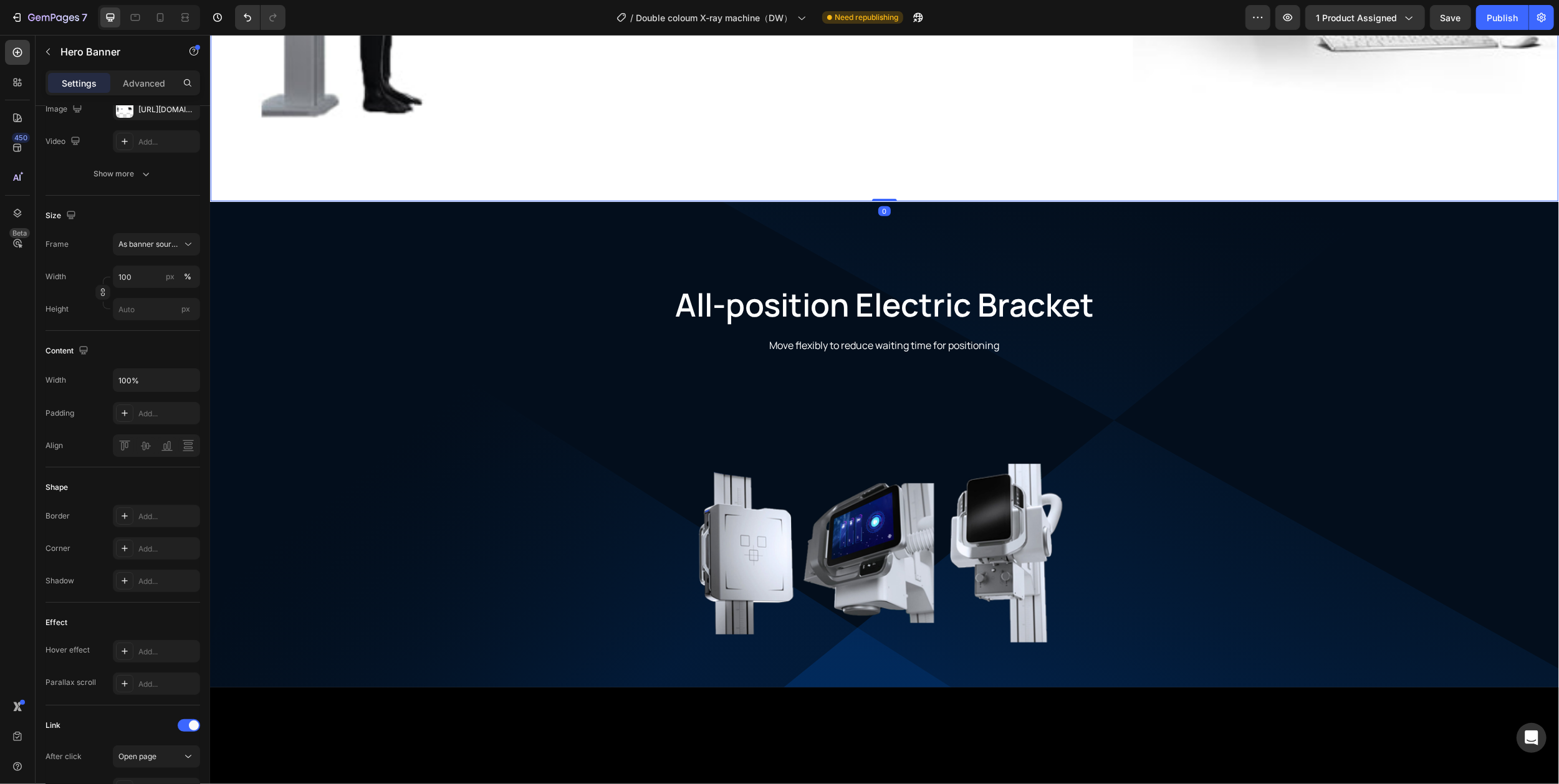
scroll to position [0, 0]
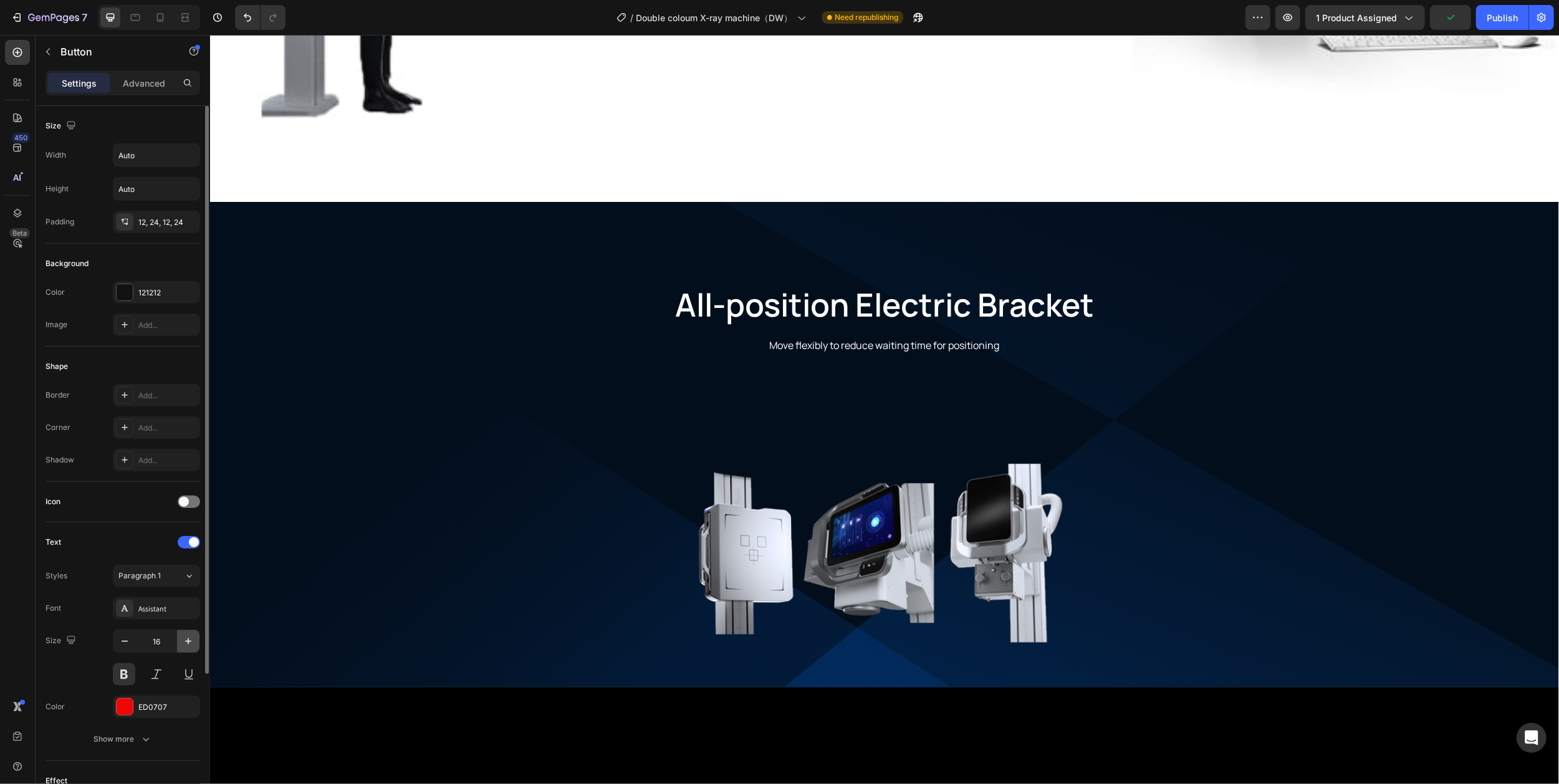
click at [188, 642] on icon "button" at bounding box center [188, 641] width 13 height 13
type input "18"
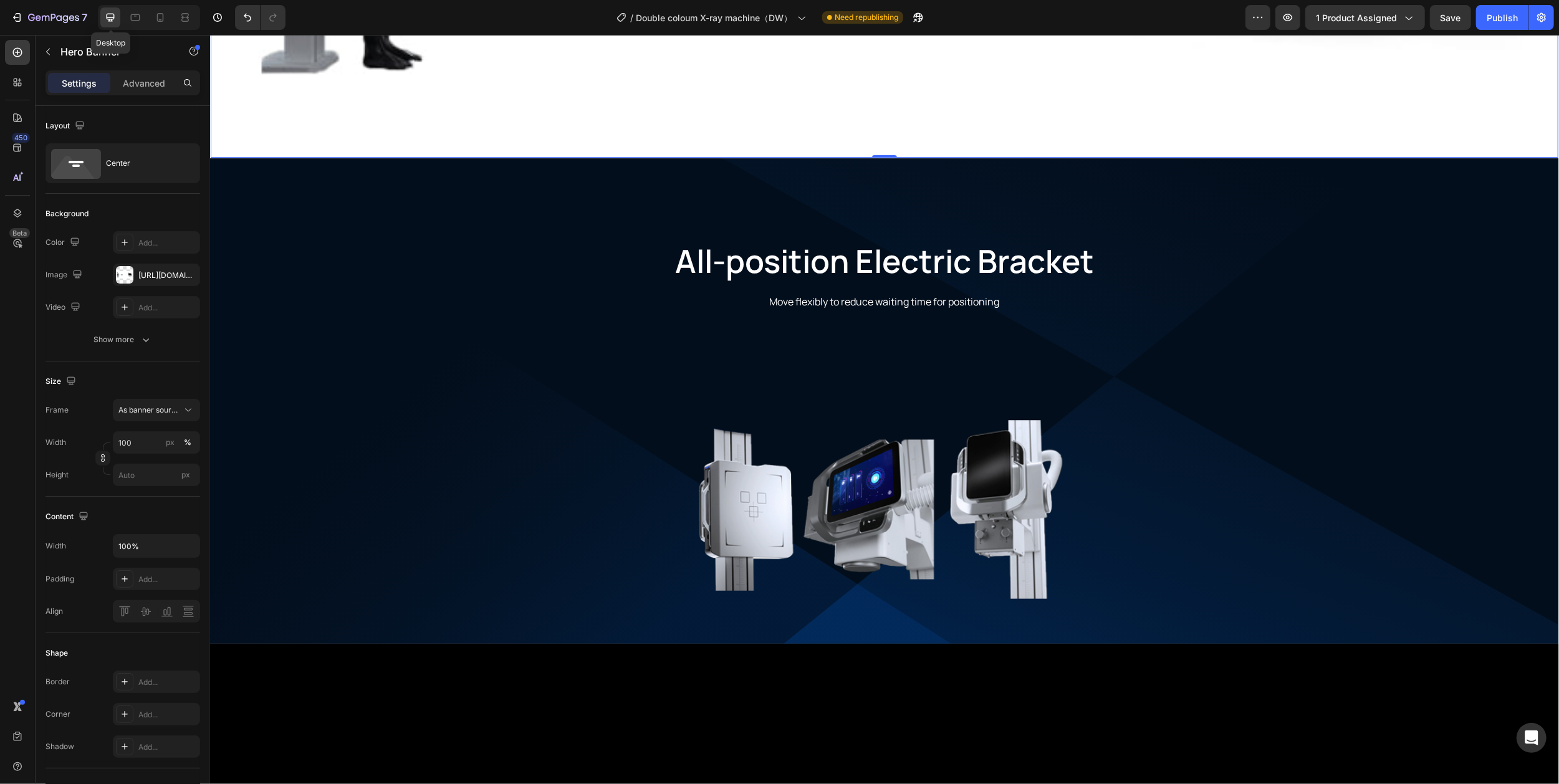
scroll to position [415, 0]
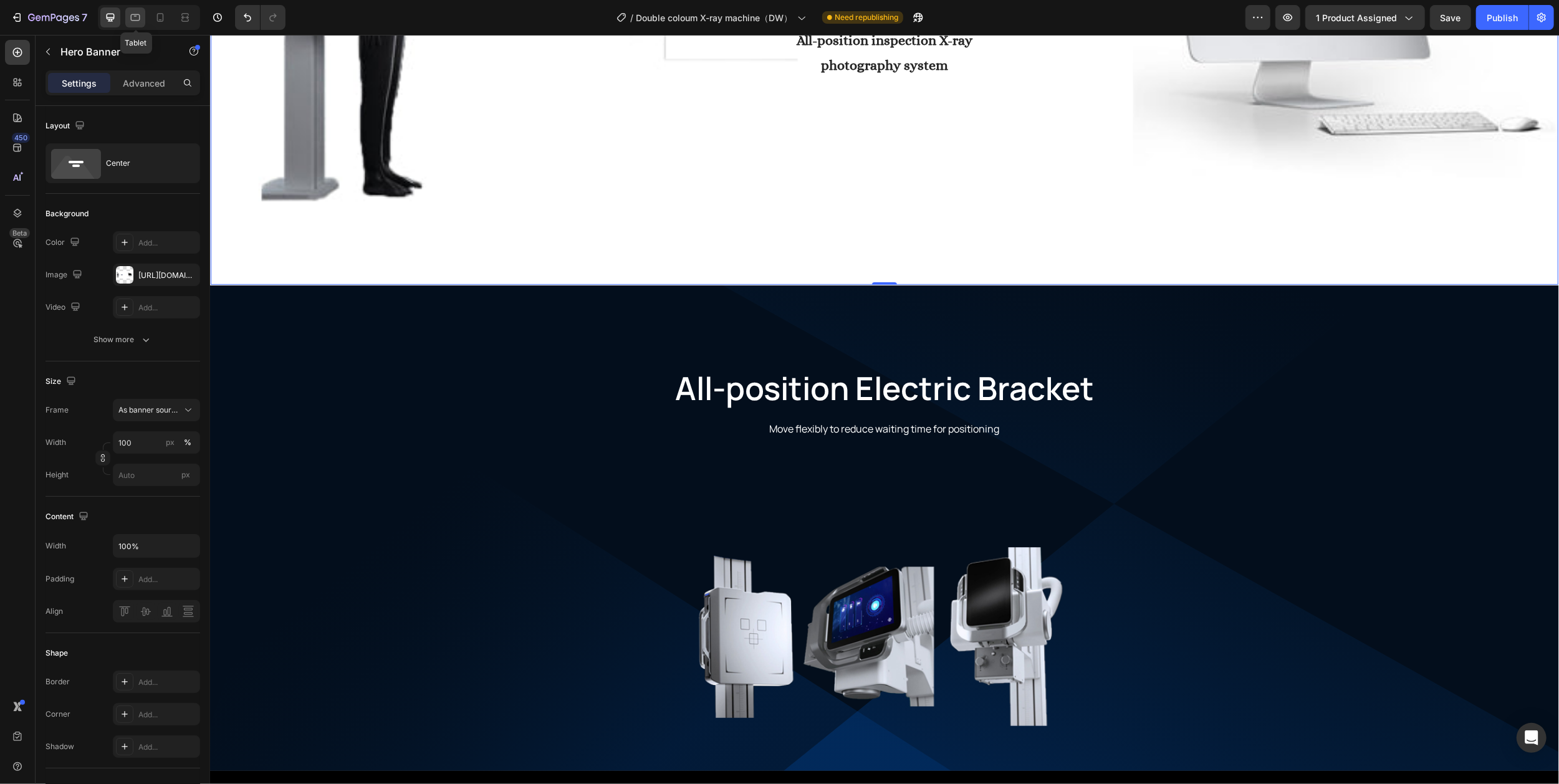
click at [133, 25] on div at bounding box center [135, 18] width 20 height 20
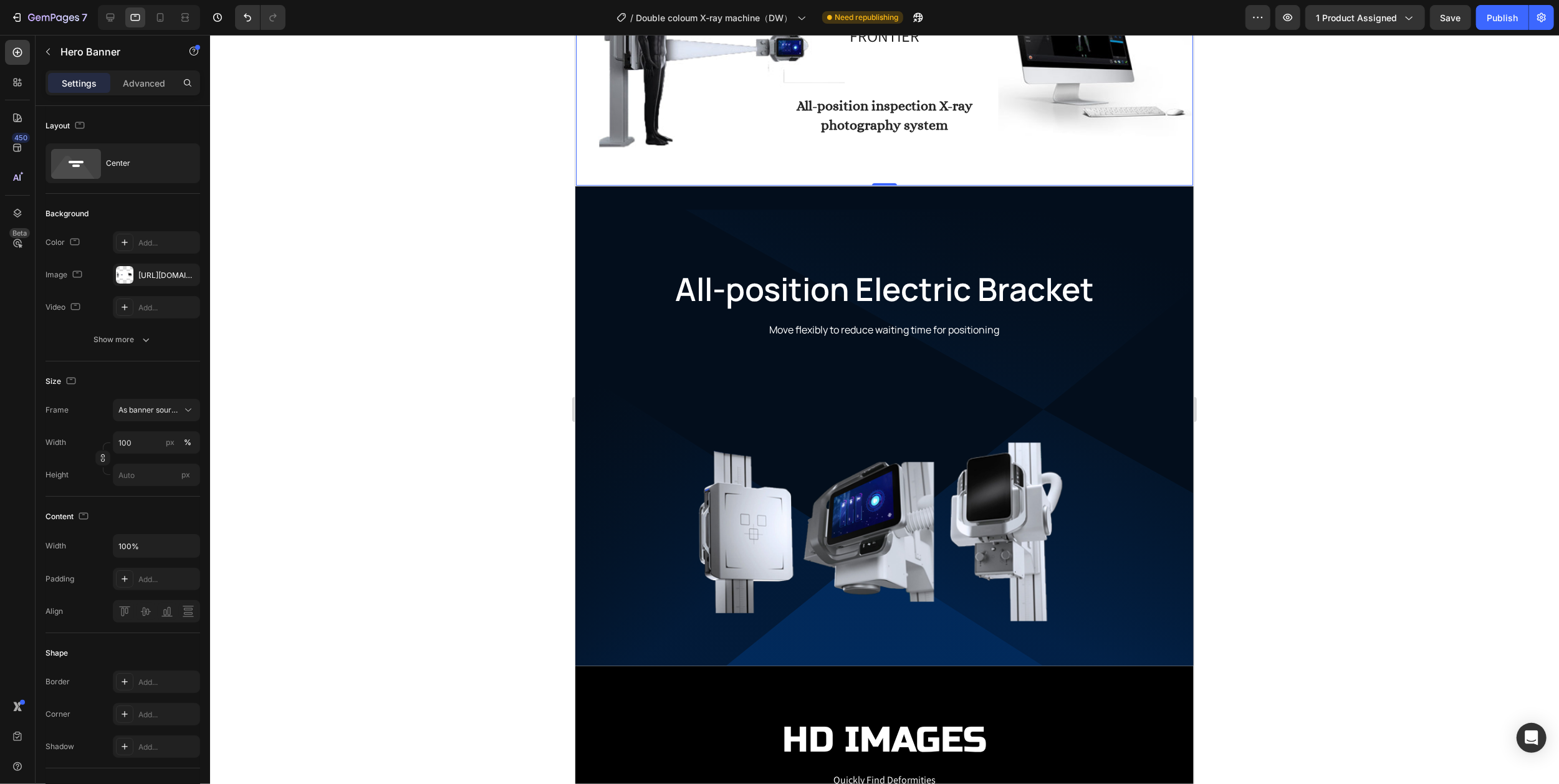
scroll to position [363, 0]
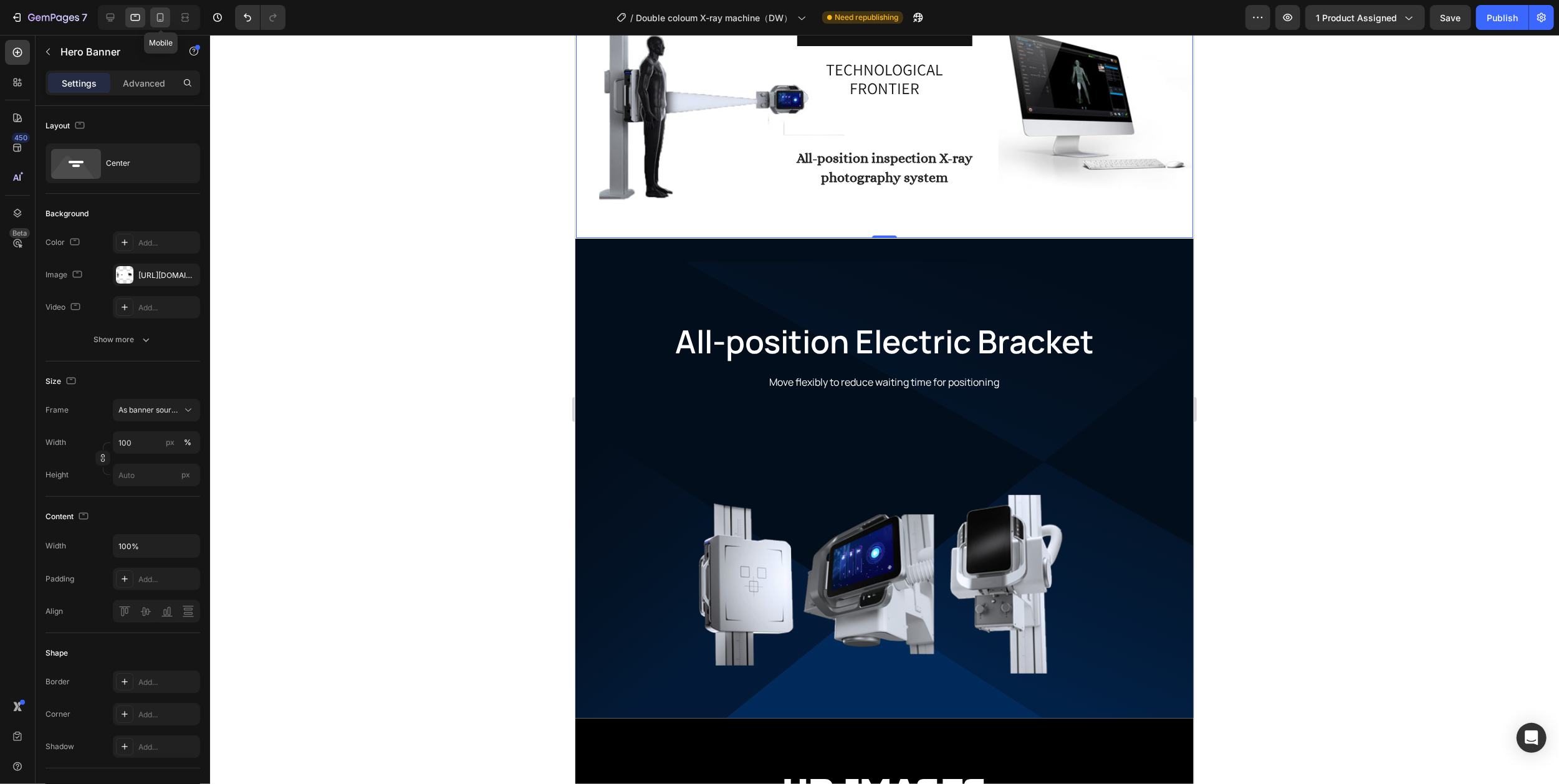
click at [160, 18] on icon at bounding box center [161, 18] width 13 height 13
type input "Auto"
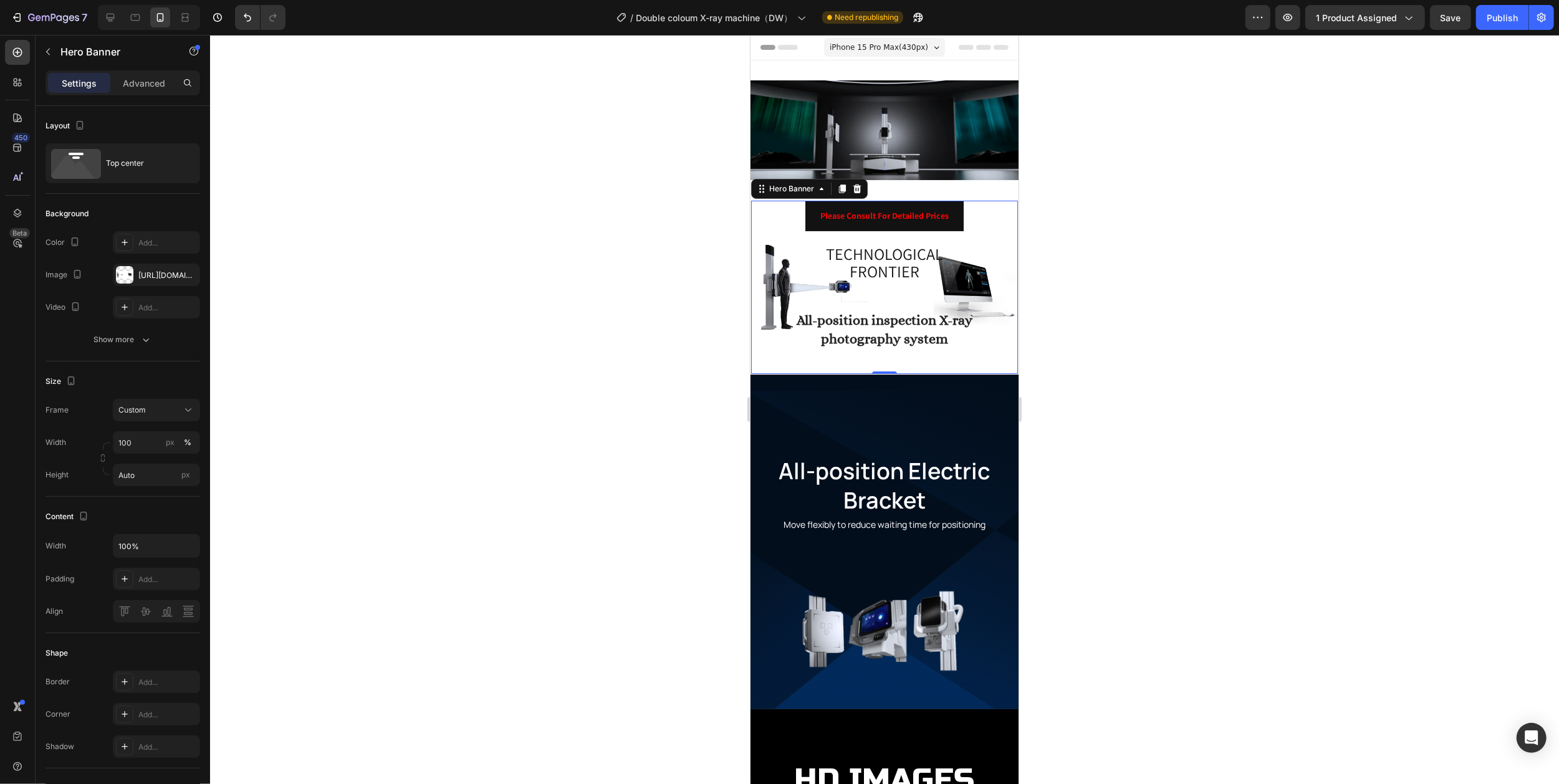
click at [562, 222] on div at bounding box center [884, 409] width 1349 height 749
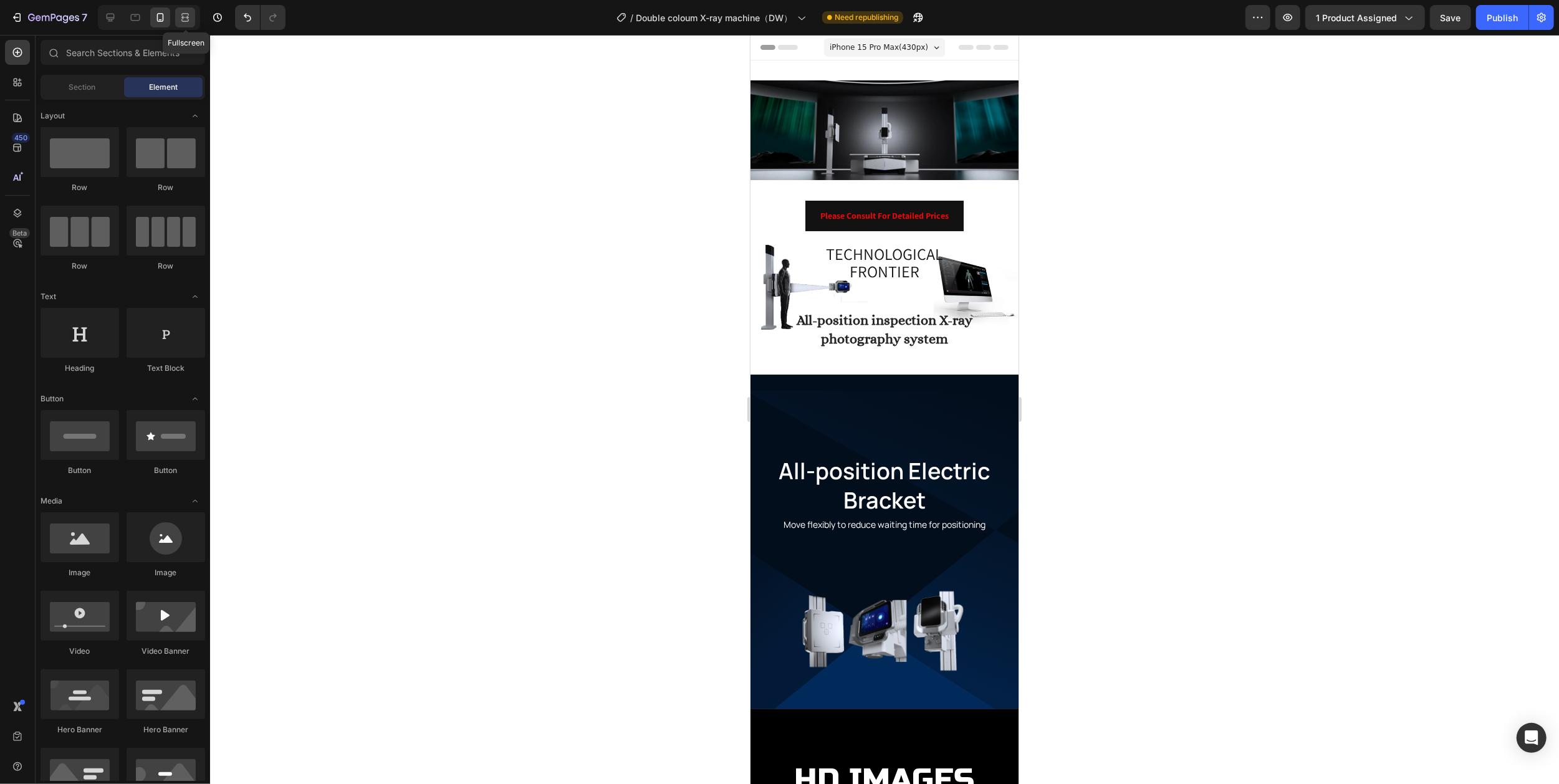
click at [181, 18] on icon at bounding box center [185, 18] width 13 height 13
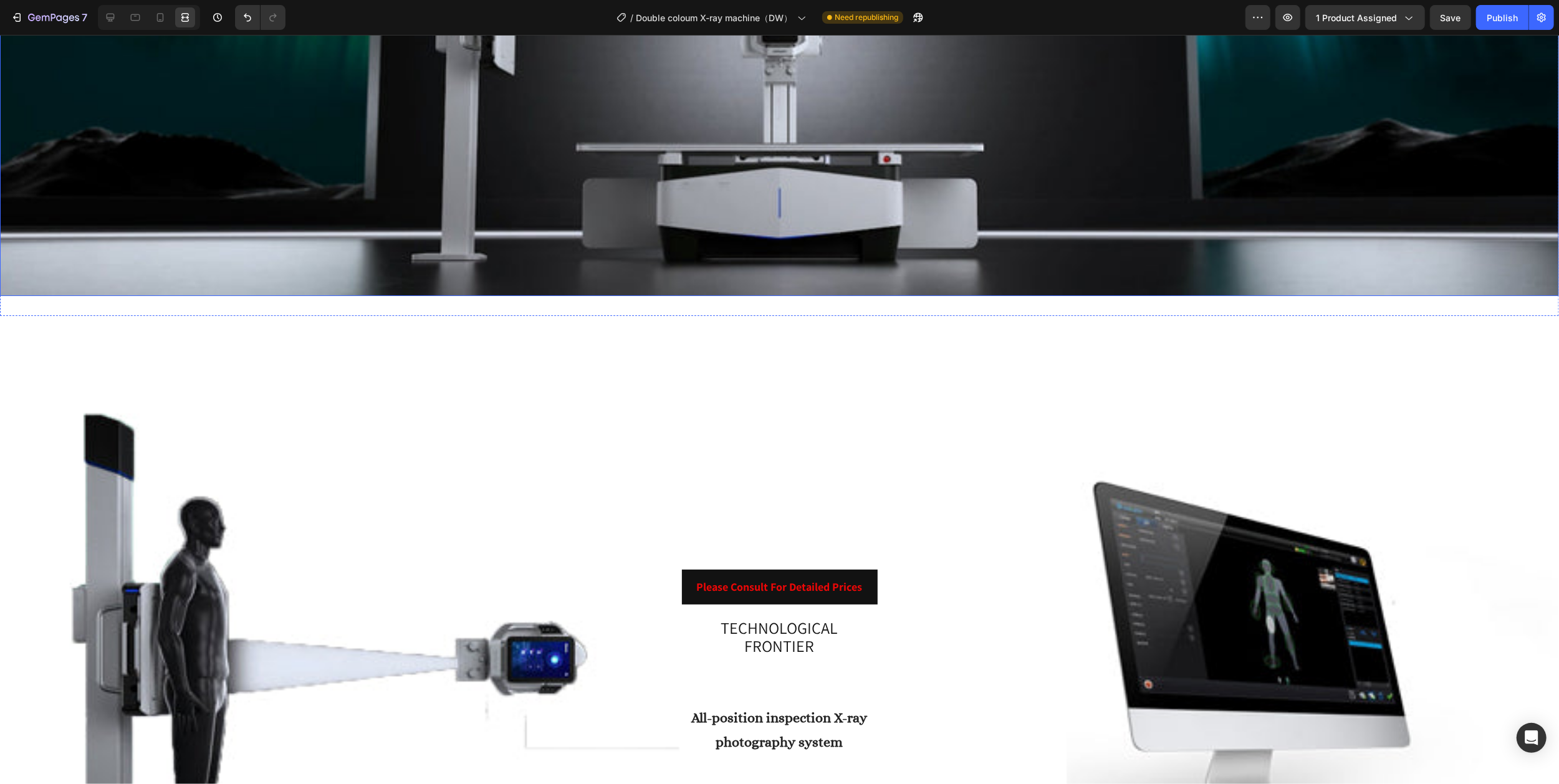
scroll to position [166, 0]
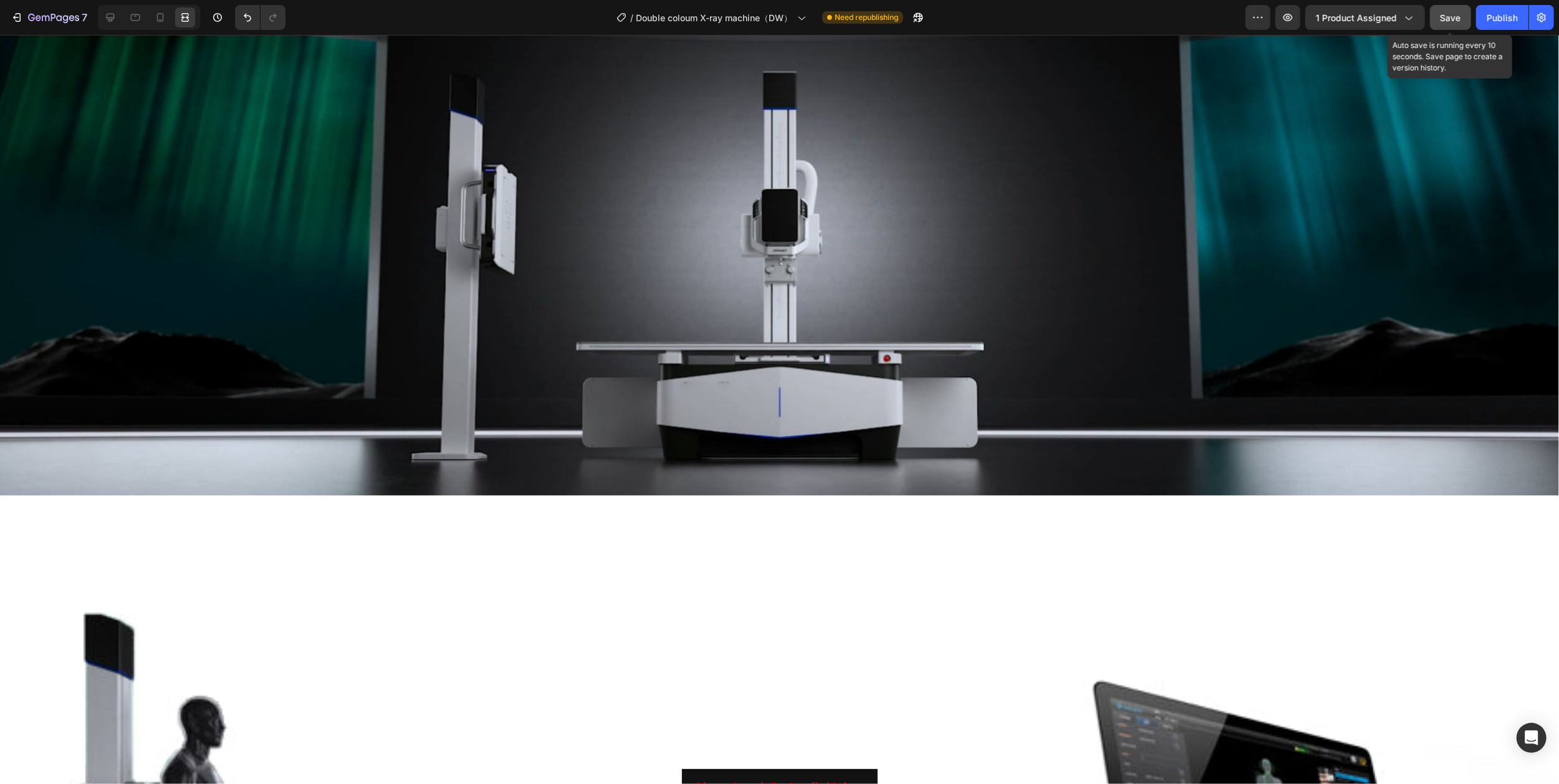
click at [1450, 14] on span "Save" at bounding box center [1450, 18] width 21 height 11
click at [1488, 21] on div "Publish" at bounding box center [1501, 18] width 31 height 13
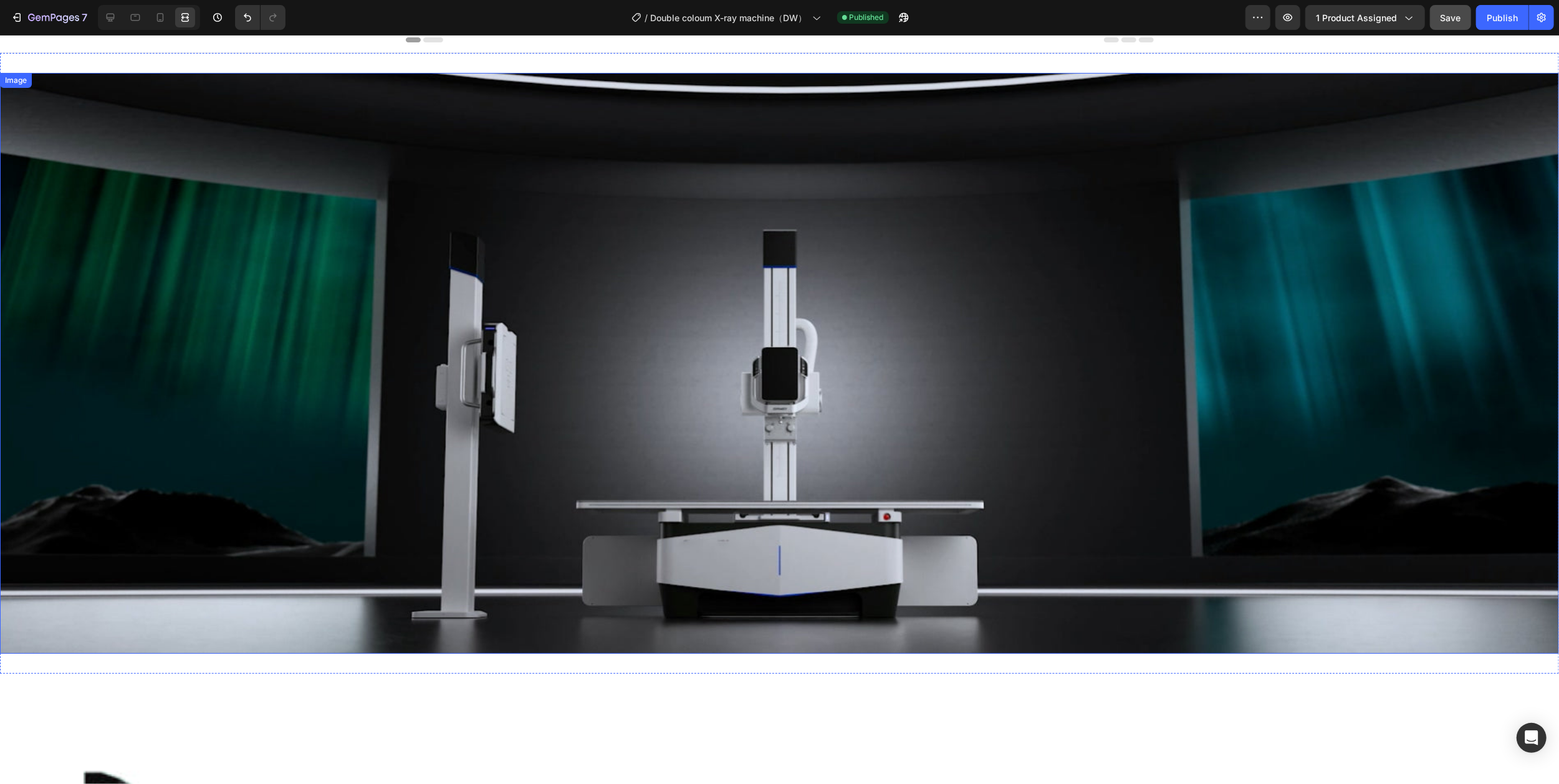
scroll to position [0, 0]
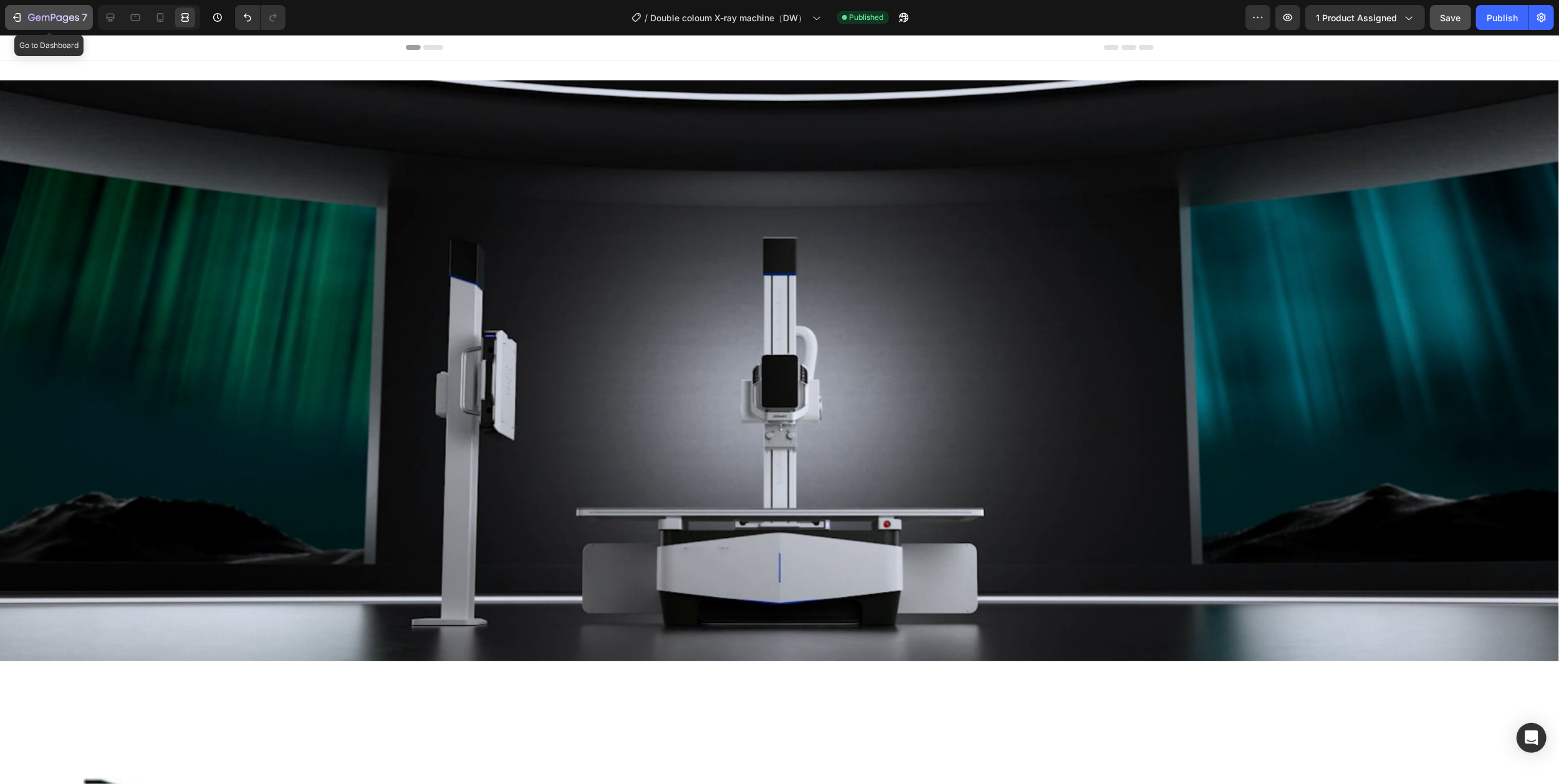
click at [40, 13] on icon "button" at bounding box center [53, 18] width 51 height 11
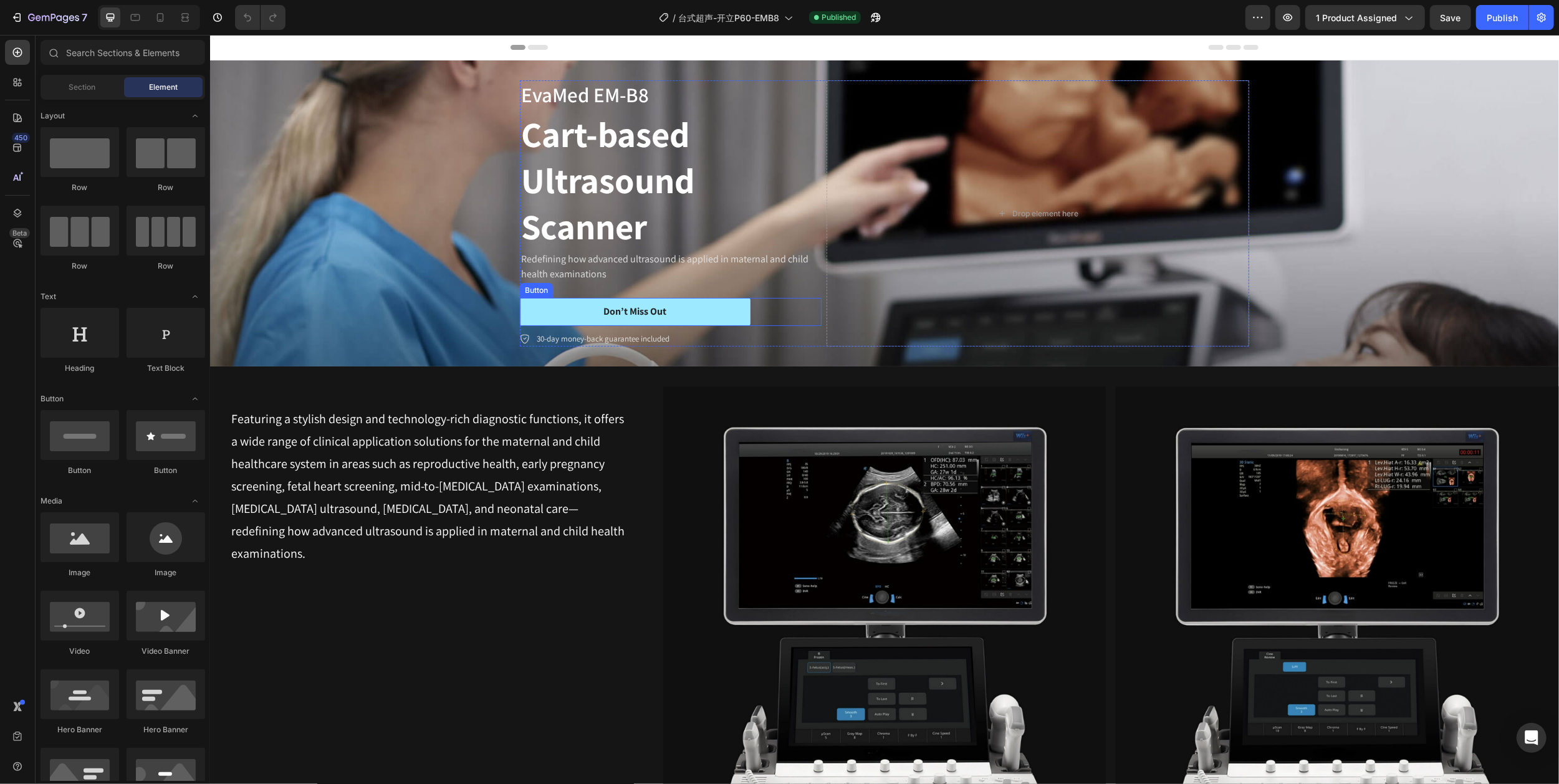
click at [686, 315] on button "Don’t Miss Out" at bounding box center [634, 311] width 231 height 28
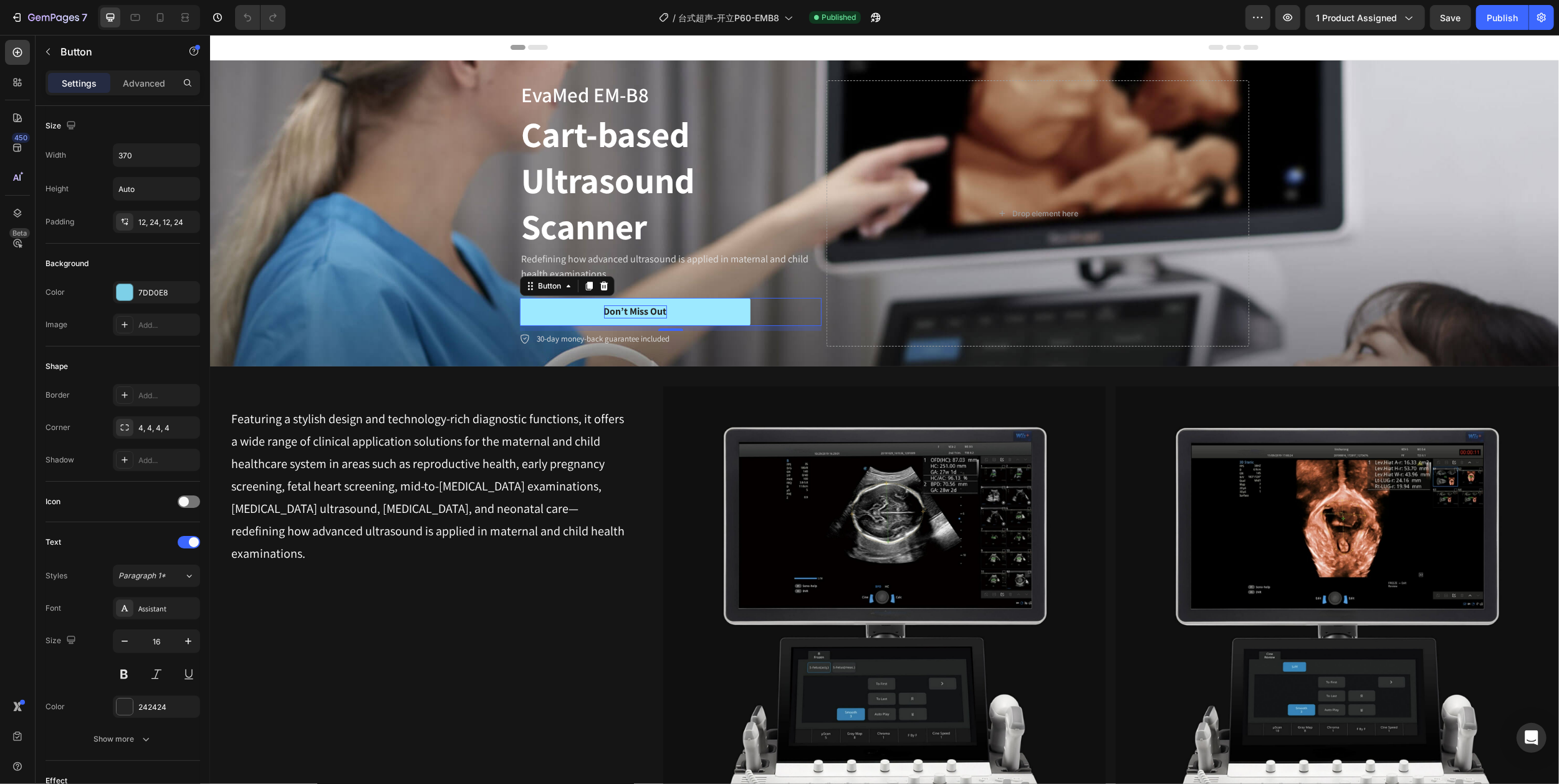
click at [634, 310] on div "Don’t Miss Out" at bounding box center [635, 311] width 63 height 13
click at [634, 310] on p "Don’t Miss Out" at bounding box center [635, 311] width 63 height 13
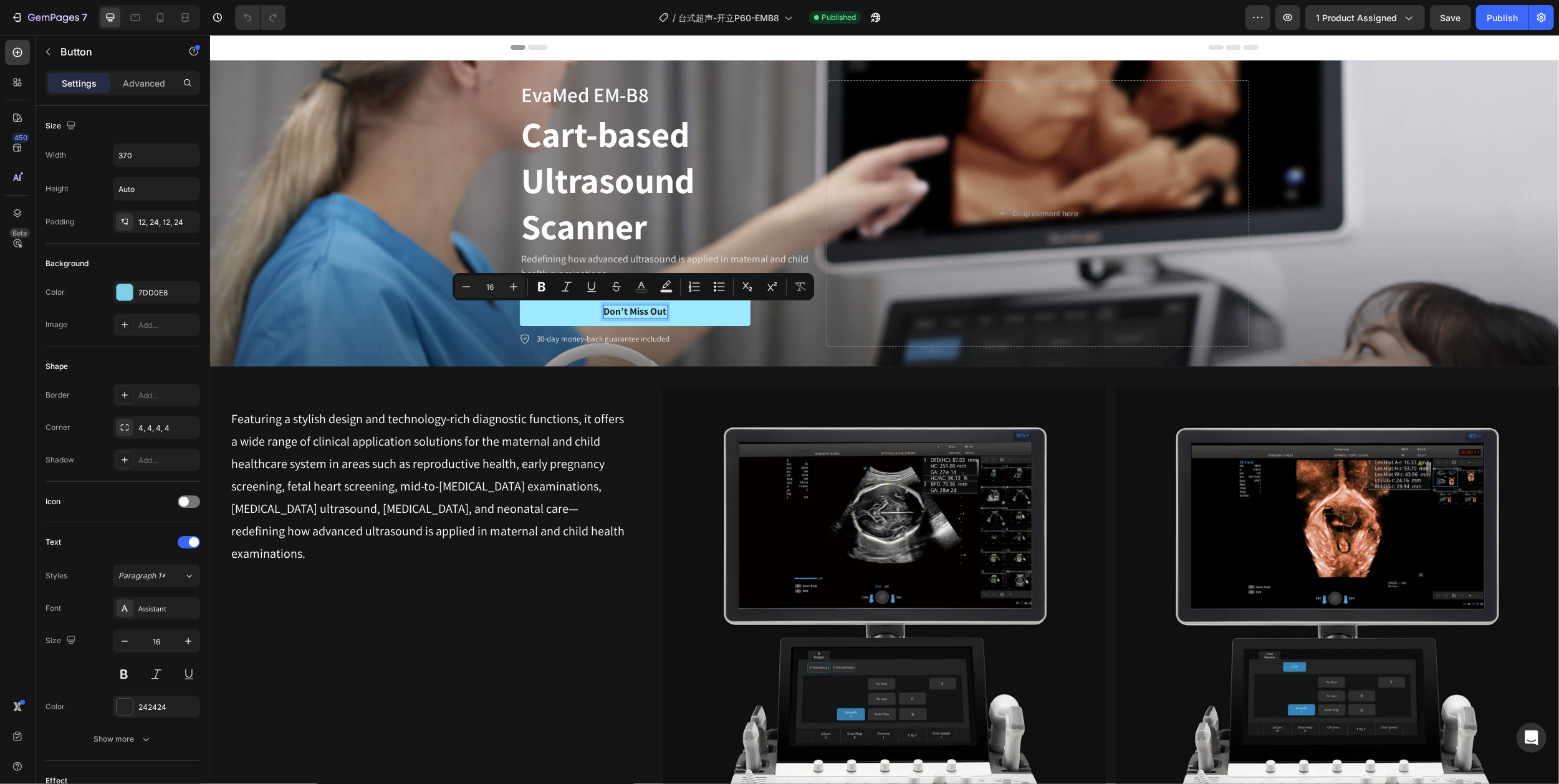
click at [655, 310] on p "Don’t Miss Out" at bounding box center [635, 311] width 63 height 13
drag, startPoint x: 658, startPoint y: 310, endPoint x: 624, endPoint y: 310, distance: 34.0
click at [624, 310] on p "Don’t Miss Out" at bounding box center [635, 311] width 63 height 13
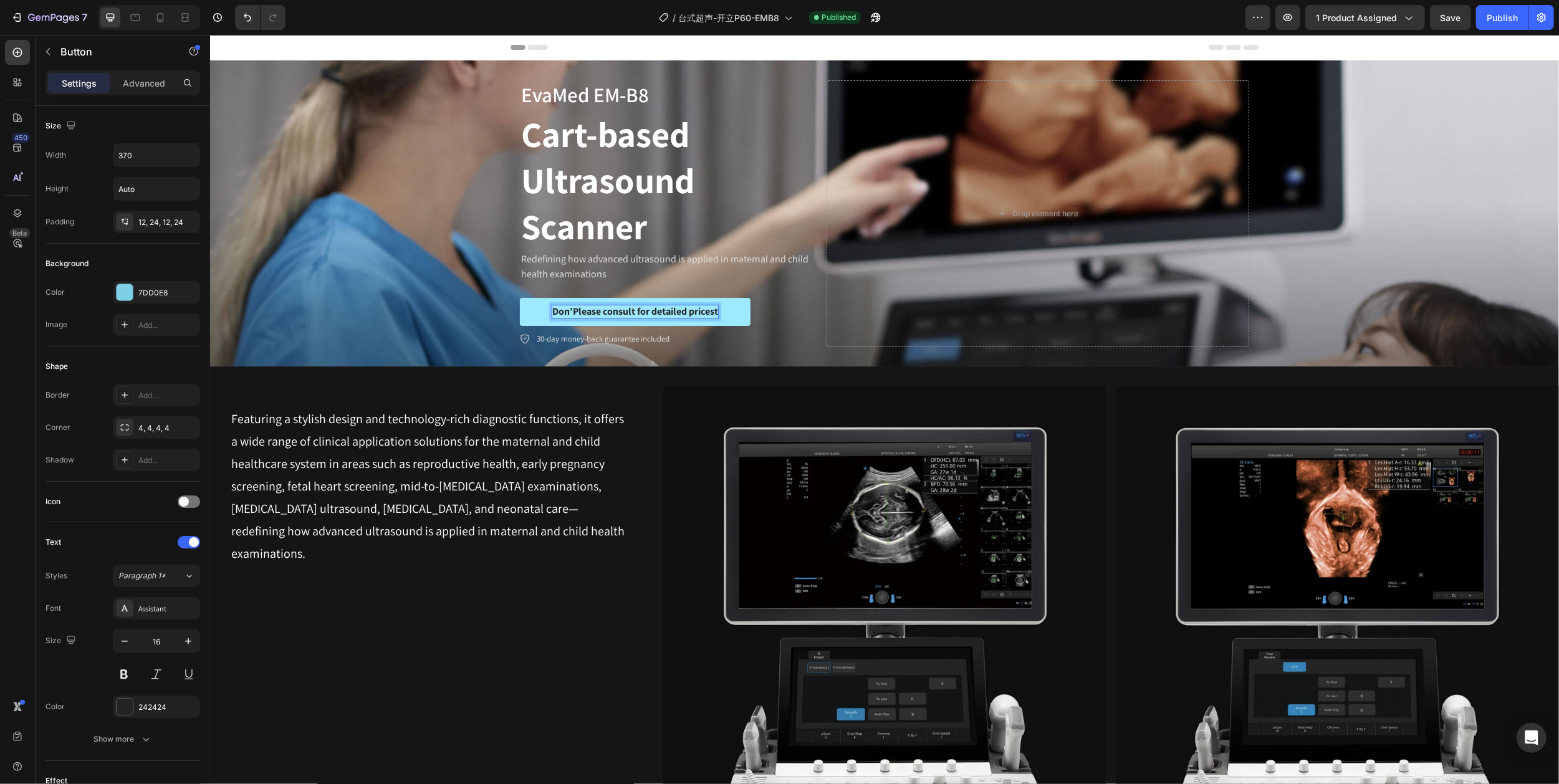
click at [709, 311] on p "Don’Please consult for detailed pricest" at bounding box center [634, 311] width 166 height 13
click at [566, 309] on p "Don’Please consult for detailed prices" at bounding box center [634, 311] width 162 height 13
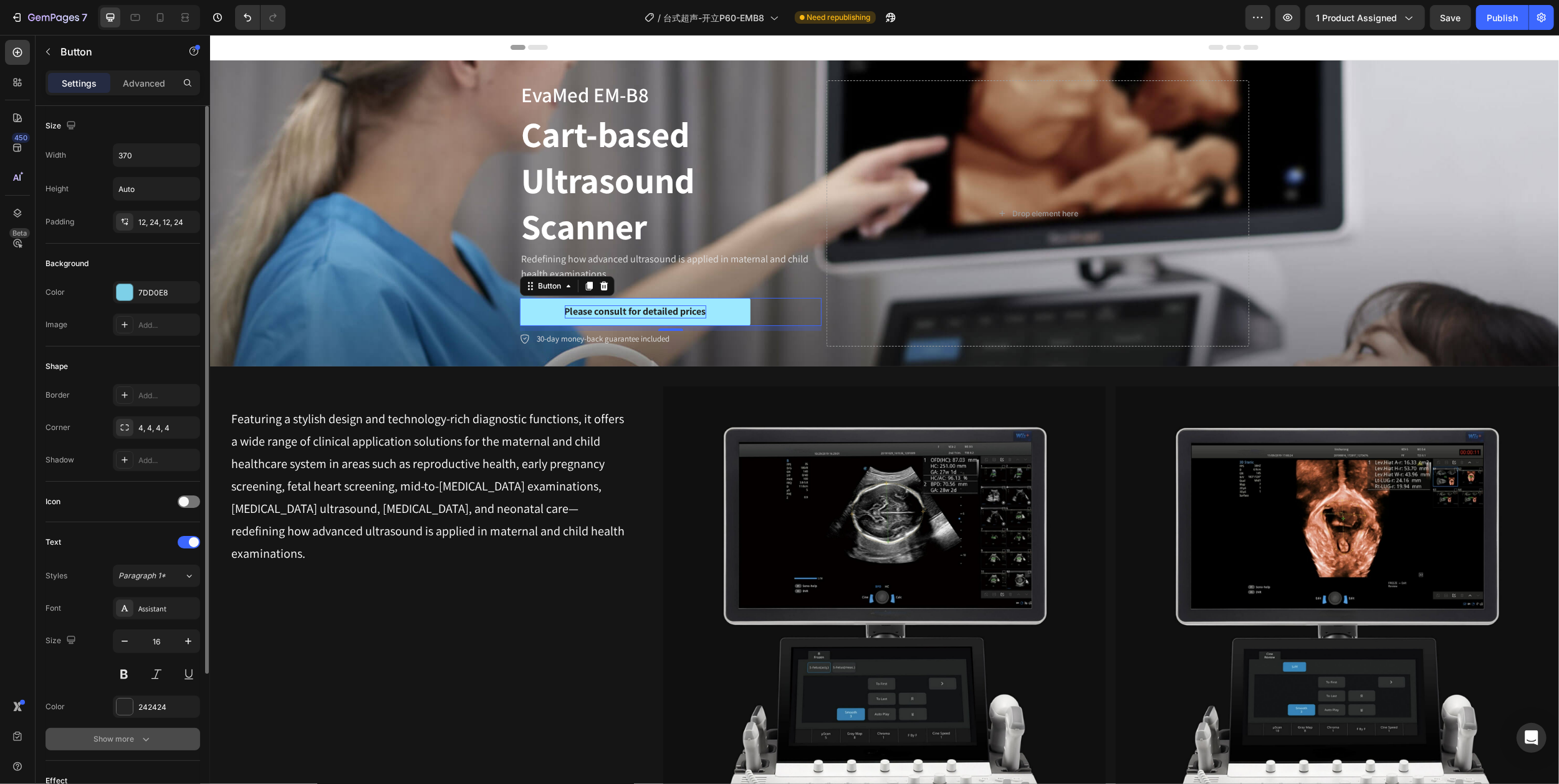
click at [140, 736] on icon "button" at bounding box center [146, 739] width 13 height 13
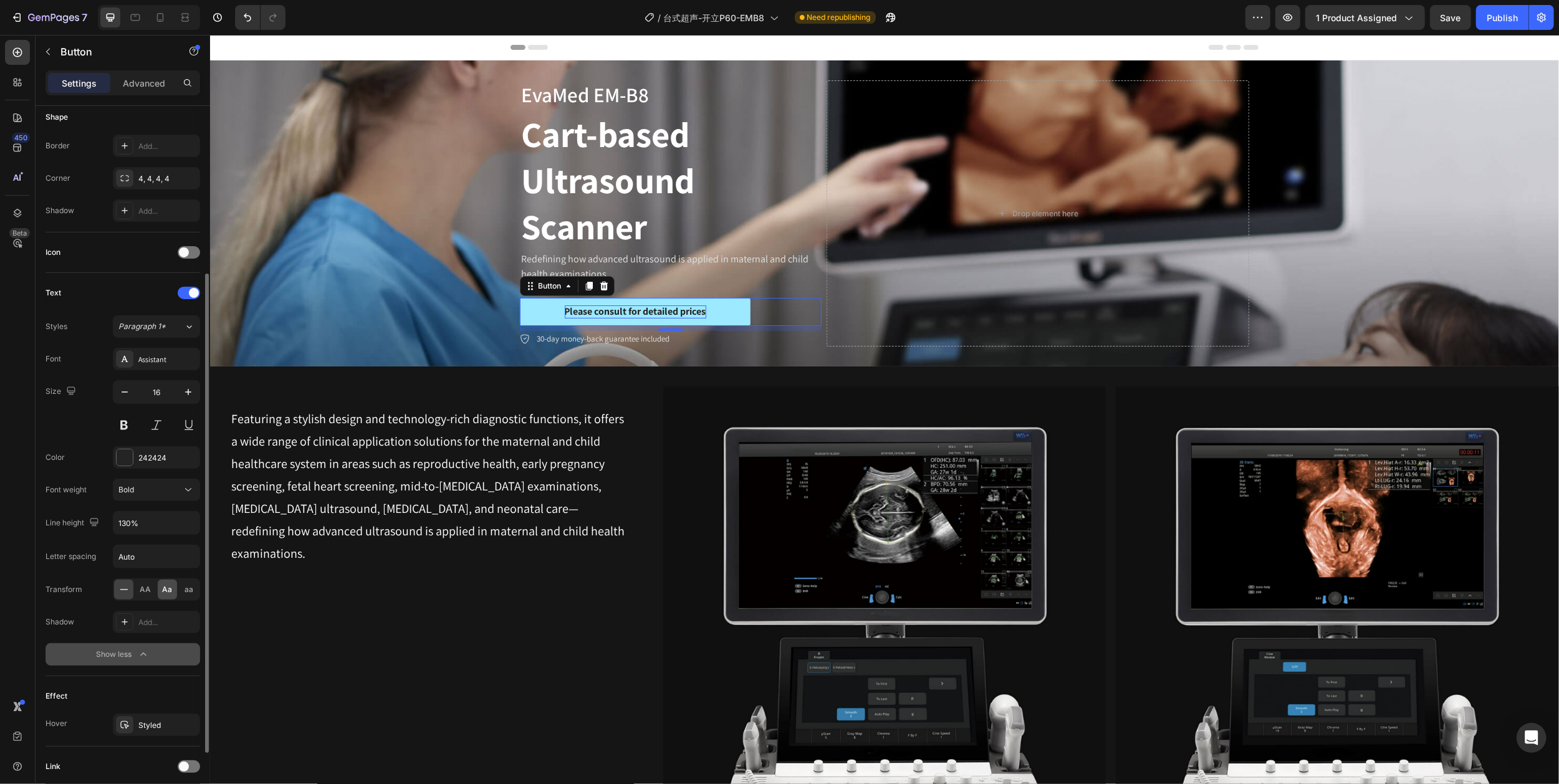
click at [171, 594] on span "Aa" at bounding box center [167, 589] width 10 height 11
click at [425, 220] on div "Background Image" at bounding box center [883, 214] width 1349 height 306
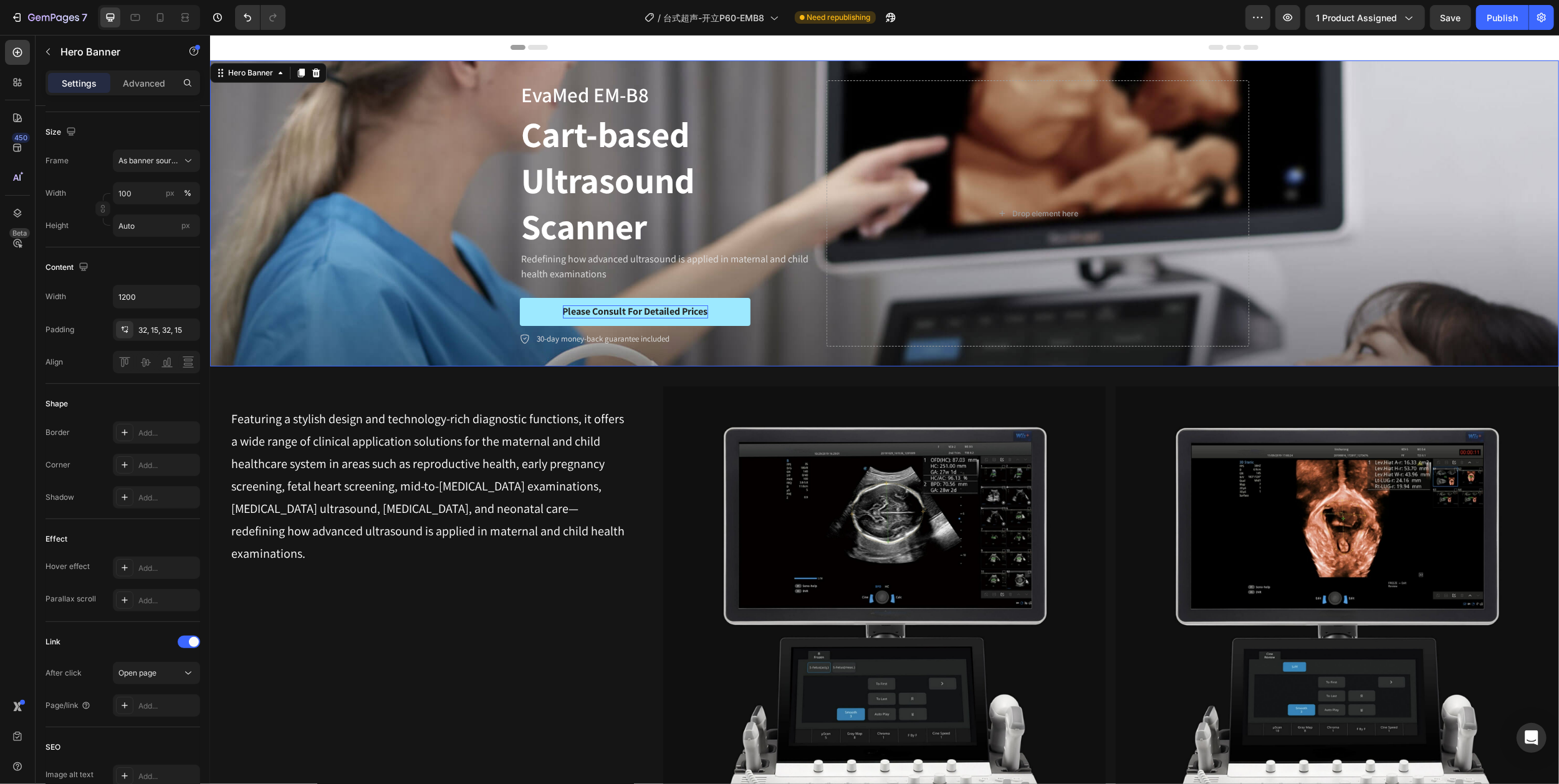
scroll to position [0, 0]
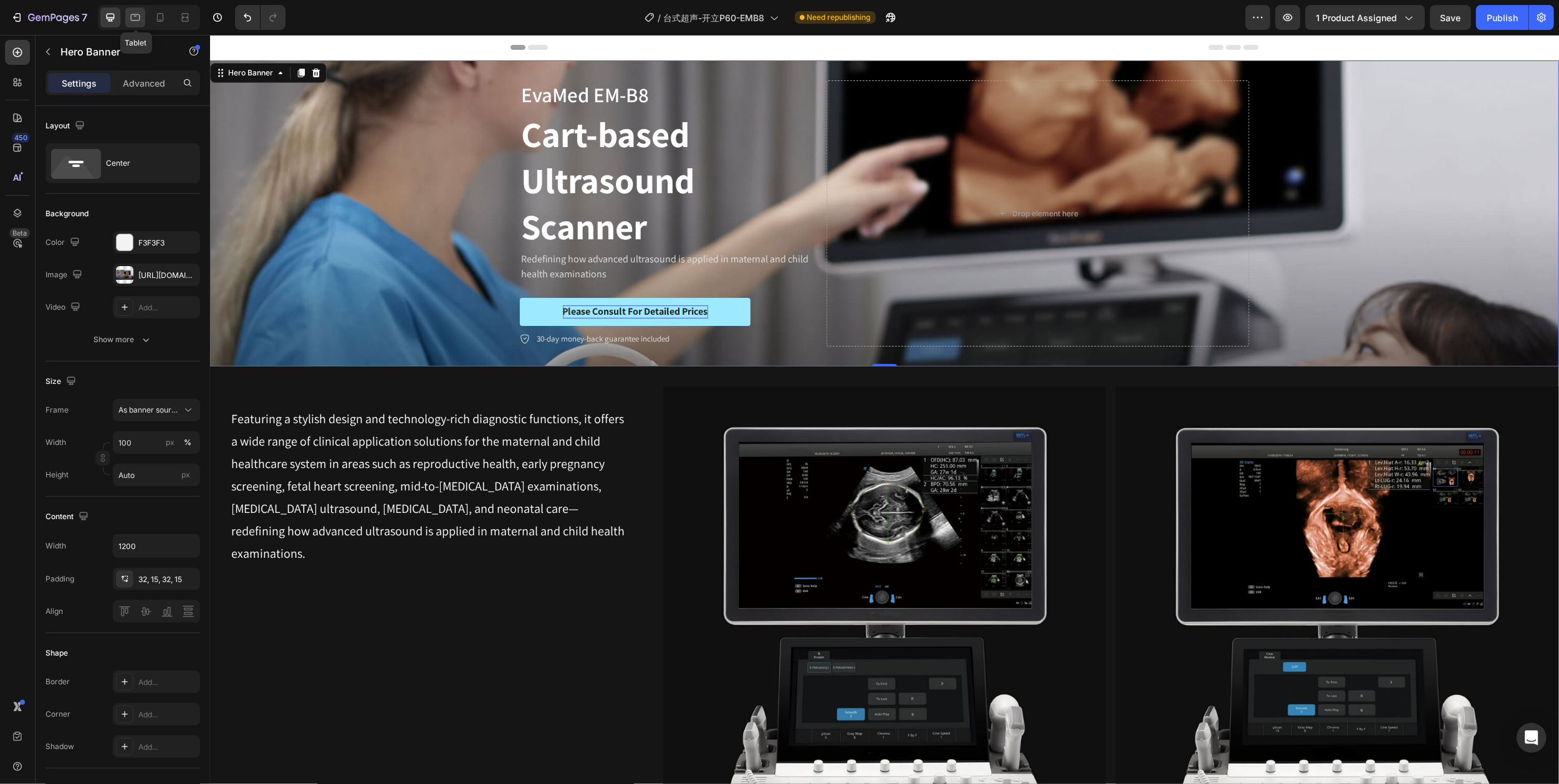
click at [135, 21] on icon at bounding box center [135, 18] width 9 height 7
type input "100%"
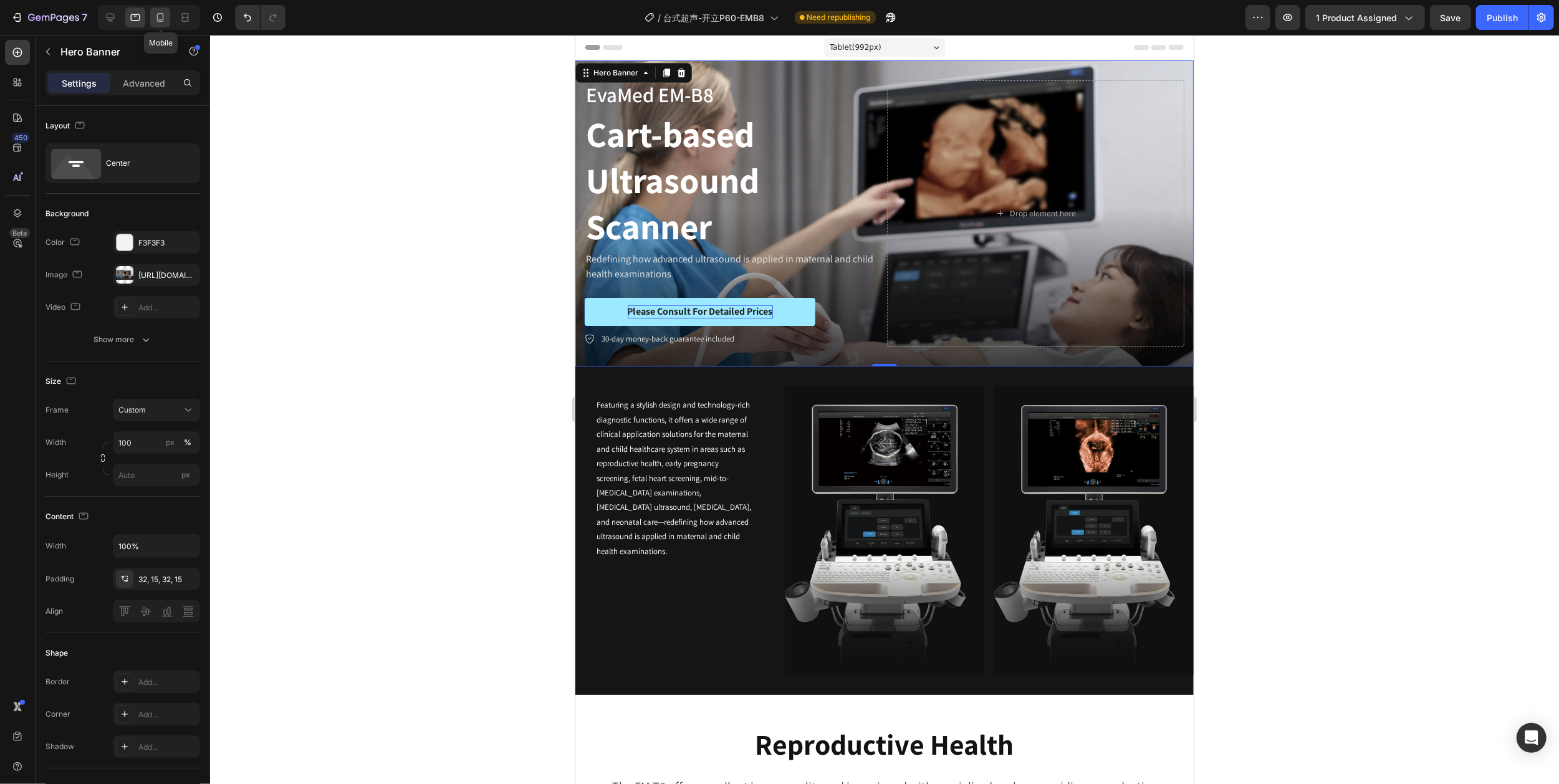
click at [159, 15] on icon at bounding box center [161, 18] width 13 height 13
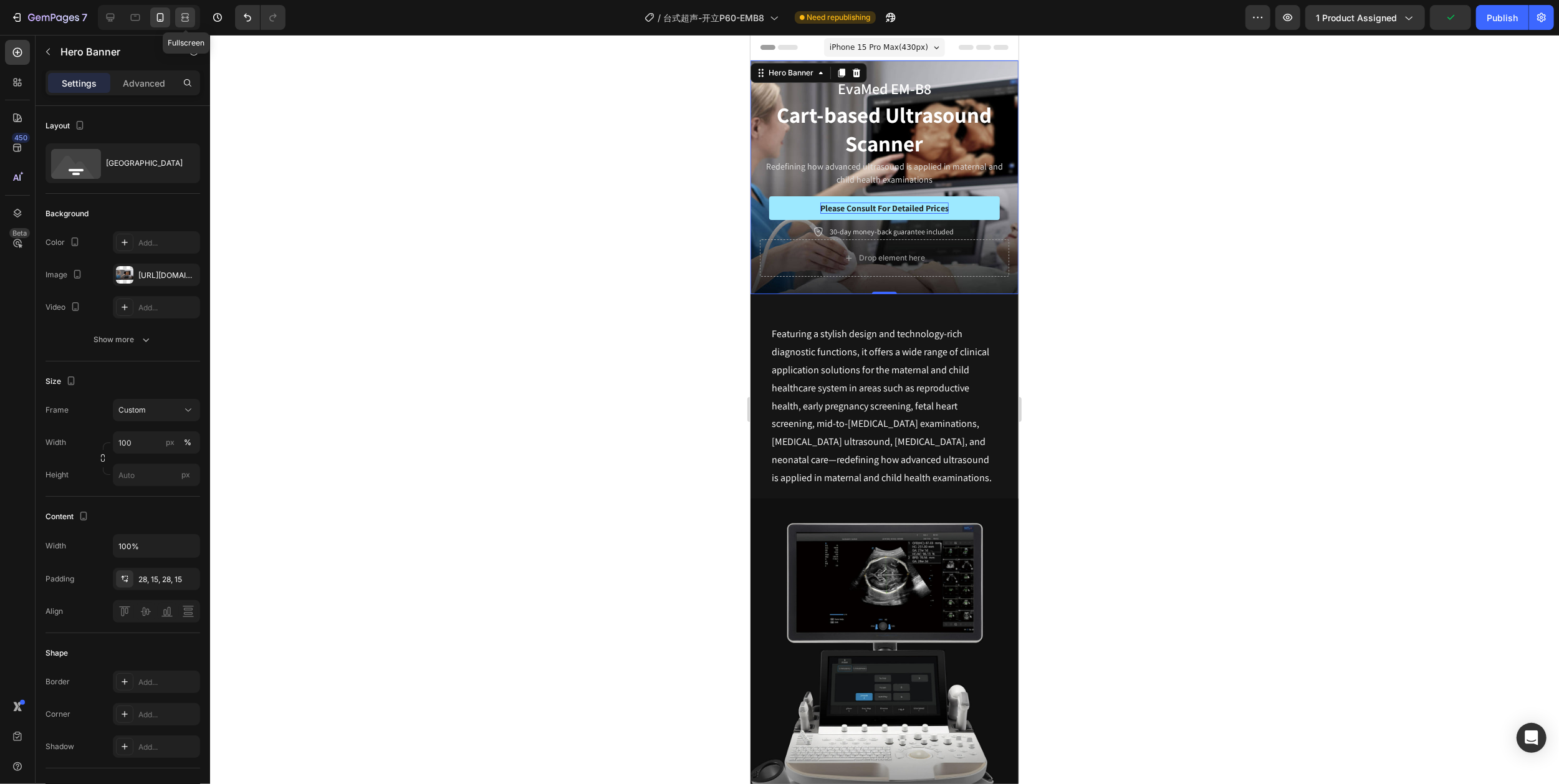
click at [180, 14] on icon at bounding box center [185, 18] width 13 height 13
type input "Auto"
type input "1200"
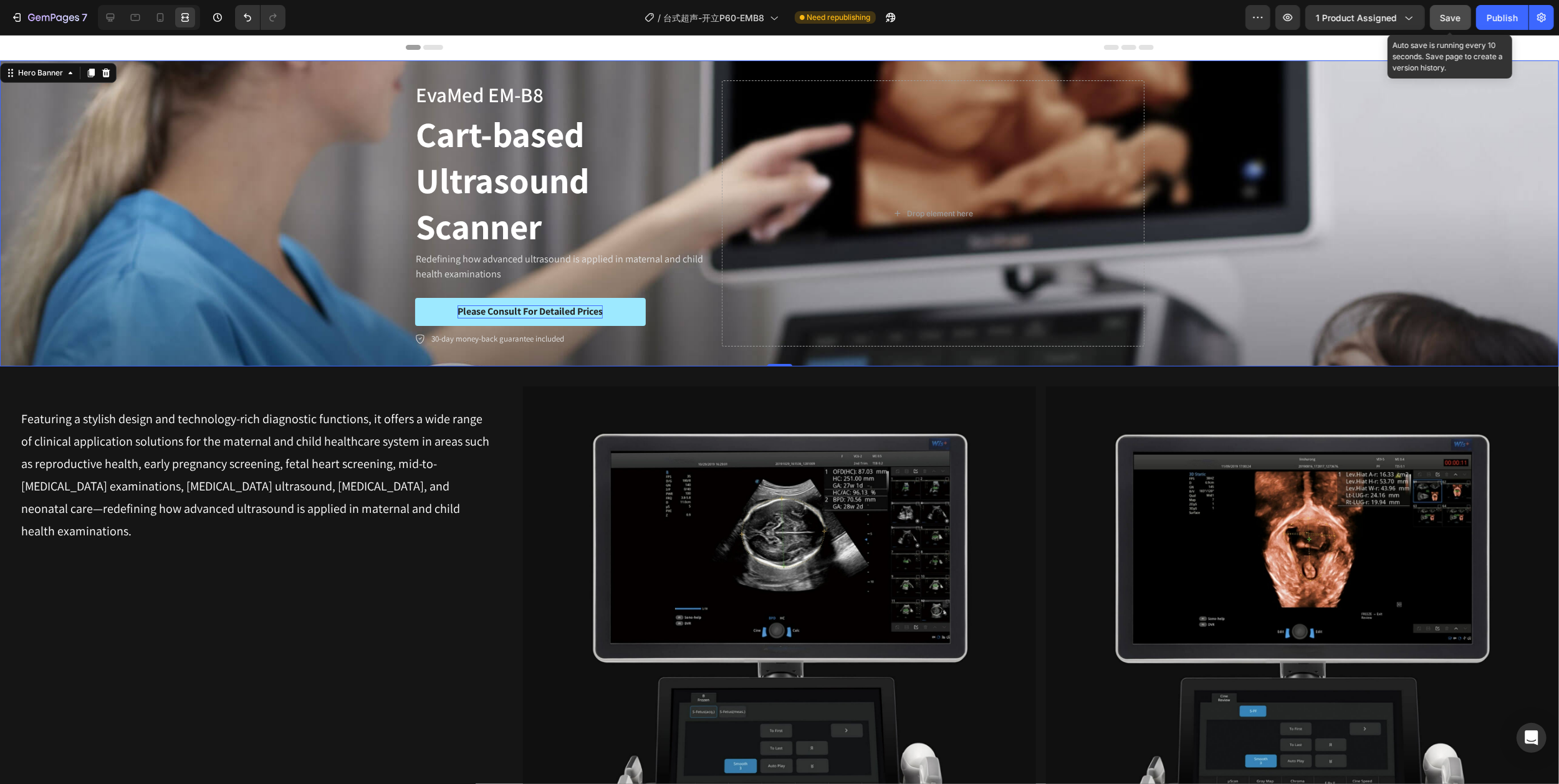
click at [1450, 21] on span "Save" at bounding box center [1450, 18] width 21 height 11
click at [1501, 15] on div "Publish" at bounding box center [1501, 18] width 31 height 13
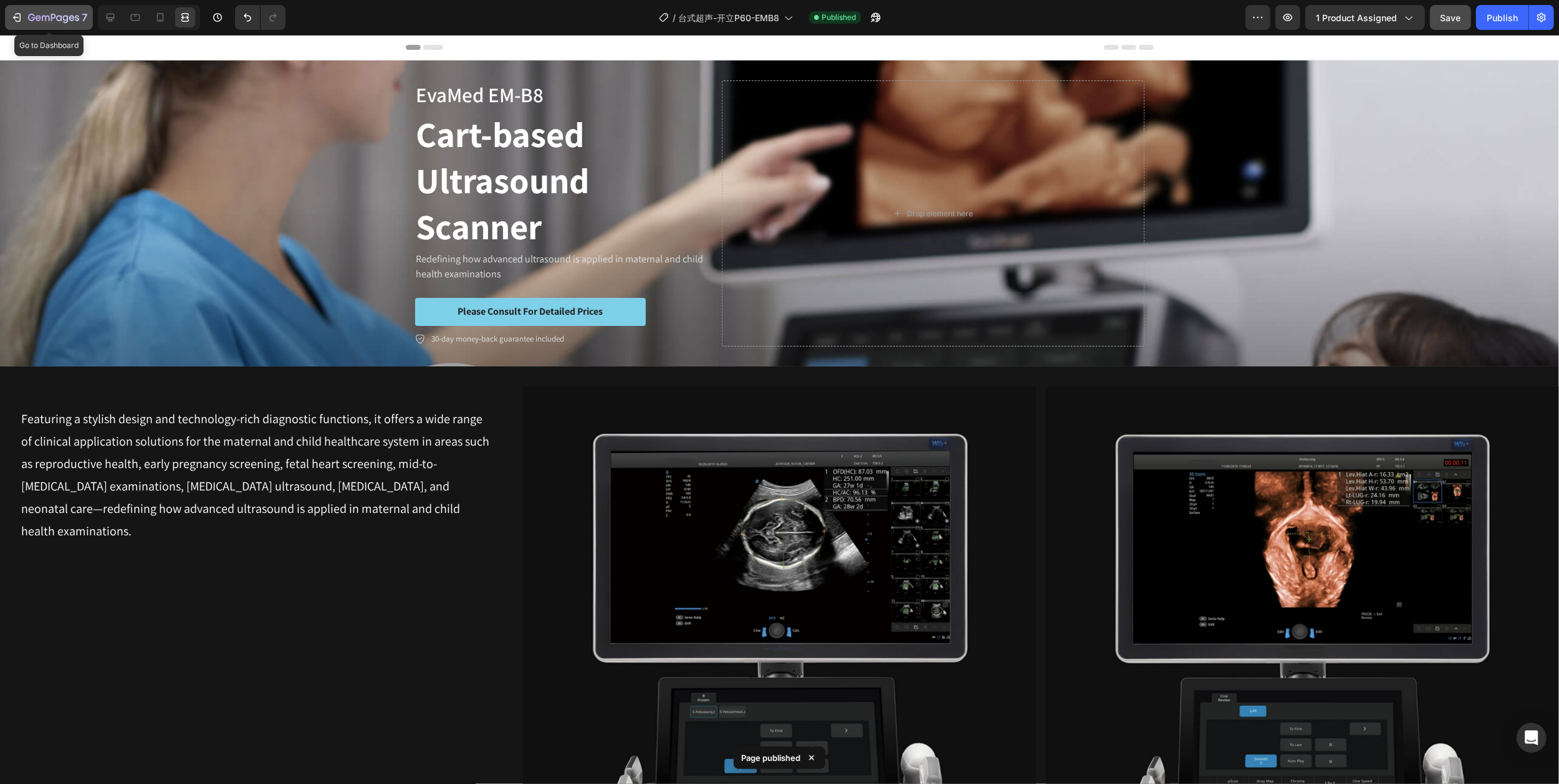
click at [40, 21] on icon "button" at bounding box center [53, 18] width 51 height 11
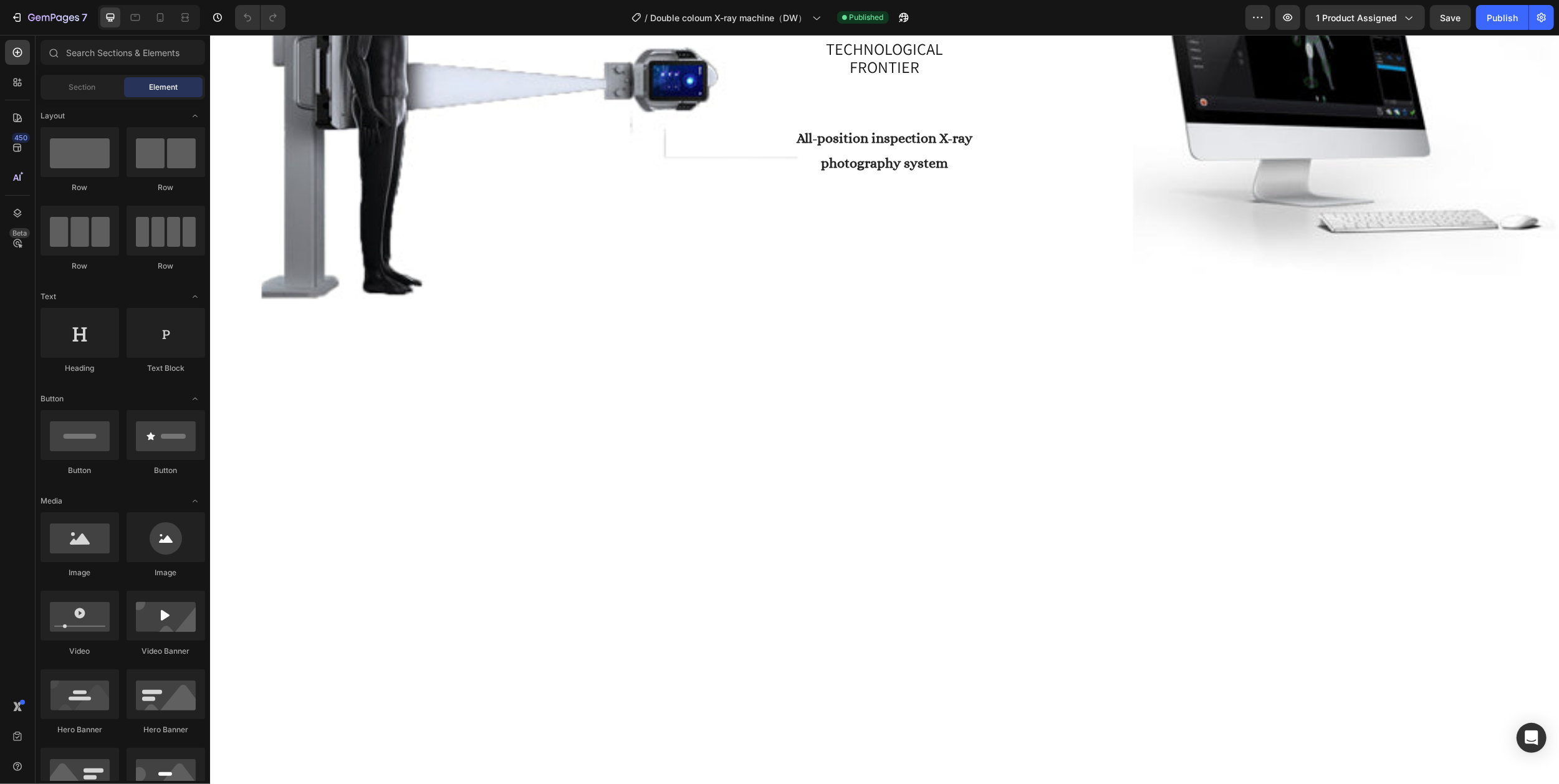
scroll to position [581, 0]
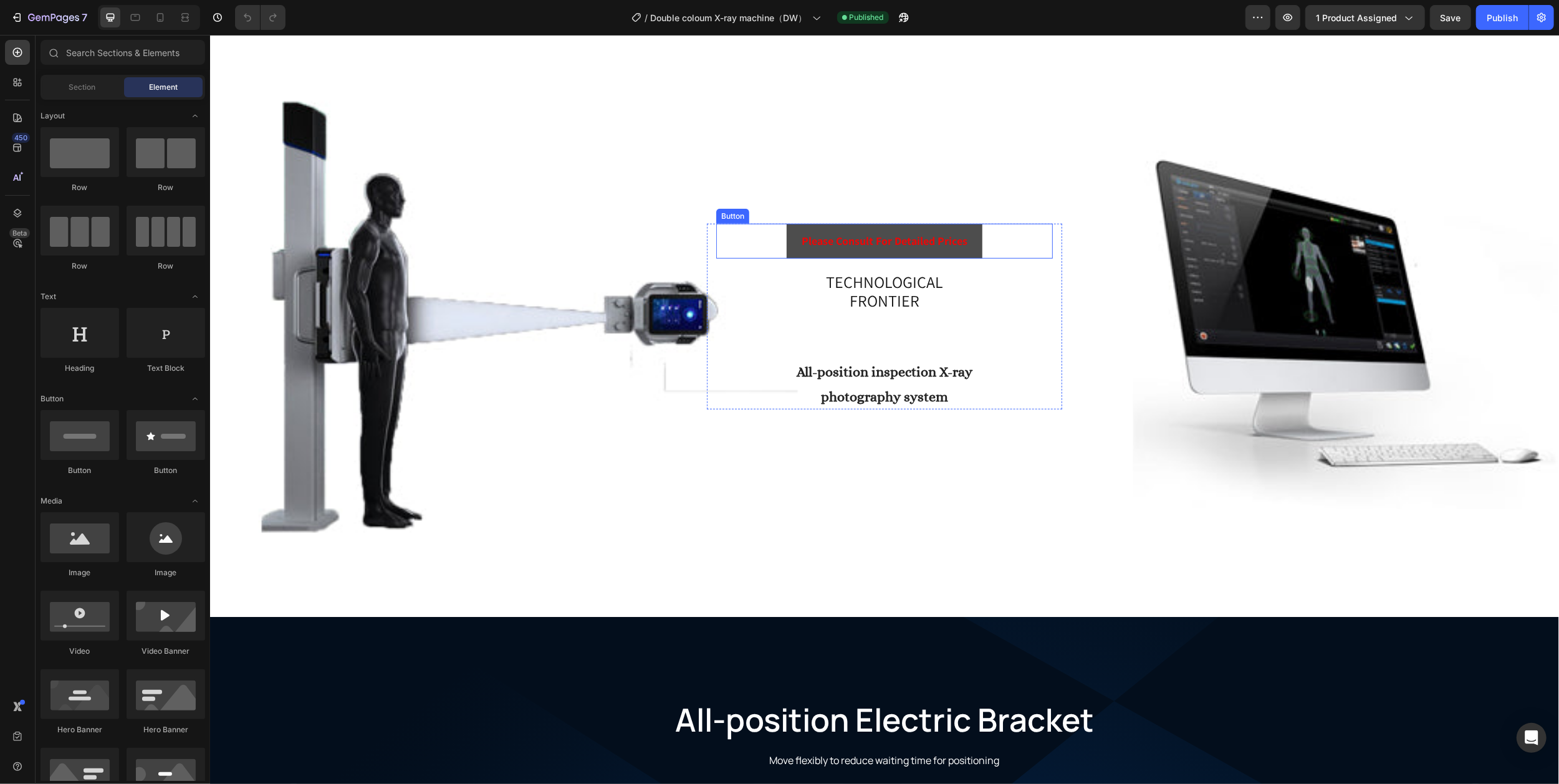
click at [786, 238] on button "Please consult for detailed prices" at bounding box center [884, 241] width 196 height 35
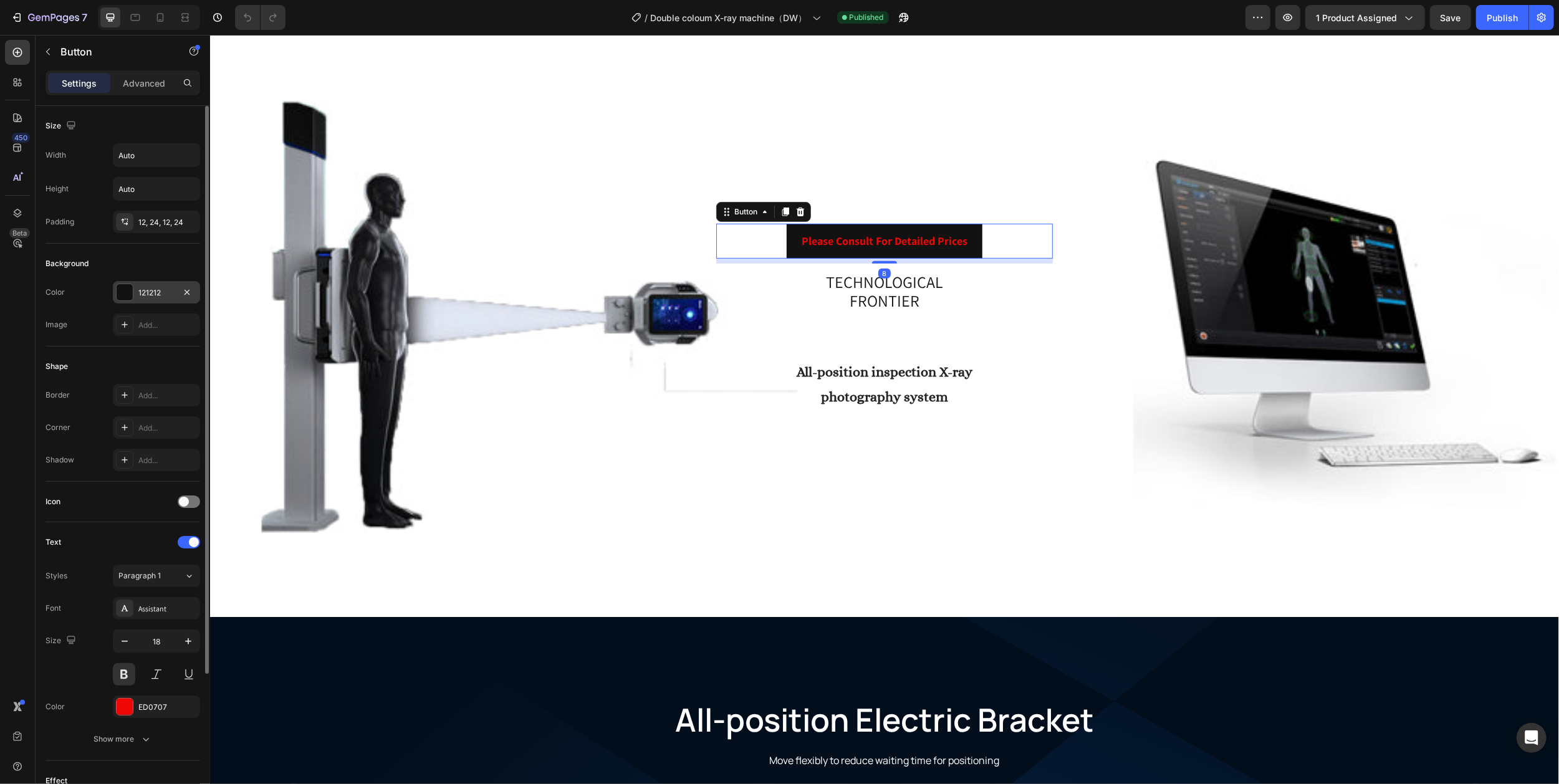
click at [128, 287] on div at bounding box center [124, 292] width 16 height 16
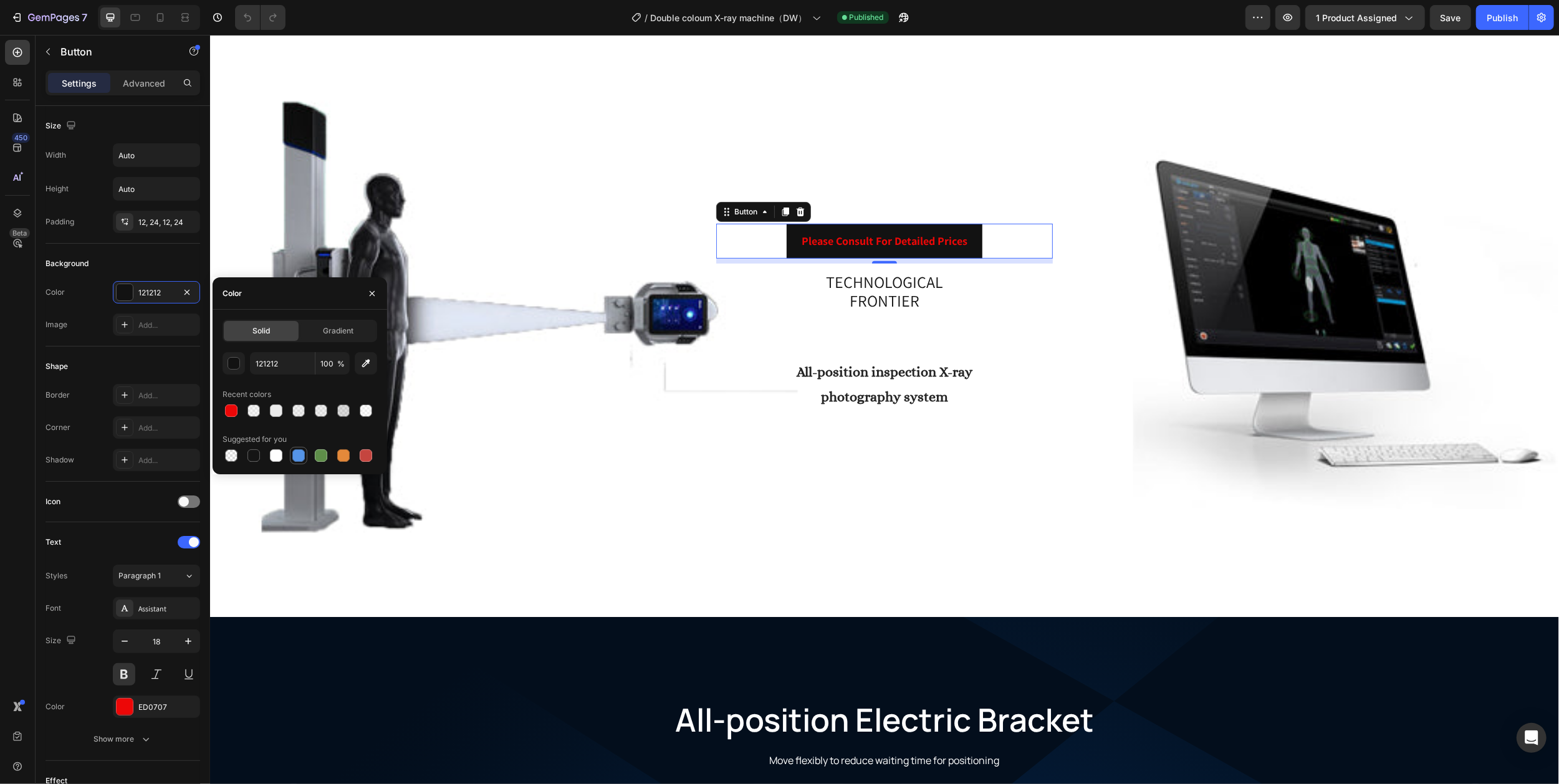
click at [300, 459] on div at bounding box center [299, 455] width 13 height 13
type input "5594E7"
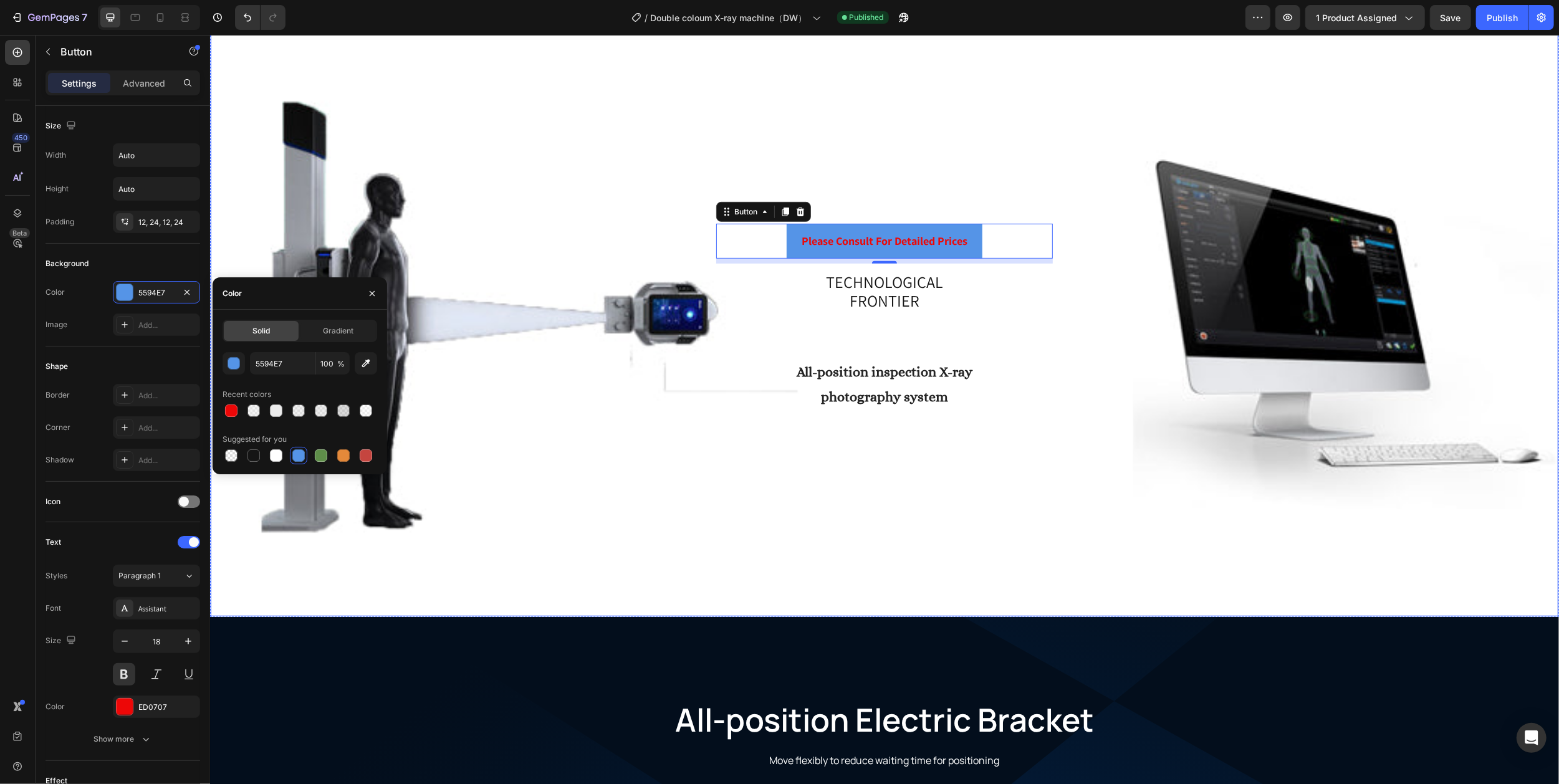
click at [840, 148] on div "Overlay" at bounding box center [883, 317] width 1347 height 599
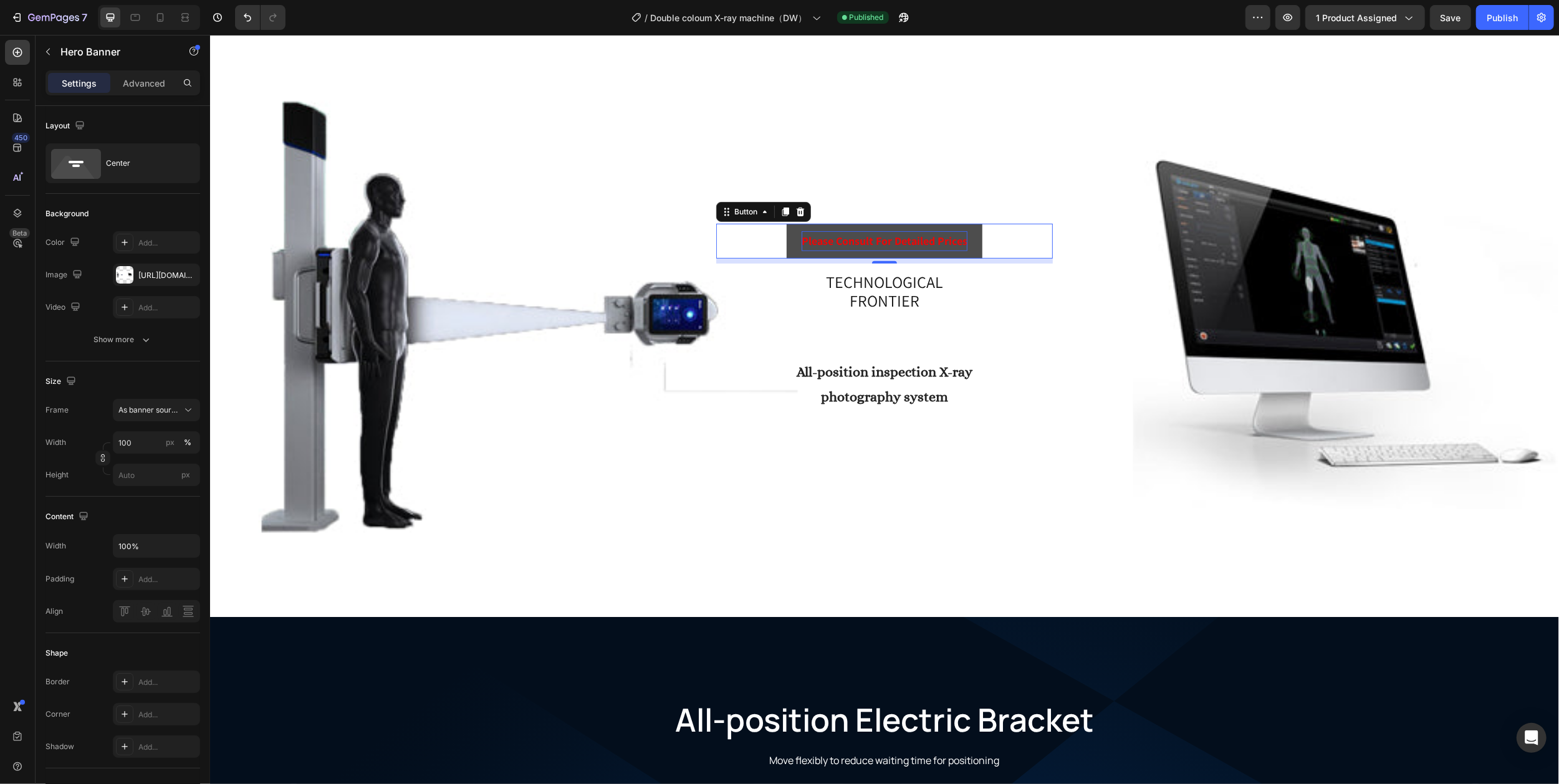
click at [811, 237] on p "Please consult for detailed prices" at bounding box center [883, 241] width 166 height 20
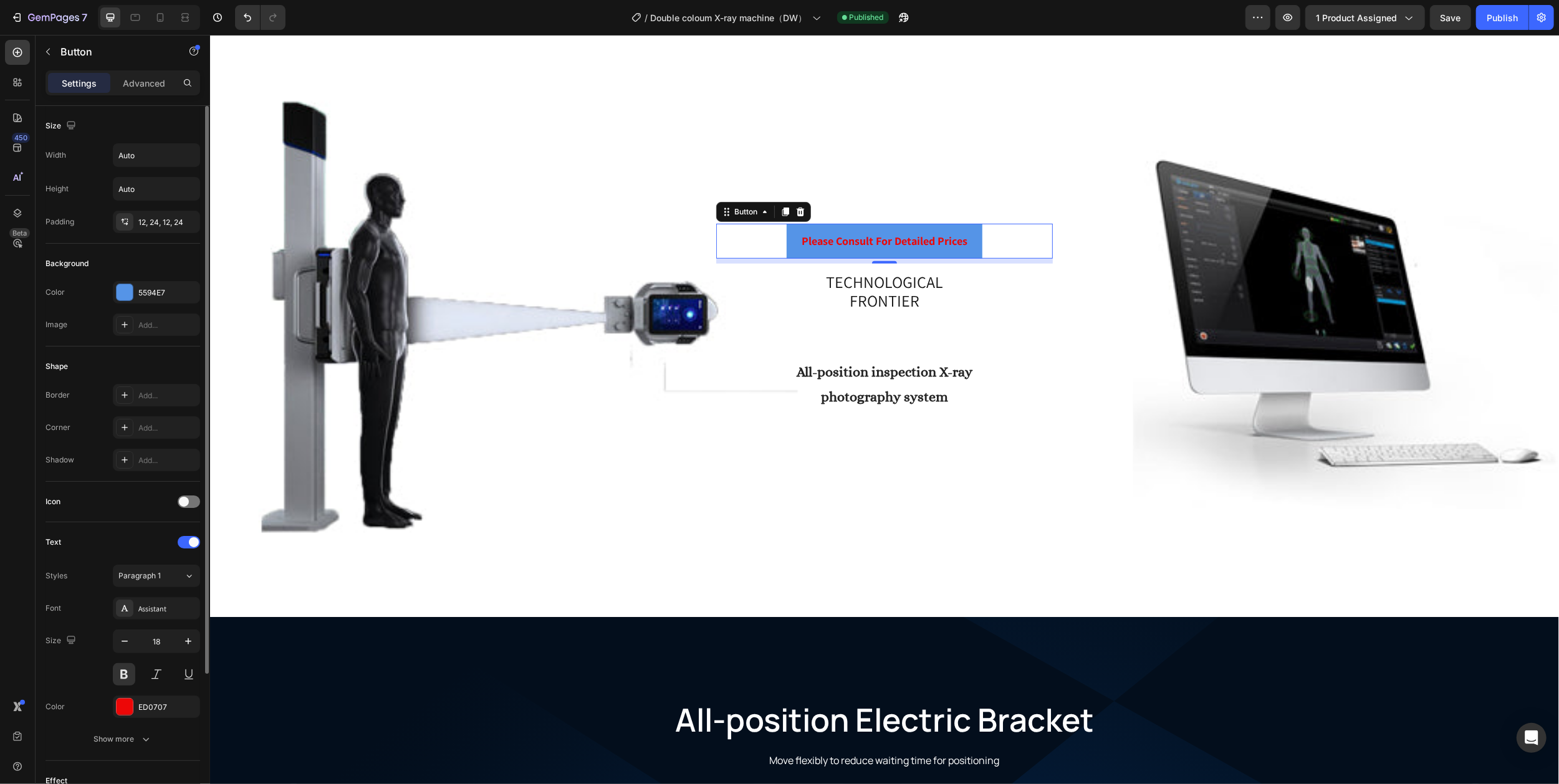
scroll to position [183, 0]
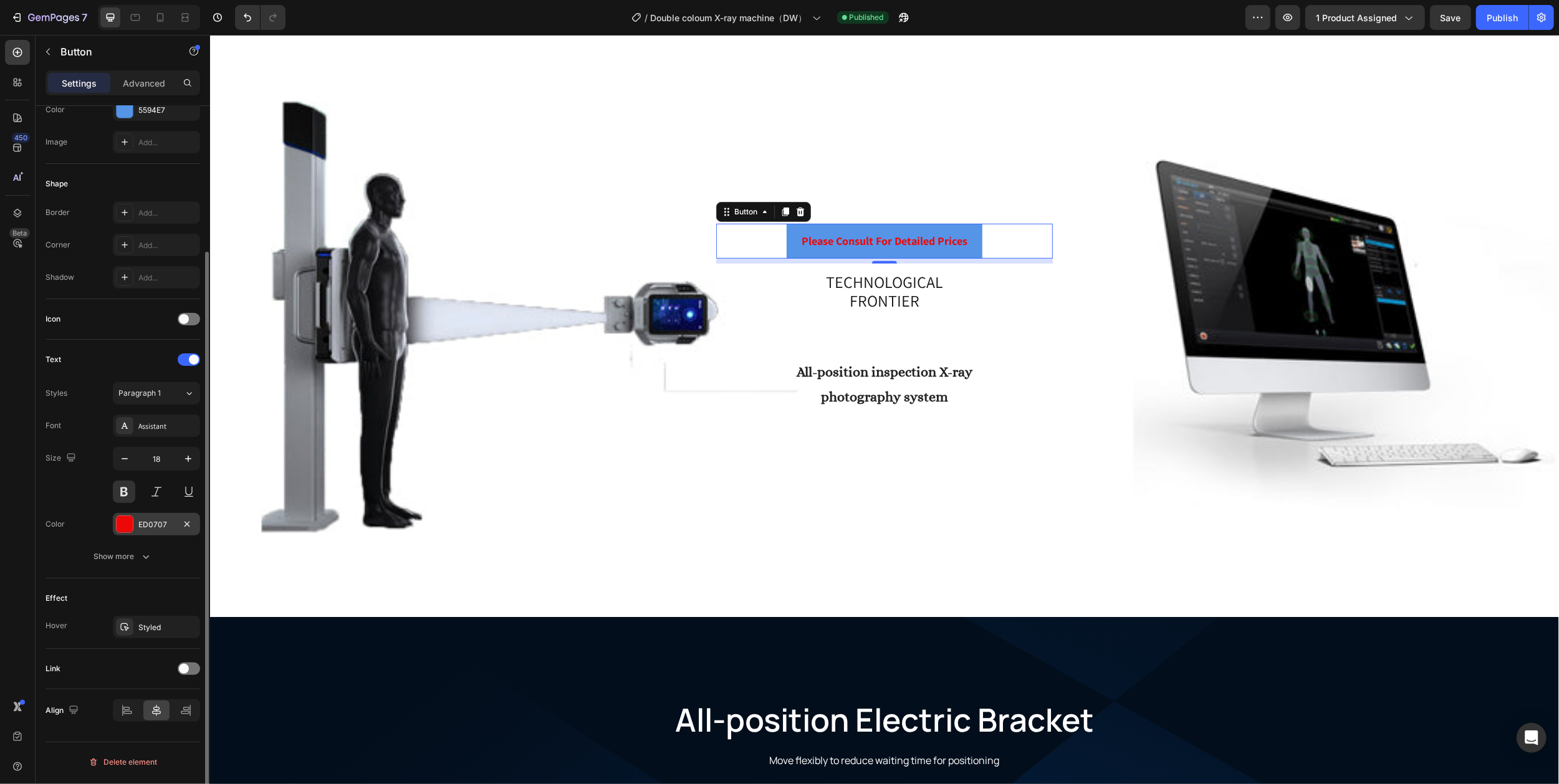
click at [124, 531] on div at bounding box center [124, 524] width 16 height 16
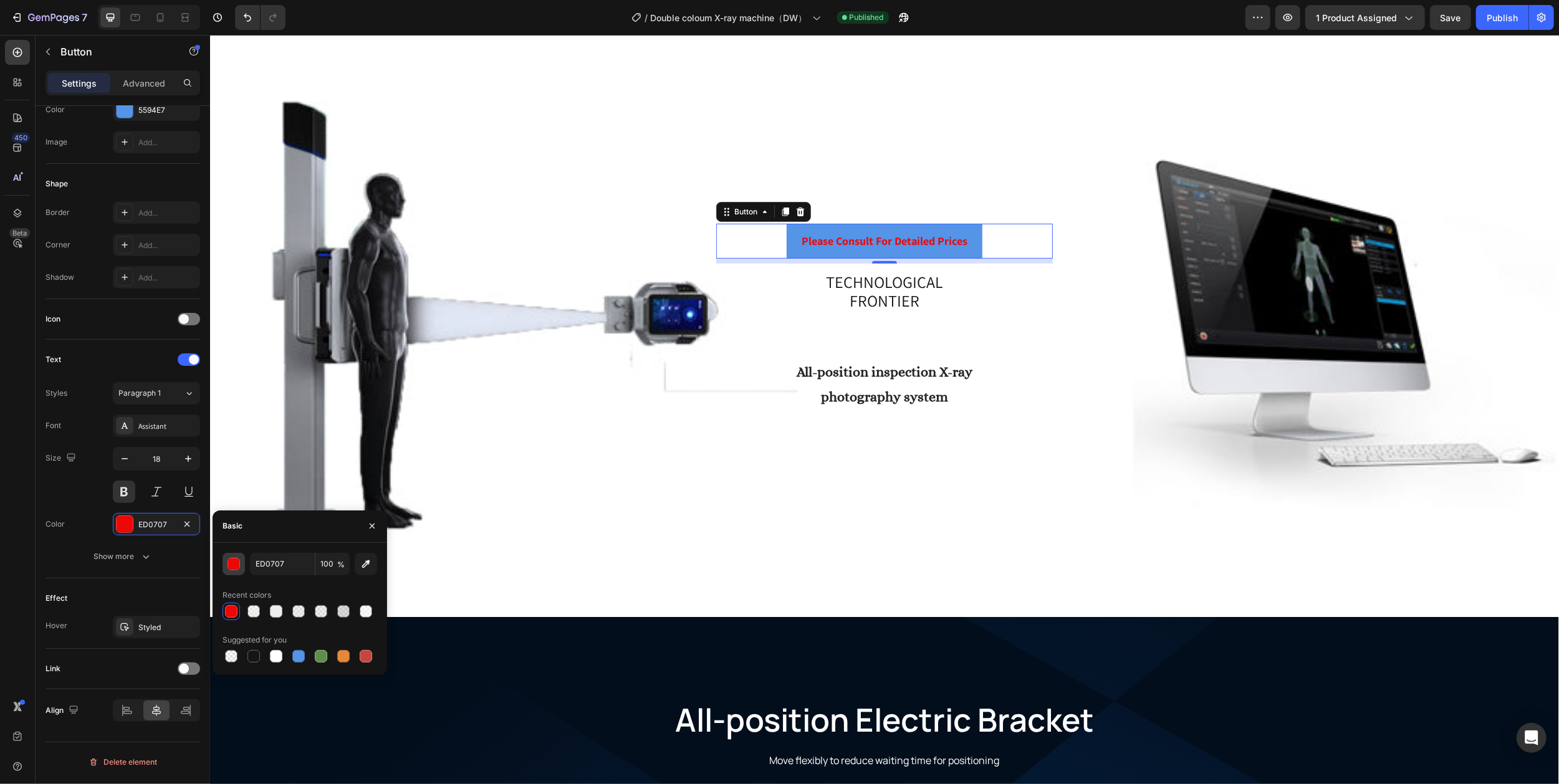
click at [232, 569] on div "button" at bounding box center [234, 565] width 13 height 13
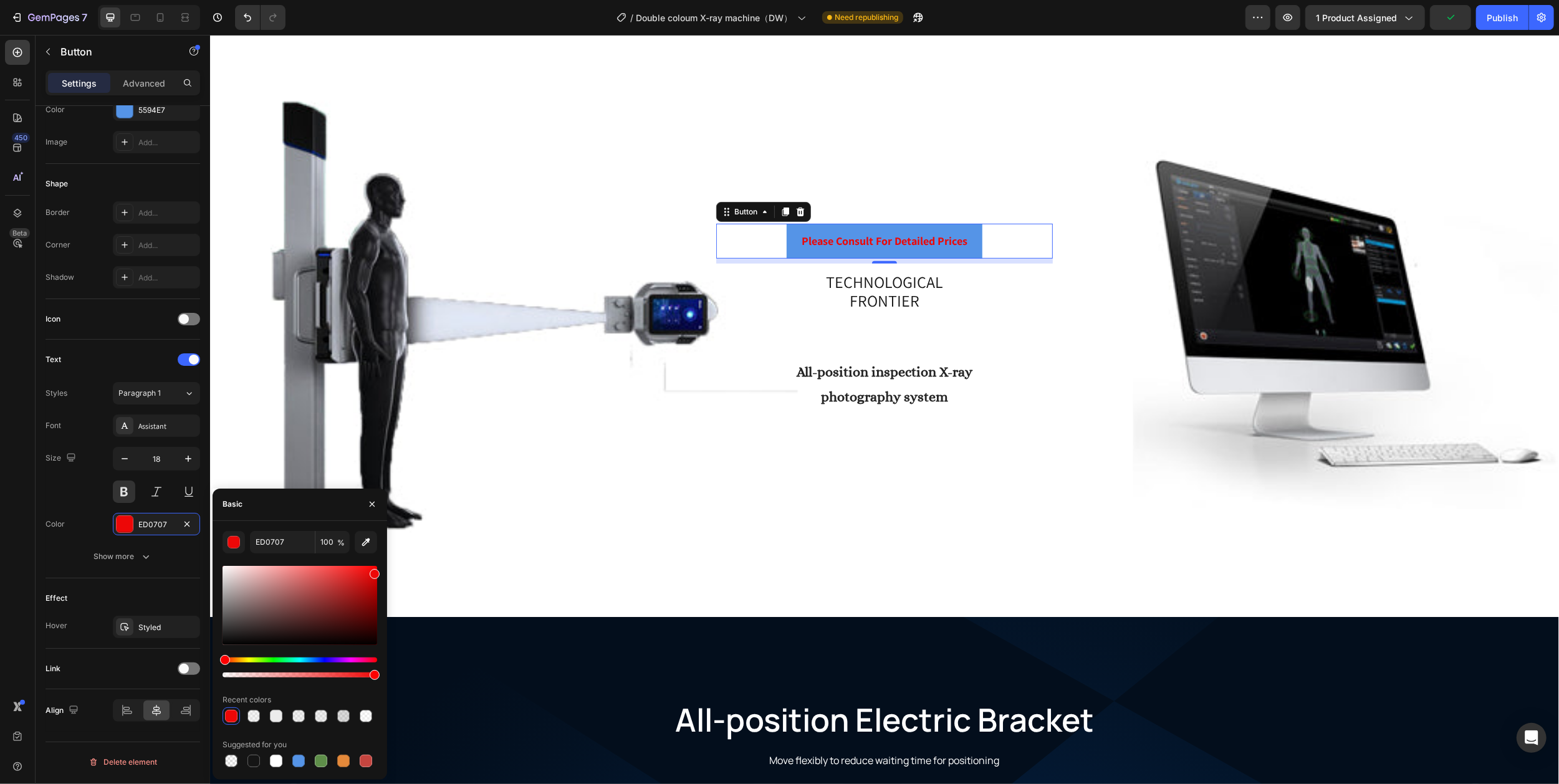
click at [222, 634] on div at bounding box center [300, 605] width 155 height 79
type input "212121"
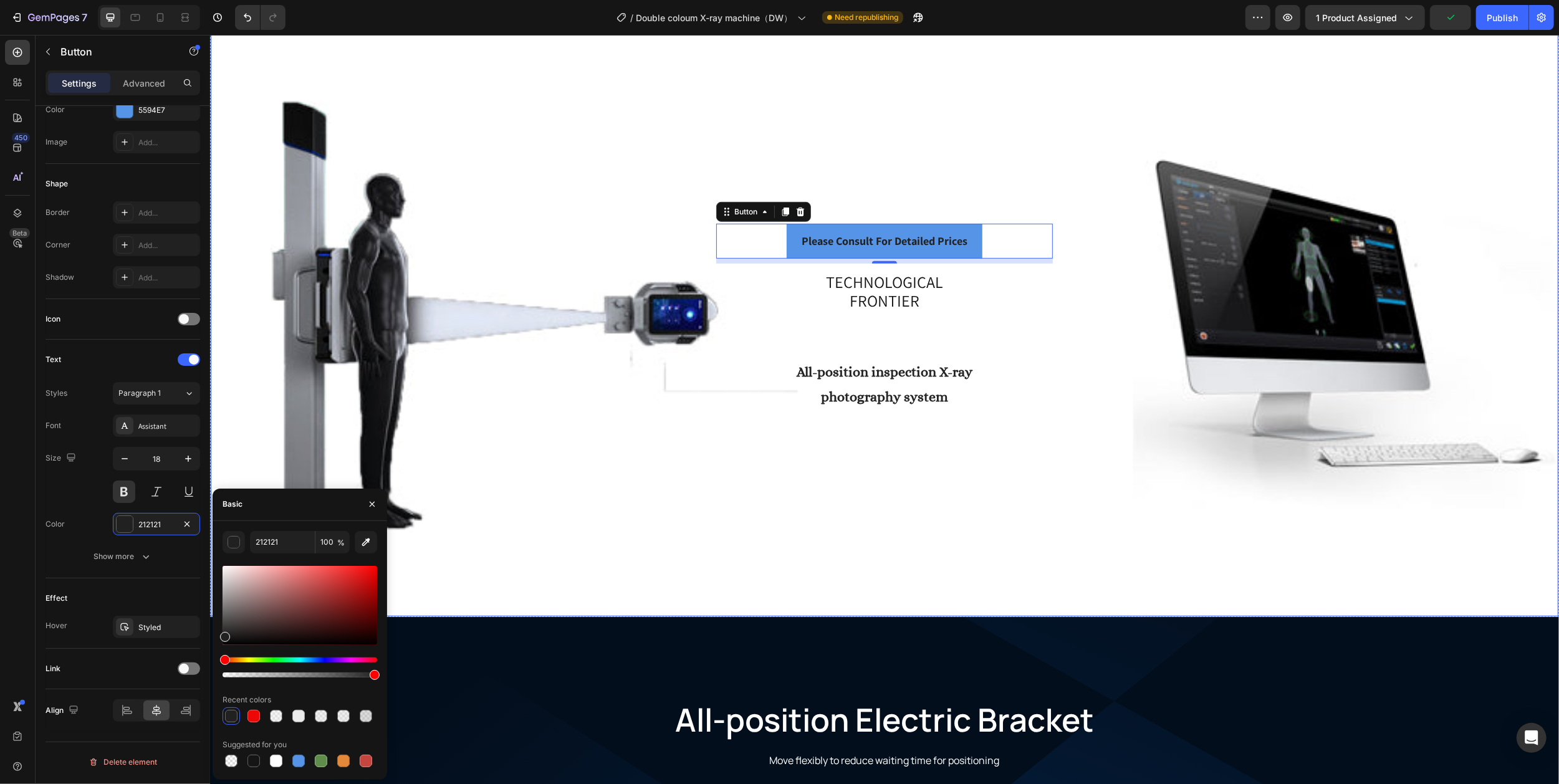
click at [526, 125] on div "Overlay" at bounding box center [883, 317] width 1347 height 599
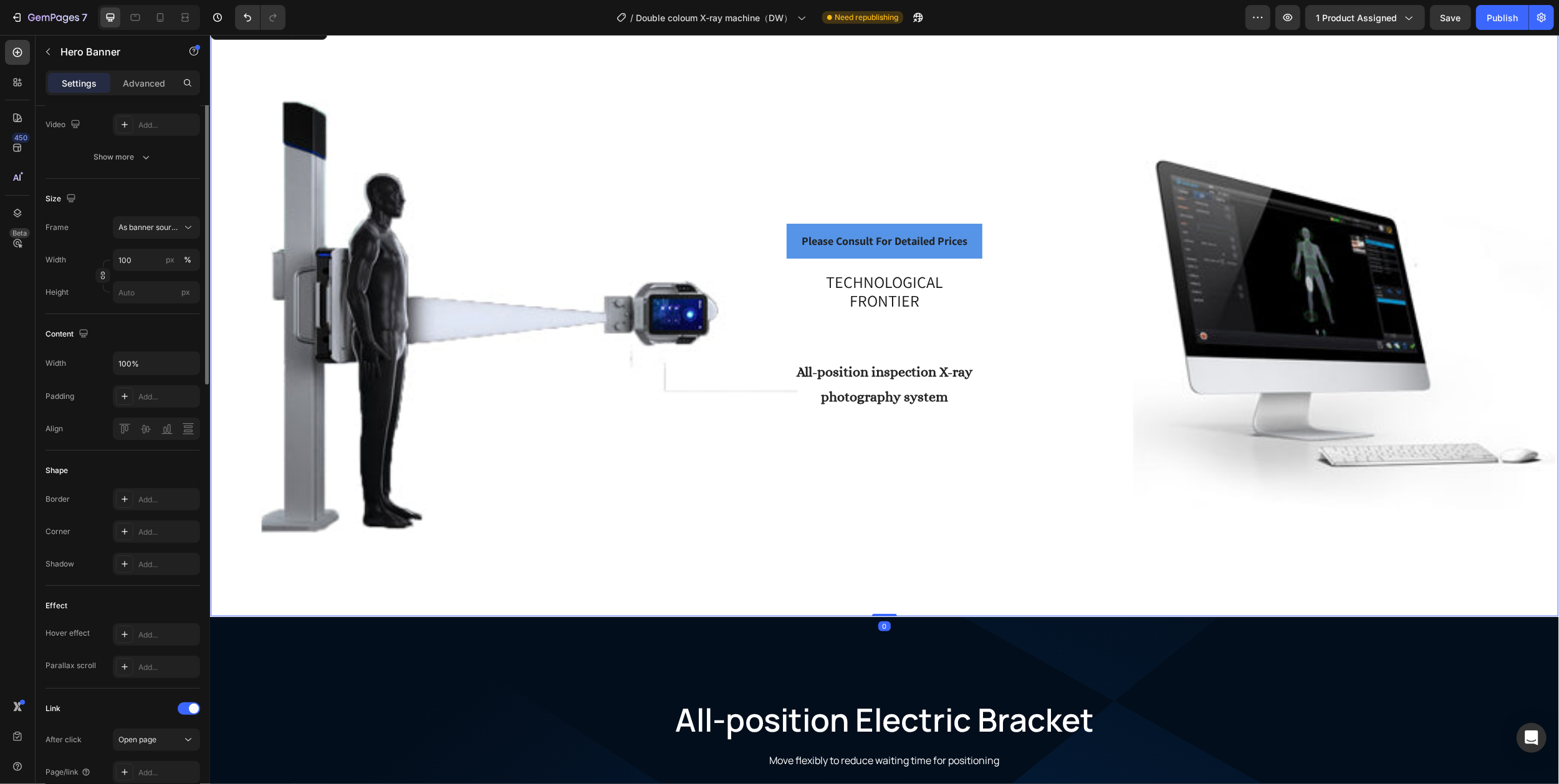
scroll to position [0, 0]
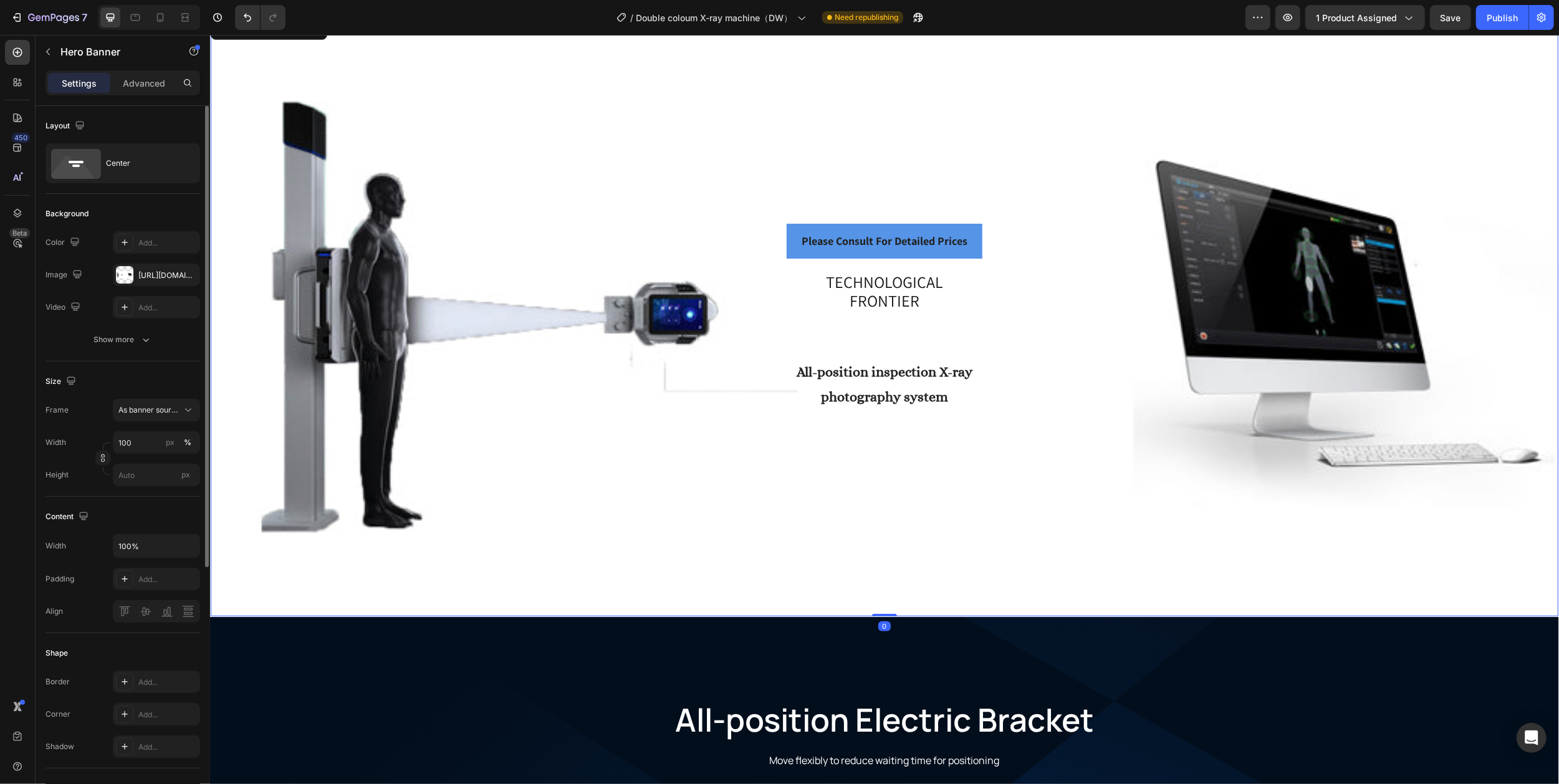
click at [646, 88] on div "Overlay" at bounding box center [883, 317] width 1347 height 599
click at [137, 18] on icon at bounding box center [135, 18] width 13 height 13
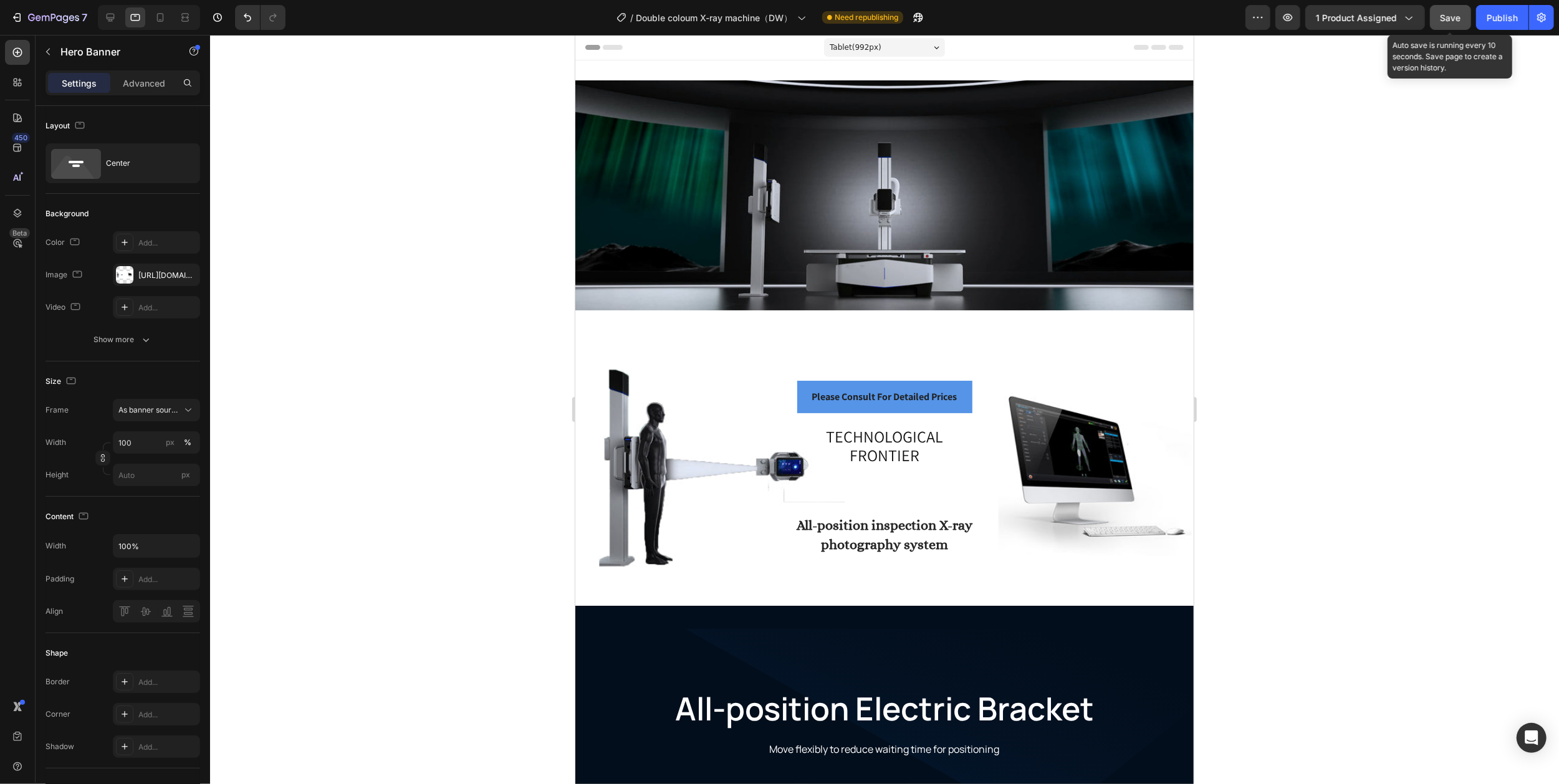
click at [1450, 16] on span "Save" at bounding box center [1450, 18] width 21 height 11
click at [1504, 21] on div "Publish" at bounding box center [1501, 18] width 31 height 13
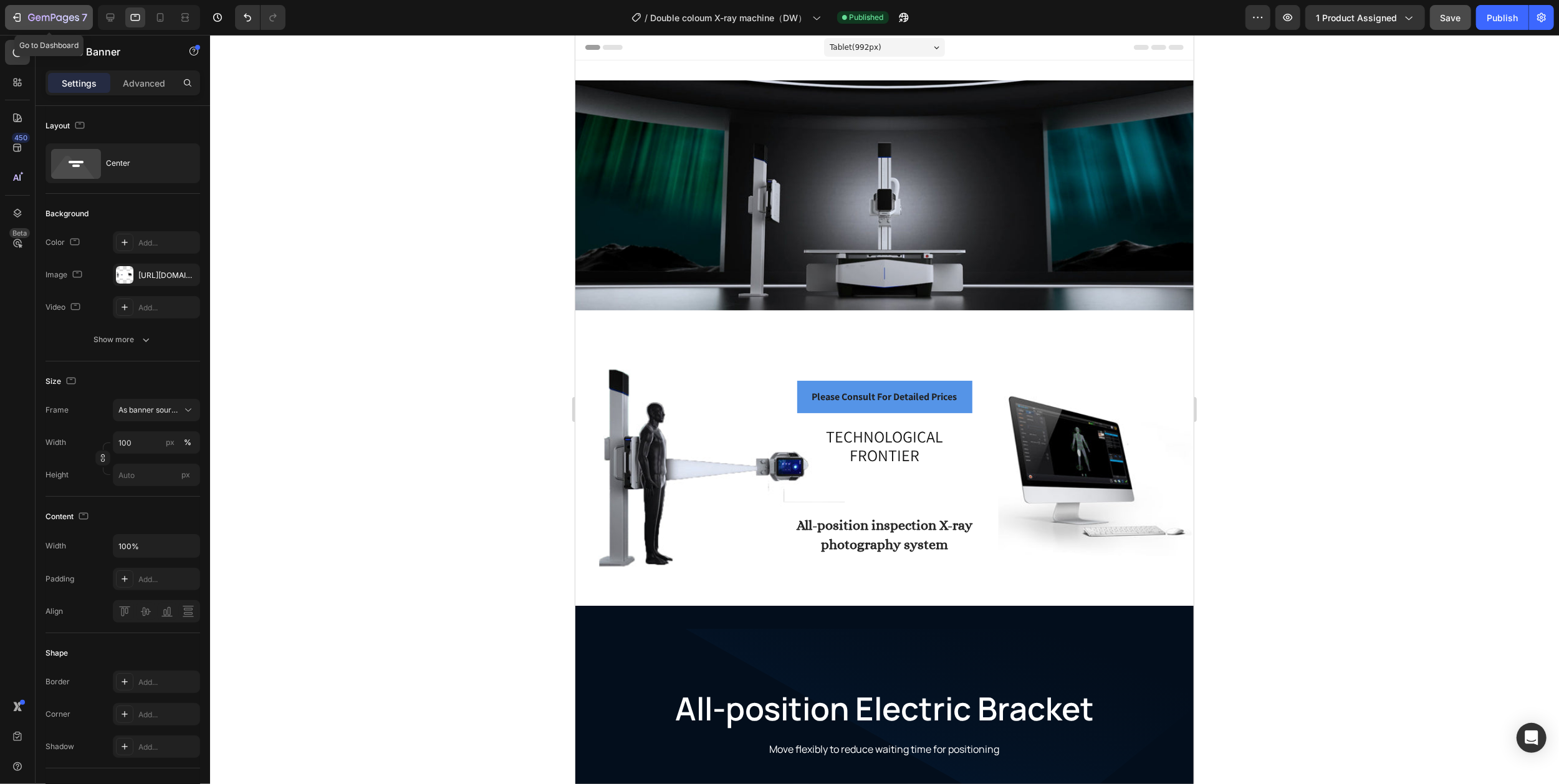
click at [42, 14] on icon "button" at bounding box center [53, 18] width 51 height 11
